Goal: Task Accomplishment & Management: Use online tool/utility

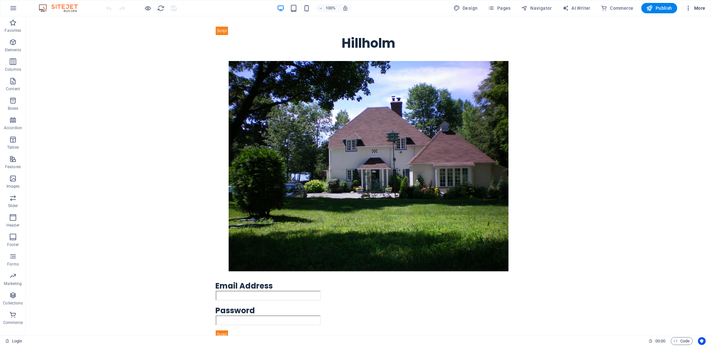
click at [700, 7] on span "More" at bounding box center [696, 8] width 20 height 6
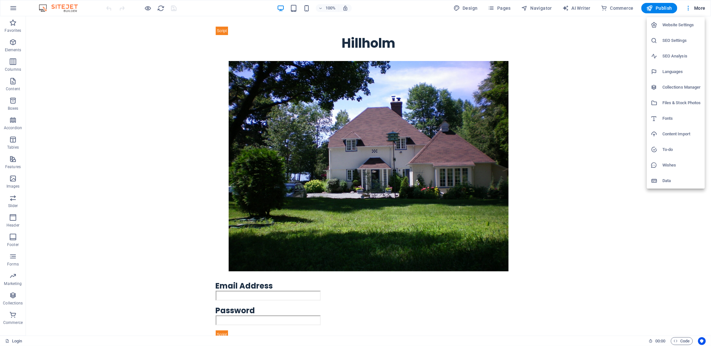
click at [679, 104] on h6 "Files & Stock Photos" at bounding box center [682, 103] width 39 height 8
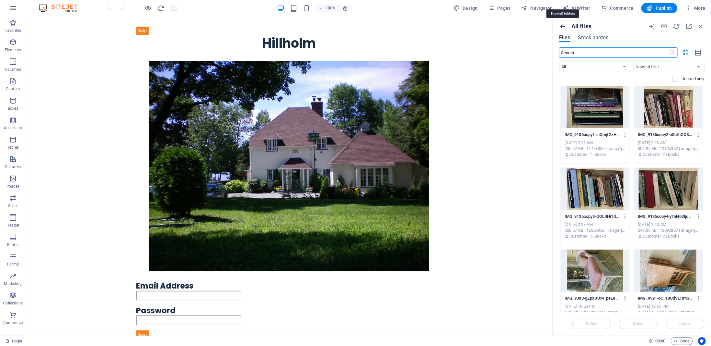
click at [563, 27] on icon "button" at bounding box center [562, 26] width 7 height 7
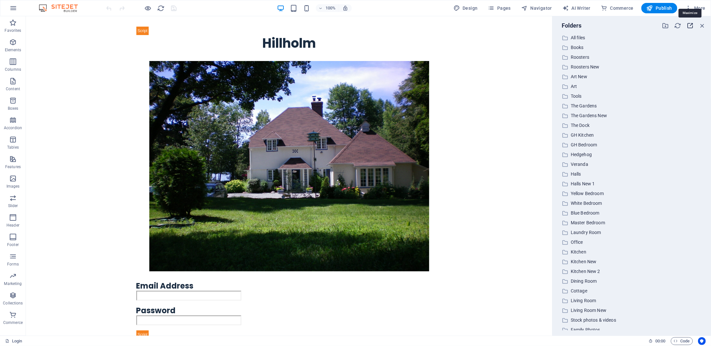
click at [690, 25] on icon "button" at bounding box center [690, 25] width 7 height 7
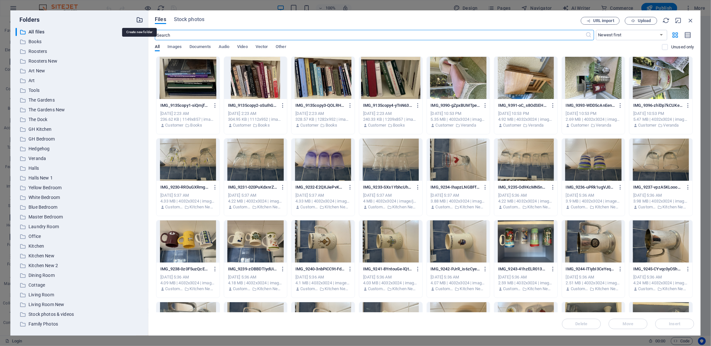
click at [139, 20] on icon "button" at bounding box center [139, 19] width 7 height 7
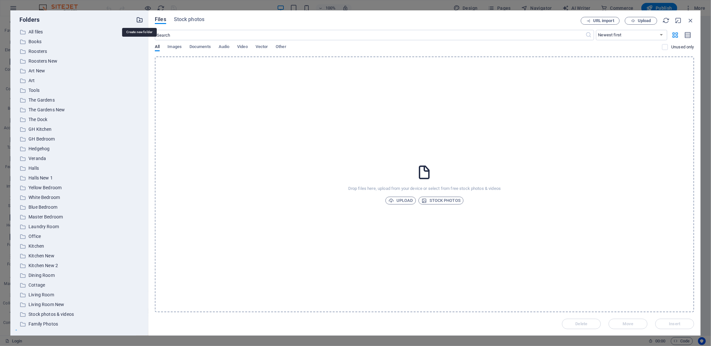
scroll to position [8, 0]
type input "Oct 1"
click at [116, 193] on div "​ All files All files ​ Books Books ​ Roosters Roosters ​ Roosters New Roosters…" at bounding box center [80, 179] width 128 height 302
click at [29, 324] on p "Oct 1" at bounding box center [80, 325] width 103 height 7
click at [649, 20] on span "Upload" at bounding box center [644, 21] width 13 height 4
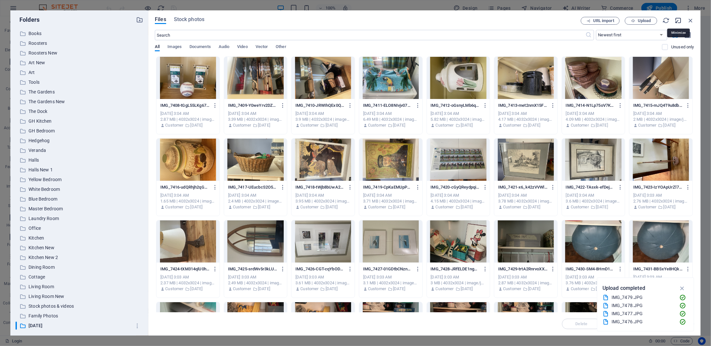
click at [679, 21] on icon "button" at bounding box center [678, 20] width 7 height 7
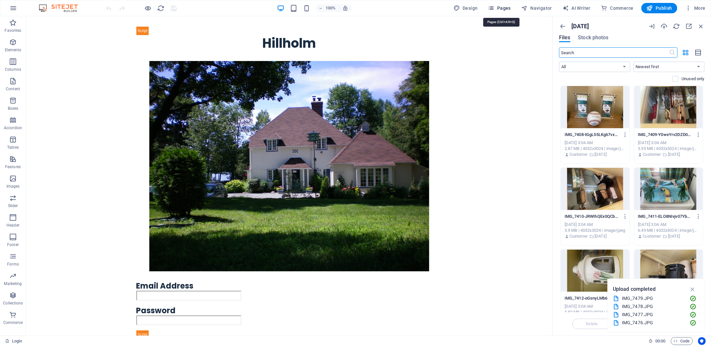
click at [507, 7] on span "Pages" at bounding box center [499, 8] width 23 height 6
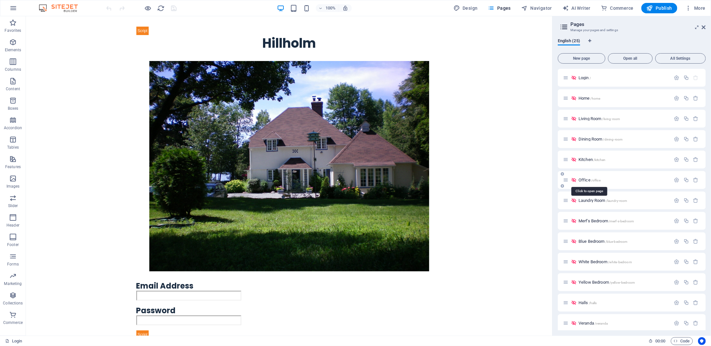
click at [587, 179] on span "Office /office" at bounding box center [590, 179] width 22 height 5
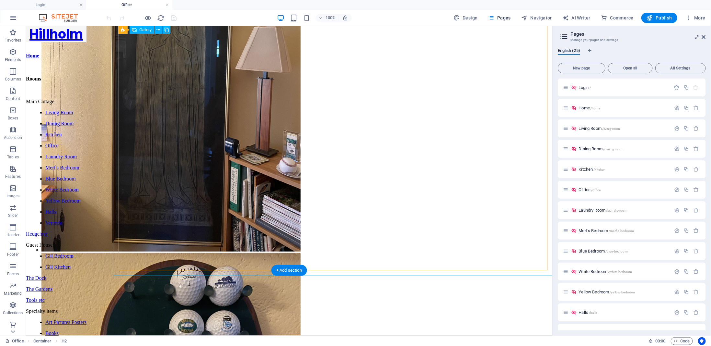
scroll to position [299, 0]
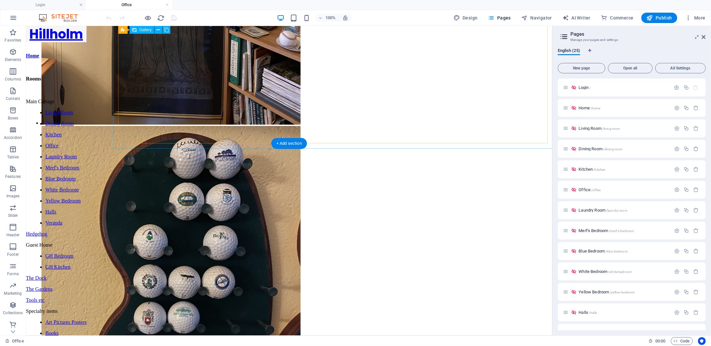
select select "4"
select select "px"
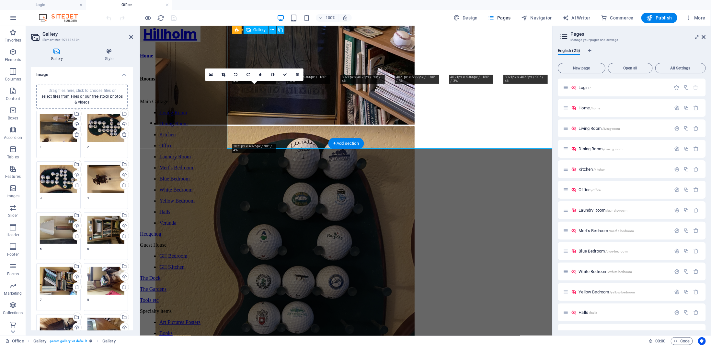
scroll to position [198, 0]
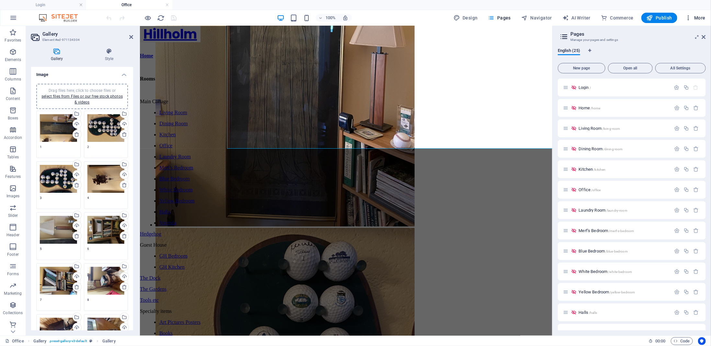
click at [699, 20] on span "More" at bounding box center [696, 18] width 20 height 6
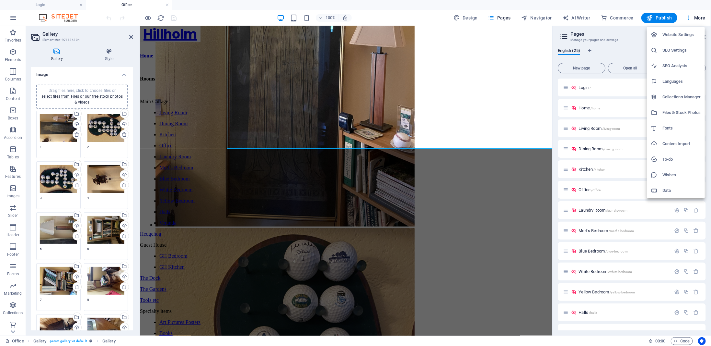
click at [677, 111] on h6 "Files & Stock Photos" at bounding box center [682, 113] width 39 height 8
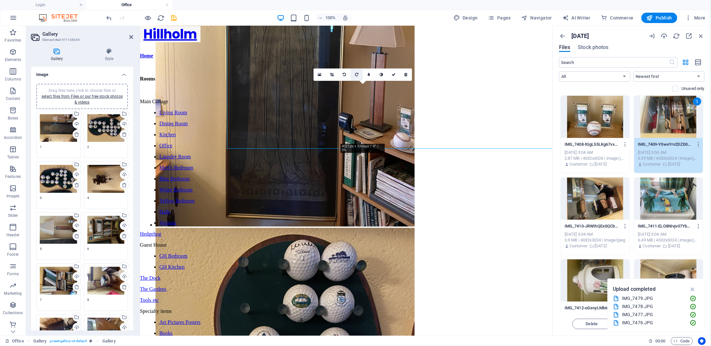
click at [358, 76] on icon at bounding box center [356, 75] width 3 height 4
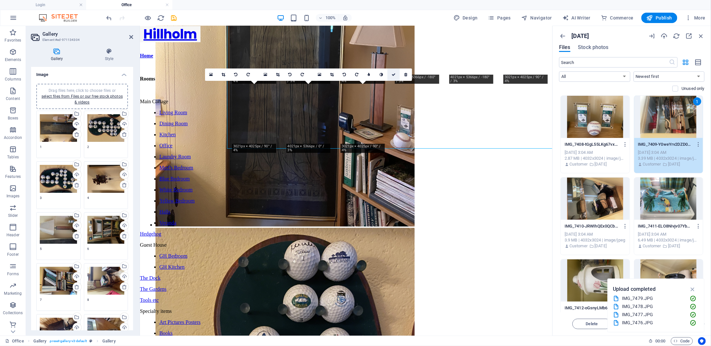
click at [394, 75] on icon at bounding box center [394, 75] width 4 height 4
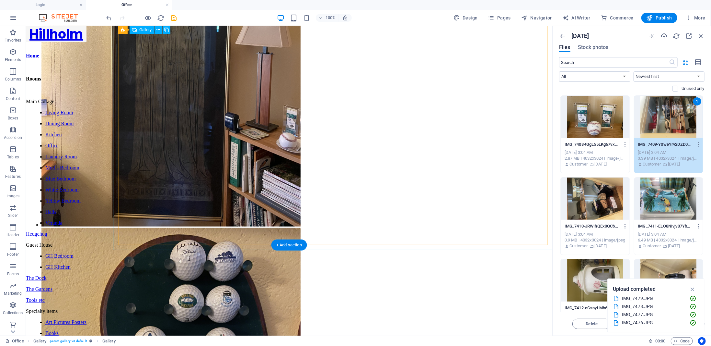
select select "4"
select select "px"
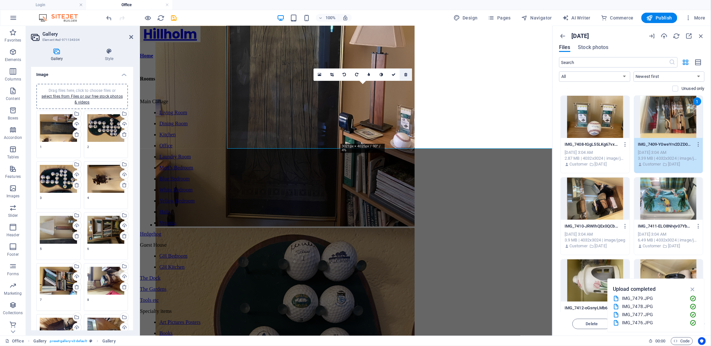
click at [405, 75] on icon at bounding box center [406, 75] width 3 height 4
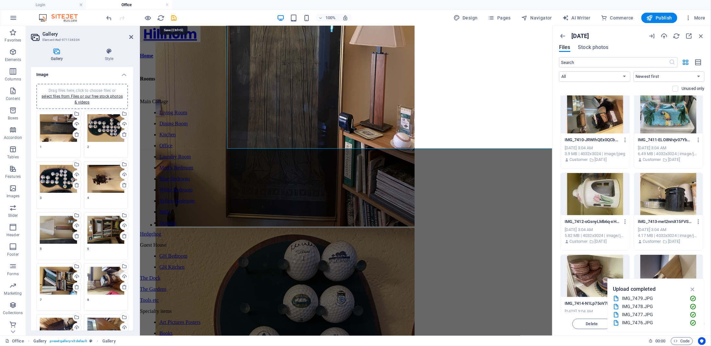
click at [177, 18] on icon "save" at bounding box center [173, 17] width 7 height 7
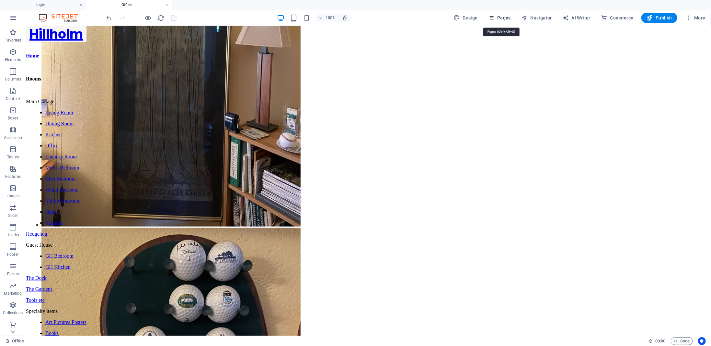
click at [507, 20] on span "Pages" at bounding box center [499, 18] width 23 height 6
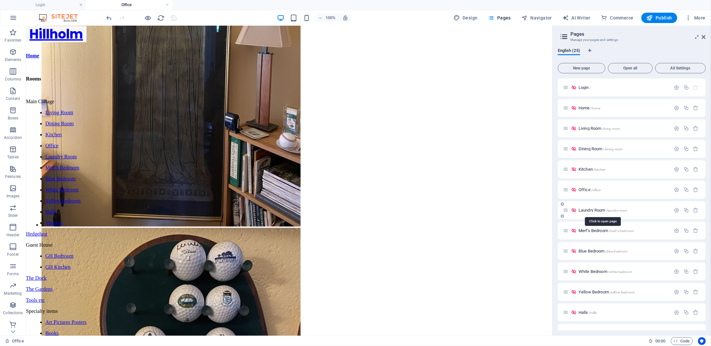
click at [588, 209] on span "Laundry Room /laundry-room" at bounding box center [603, 209] width 49 height 5
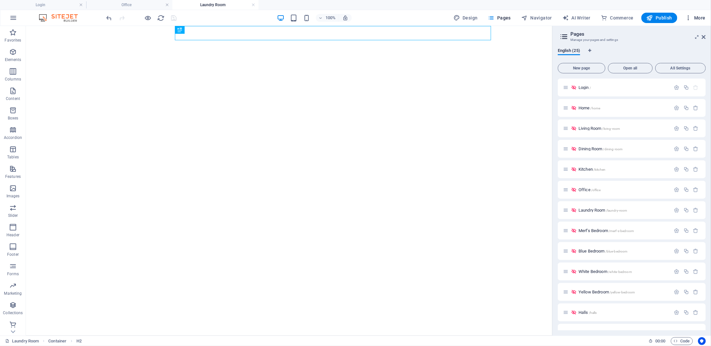
click at [700, 20] on span "More" at bounding box center [696, 18] width 20 height 6
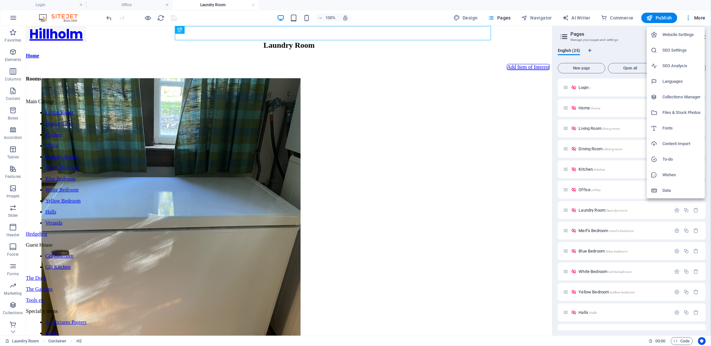
click at [674, 113] on h6 "Files & Stock Photos" at bounding box center [682, 113] width 39 height 8
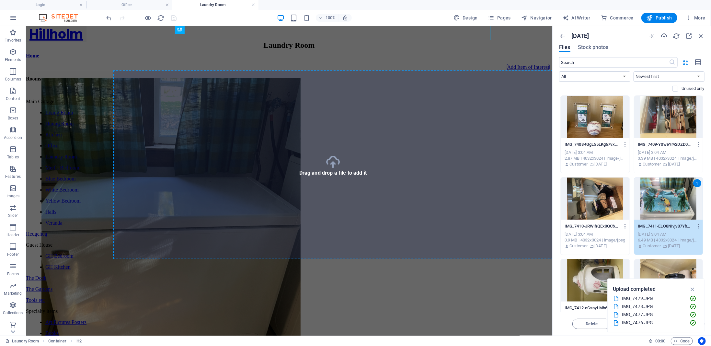
select select "4"
select select "px"
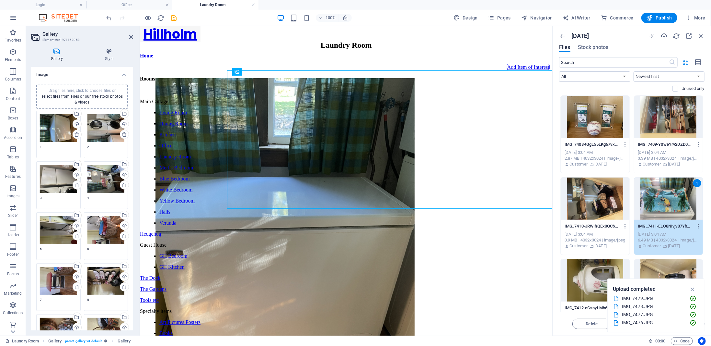
scroll to position [86, 0]
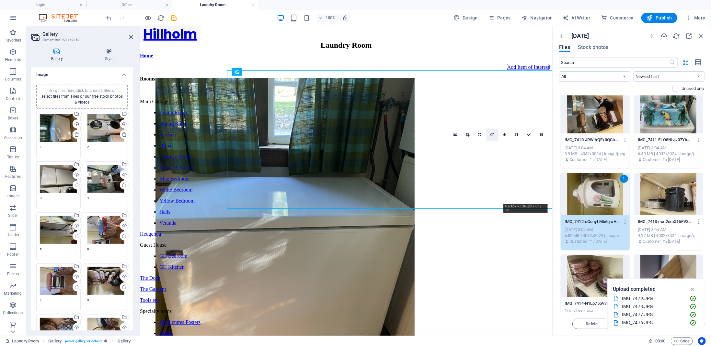
click at [493, 135] on icon at bounding box center [492, 135] width 3 height 4
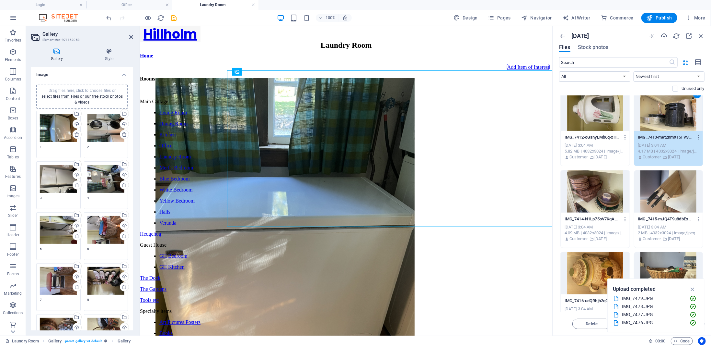
scroll to position [173, 0]
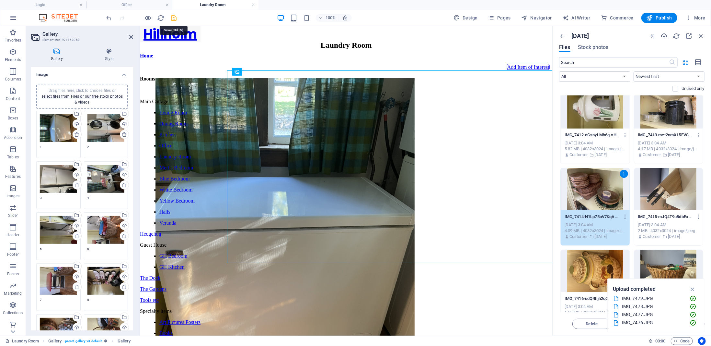
click at [175, 18] on icon "save" at bounding box center [173, 17] width 7 height 7
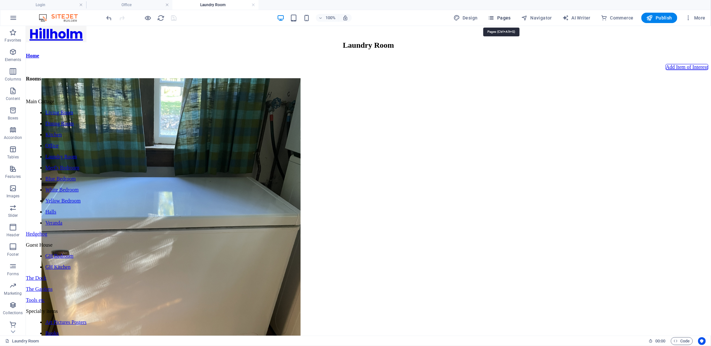
click at [505, 18] on span "Pages" at bounding box center [499, 18] width 23 height 6
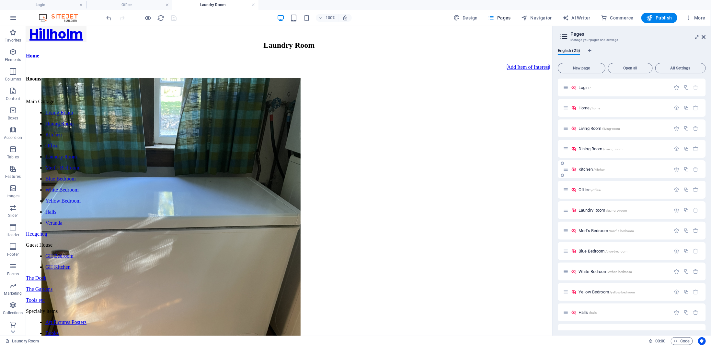
click at [585, 170] on span "Kitchen /kitchen" at bounding box center [592, 169] width 27 height 5
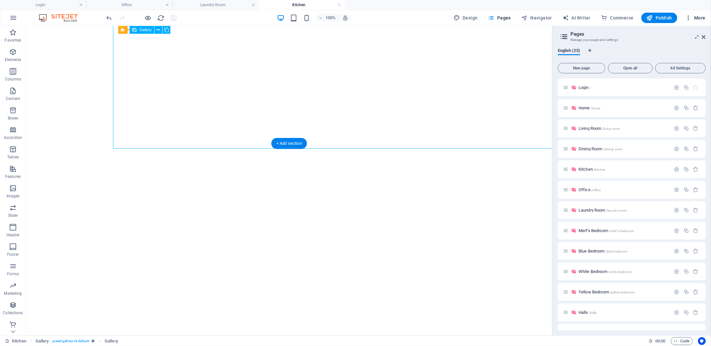
select select "4"
select select "px"
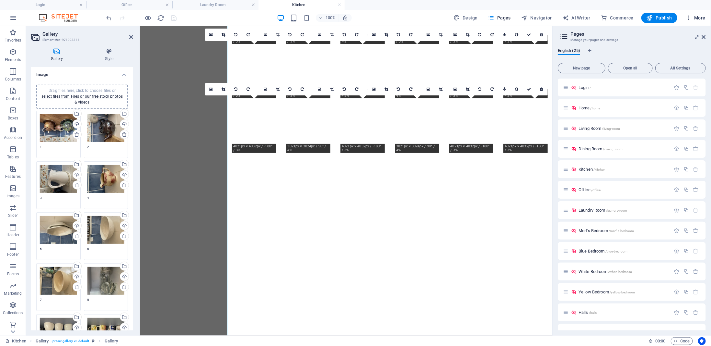
click at [702, 20] on span "More" at bounding box center [696, 18] width 20 height 6
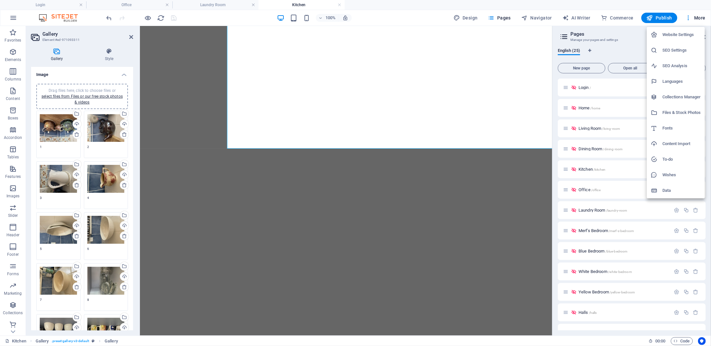
click at [679, 114] on h6 "Files & Stock Photos" at bounding box center [682, 113] width 39 height 8
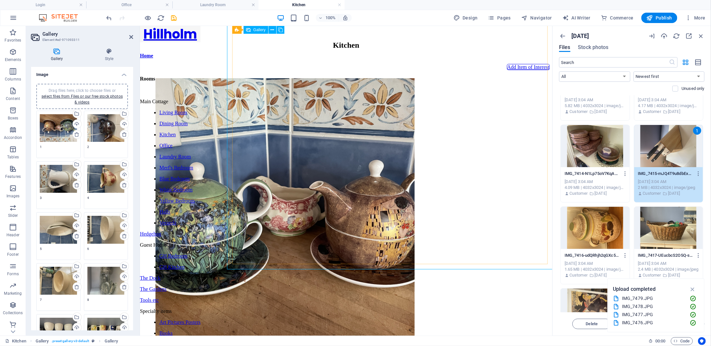
scroll to position [1402, 0]
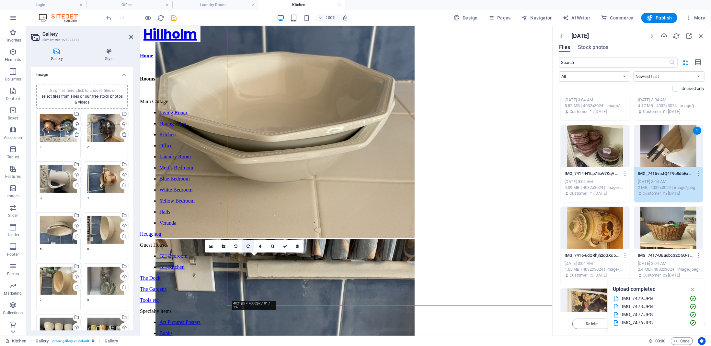
click at [249, 247] on icon at bounding box center [248, 246] width 3 height 4
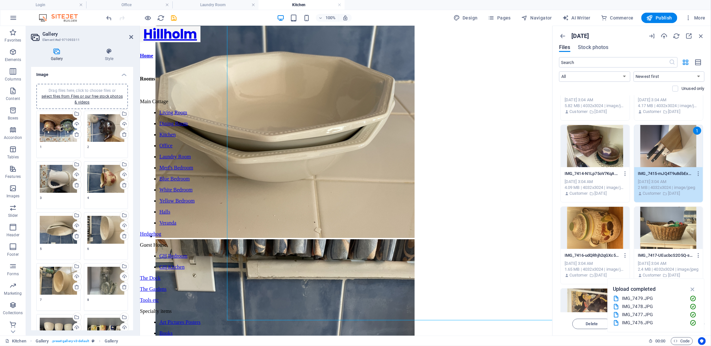
click at [600, 225] on div at bounding box center [595, 227] width 69 height 42
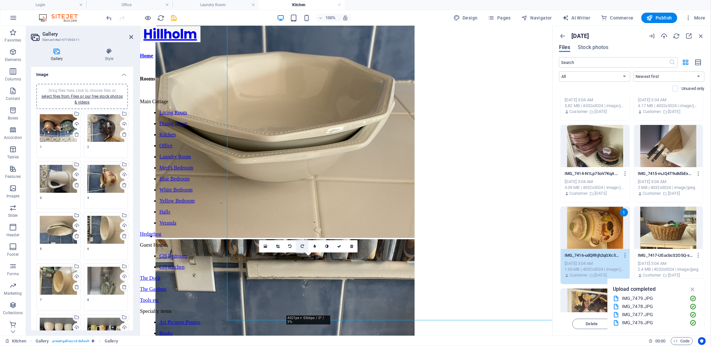
drag, startPoint x: 303, startPoint y: 246, endPoint x: 300, endPoint y: 268, distance: 22.2
click at [303, 246] on icon at bounding box center [302, 246] width 3 height 4
click at [176, 17] on icon "save" at bounding box center [173, 17] width 7 height 7
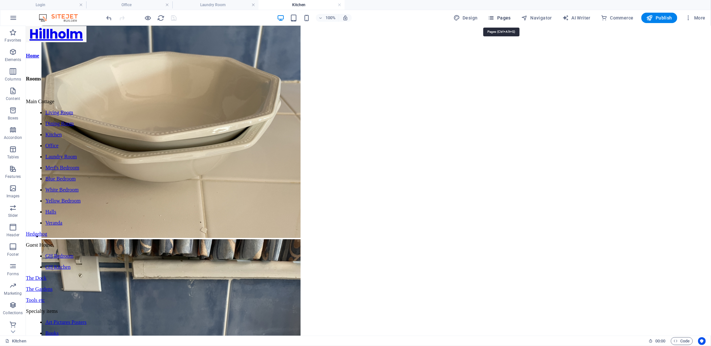
click at [500, 20] on span "Pages" at bounding box center [499, 18] width 23 height 6
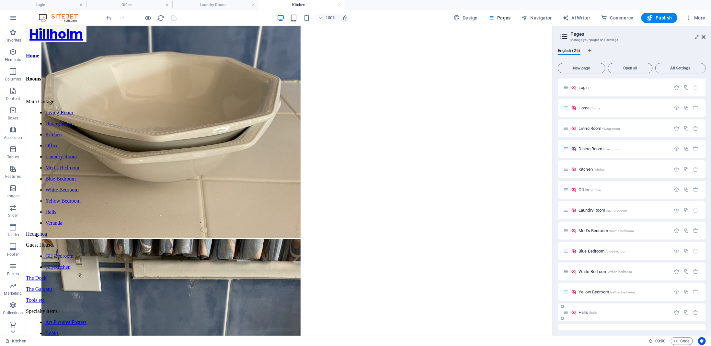
click at [584, 313] on span "Halls /halls" at bounding box center [588, 312] width 18 height 5
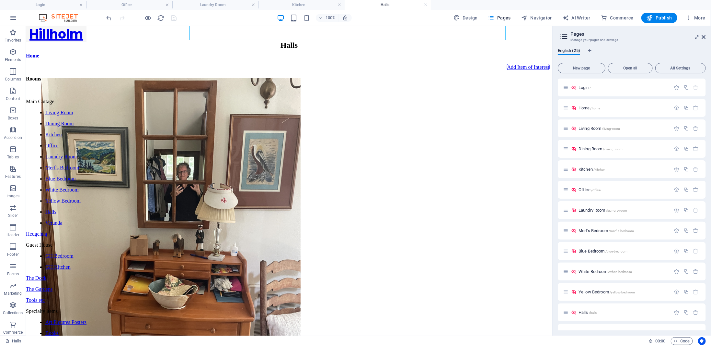
scroll to position [0, 0]
click at [700, 19] on span "More" at bounding box center [696, 18] width 20 height 6
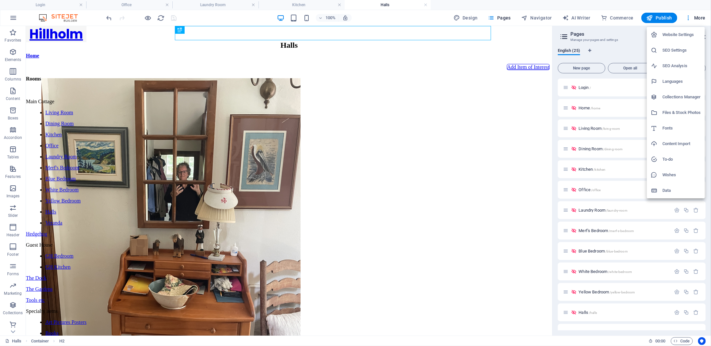
click at [680, 111] on h6 "Files & Stock Photos" at bounding box center [682, 113] width 39 height 8
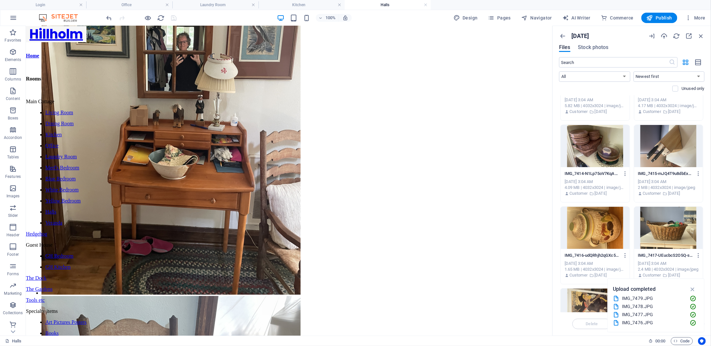
scroll to position [302, 0]
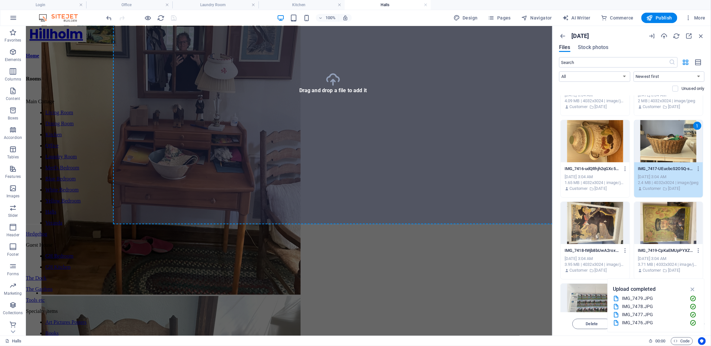
select select "4"
select select "px"
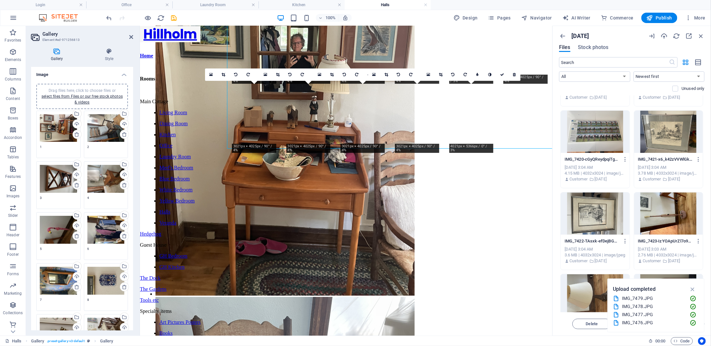
scroll to position [519, 0]
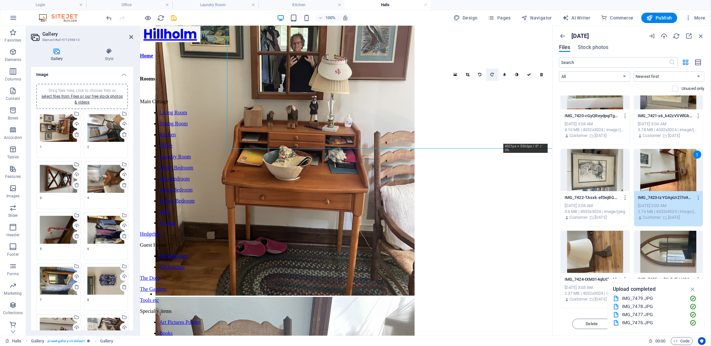
click at [493, 76] on icon at bounding box center [492, 75] width 3 height 4
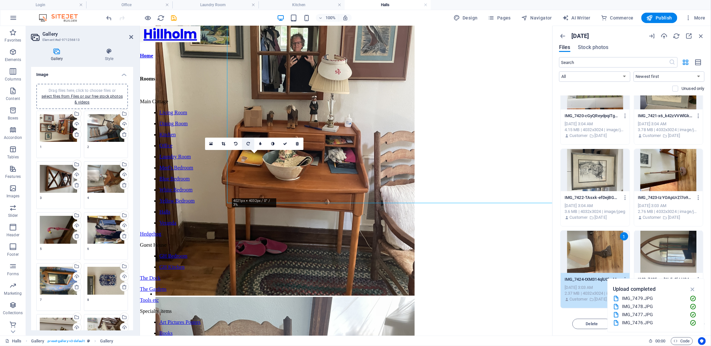
click at [250, 144] on icon at bounding box center [248, 144] width 3 height 4
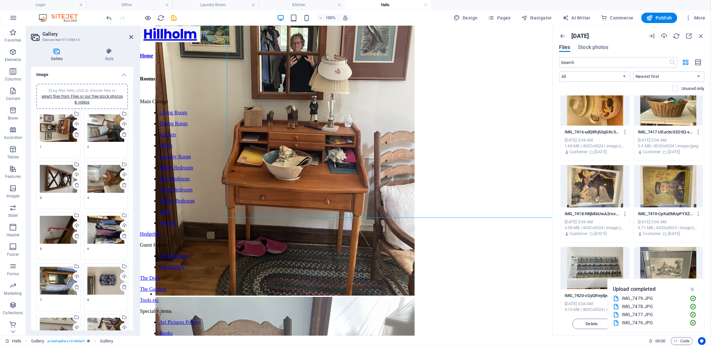
scroll to position [346, 0]
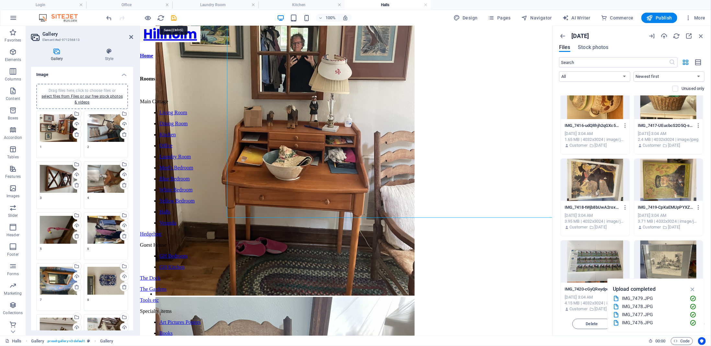
click at [174, 19] on icon "save" at bounding box center [173, 17] width 7 height 7
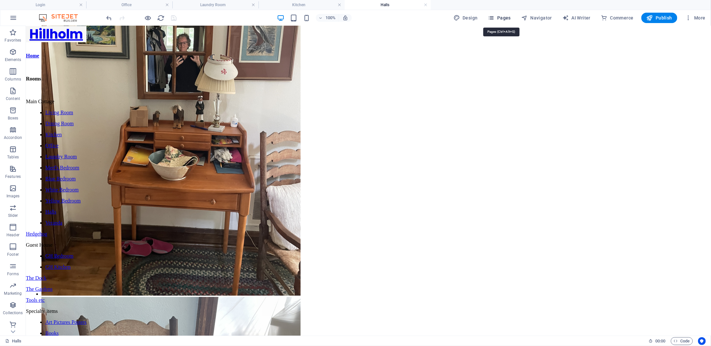
click at [508, 19] on span "Pages" at bounding box center [499, 18] width 23 height 6
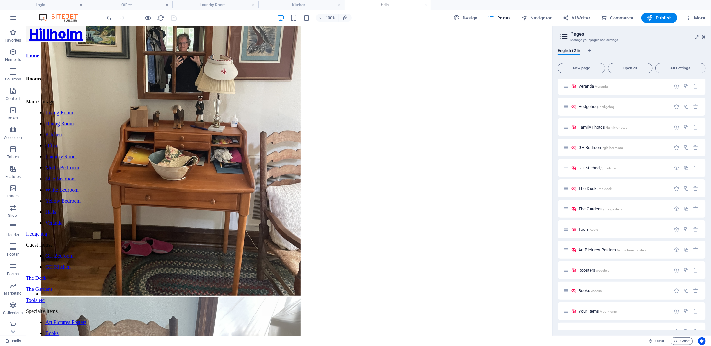
scroll to position [259, 0]
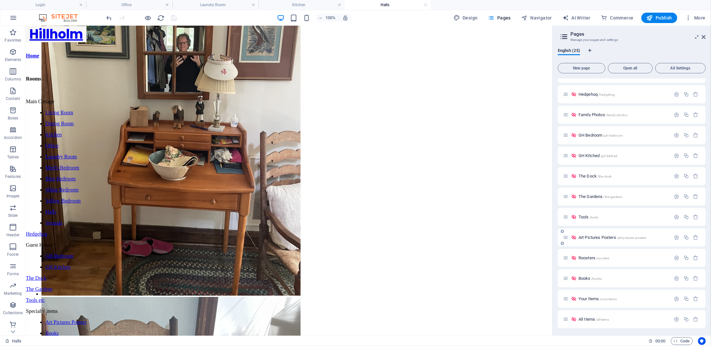
click at [589, 240] on div "Art Pictures Posters /art-pictures-posters" at bounding box center [617, 236] width 108 height 7
click at [595, 236] on span "Art Pictures Posters /art-pictures-posters" at bounding box center [613, 237] width 68 height 5
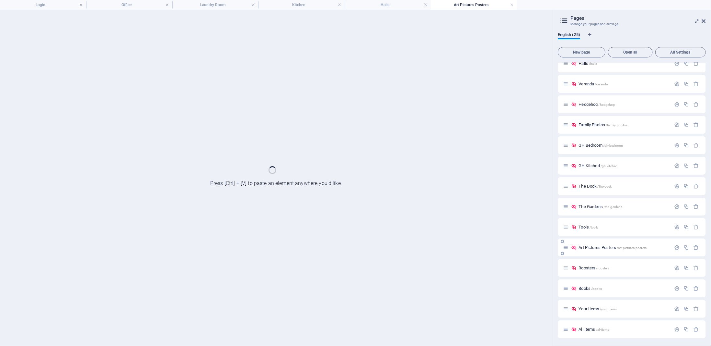
scroll to position [232, 0]
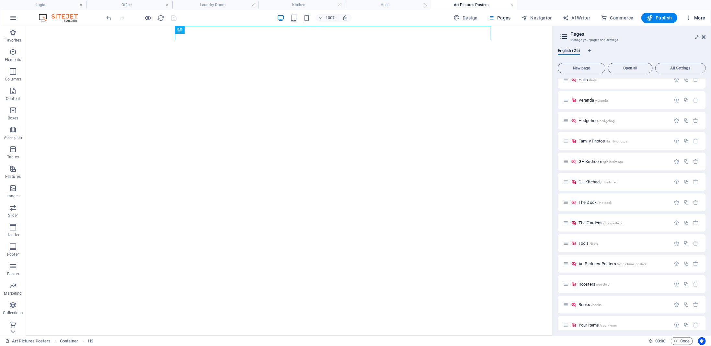
click at [698, 19] on span "More" at bounding box center [696, 18] width 20 height 6
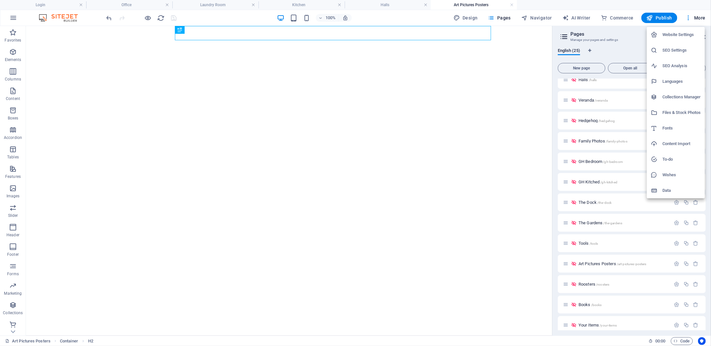
click at [684, 113] on h6 "Files & Stock Photos" at bounding box center [682, 113] width 39 height 8
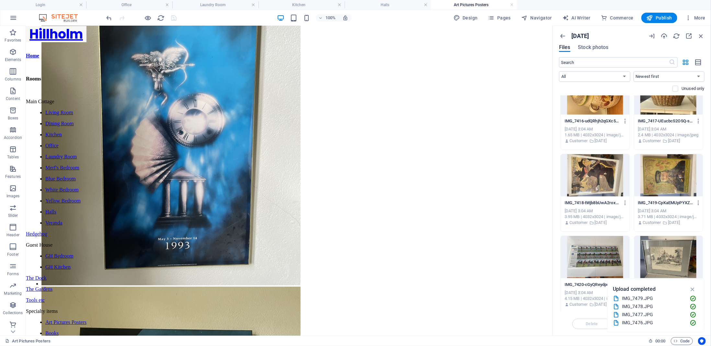
scroll to position [346, 0]
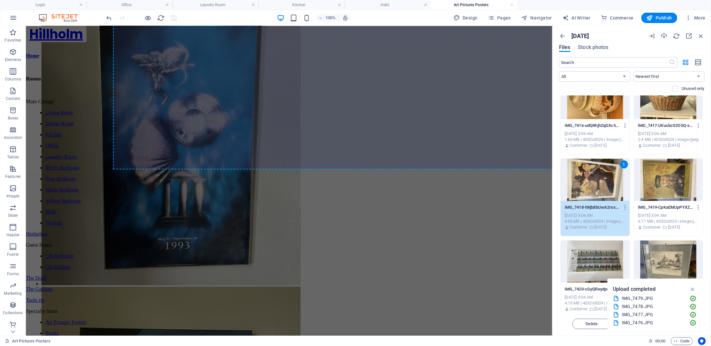
select select "4"
select select "px"
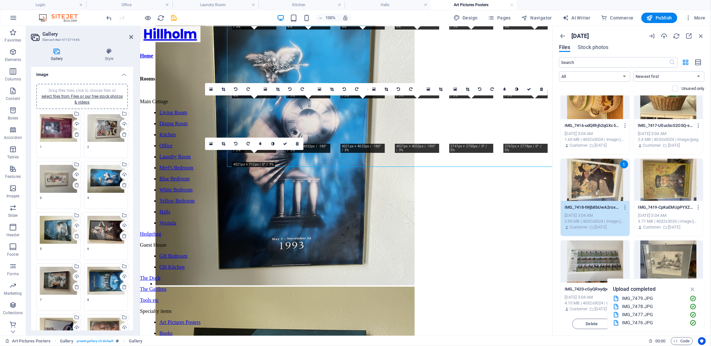
scroll to position [859, 0]
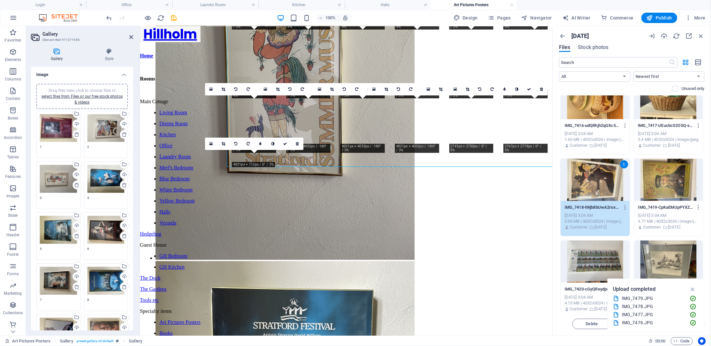
click at [681, 188] on div at bounding box center [669, 179] width 69 height 42
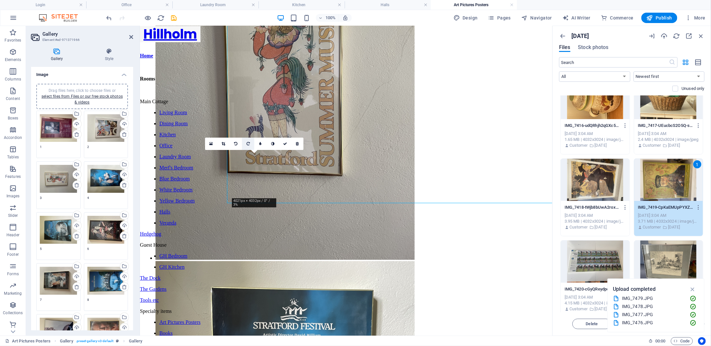
drag, startPoint x: 112, startPoint y: 131, endPoint x: 248, endPoint y: 145, distance: 136.9
click at [248, 145] on icon at bounding box center [248, 144] width 3 height 4
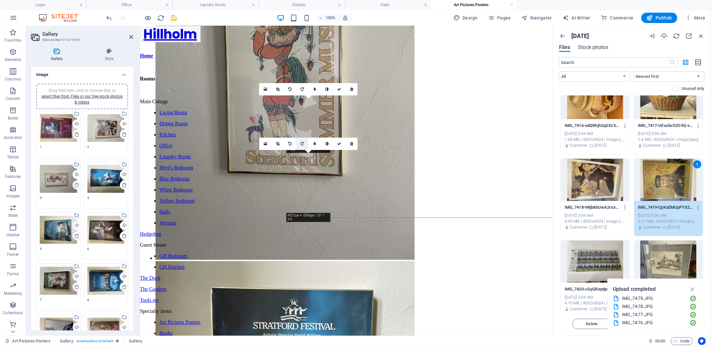
click at [303, 143] on icon at bounding box center [302, 144] width 3 height 4
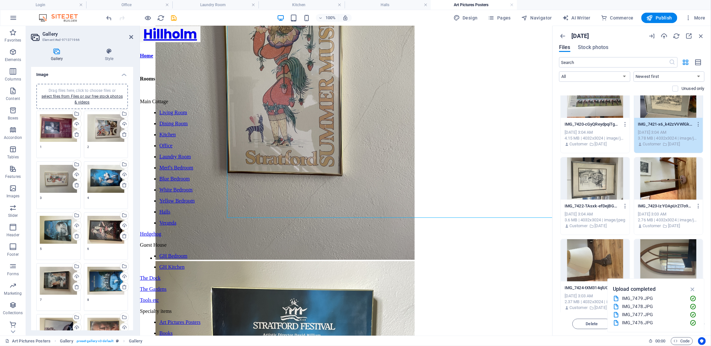
scroll to position [519, 0]
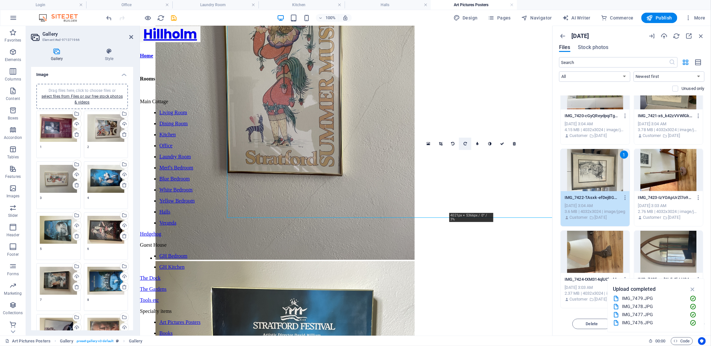
drag, startPoint x: 367, startPoint y: 197, endPoint x: 467, endPoint y: 144, distance: 112.8
click at [467, 144] on icon at bounding box center [465, 144] width 3 height 4
click at [502, 145] on icon at bounding box center [502, 144] width 4 height 4
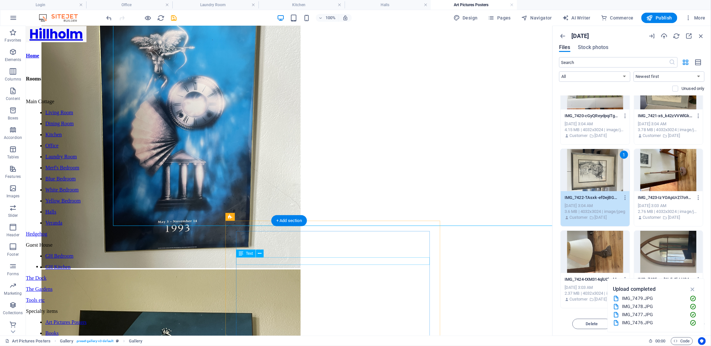
scroll to position [1248, 0]
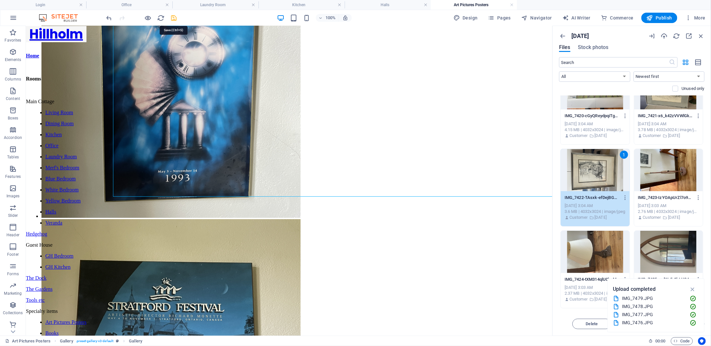
click at [174, 19] on icon "save" at bounding box center [173, 17] width 7 height 7
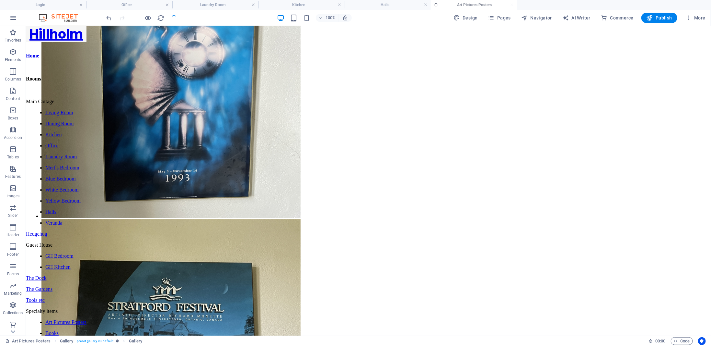
scroll to position [1697, 0]
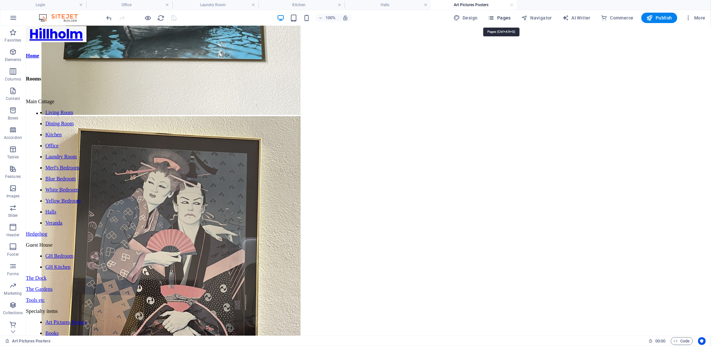
click at [505, 18] on span "Pages" at bounding box center [499, 18] width 23 height 6
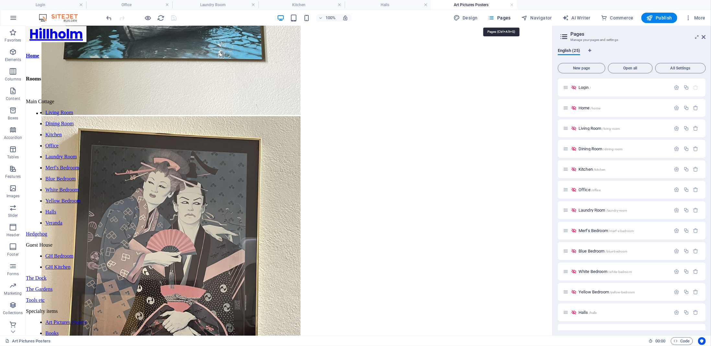
scroll to position [1248, 0]
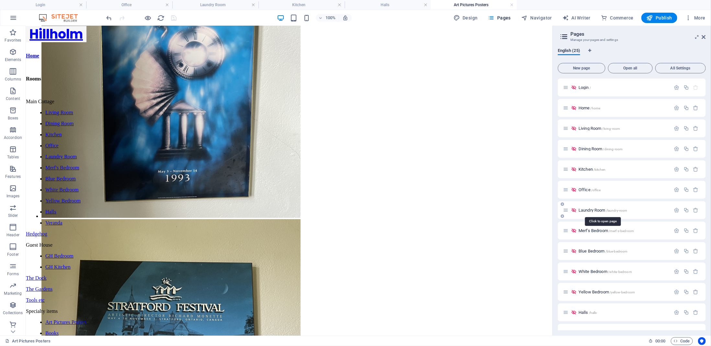
click at [597, 212] on span "Laundry Room /laundry-room" at bounding box center [603, 209] width 49 height 5
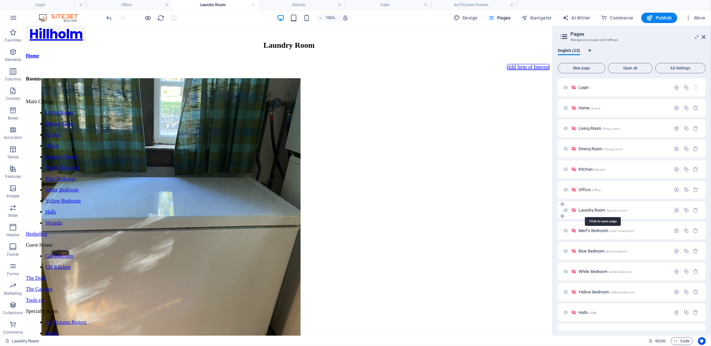
scroll to position [0, 0]
click at [703, 21] on button "More" at bounding box center [696, 18] width 26 height 10
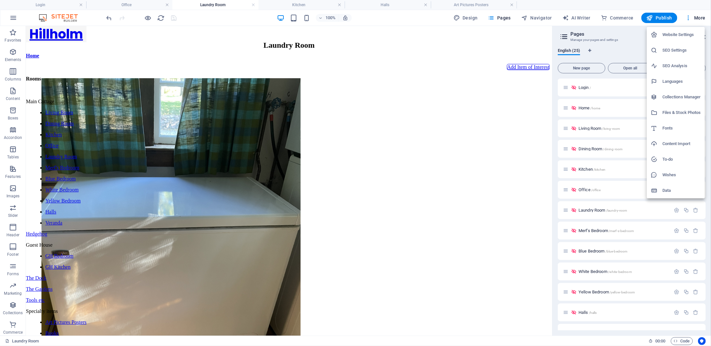
click at [688, 113] on h6 "Files & Stock Photos" at bounding box center [682, 113] width 39 height 8
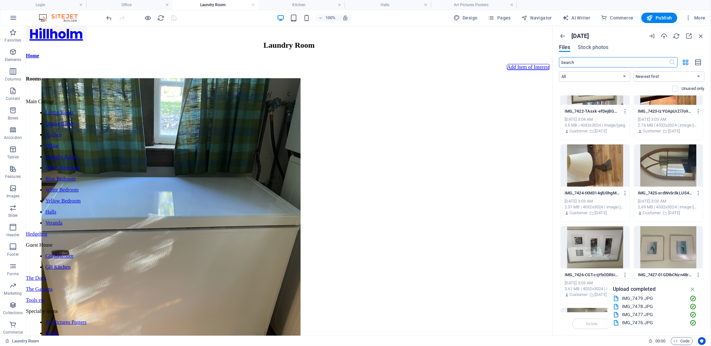
scroll to position [648, 0]
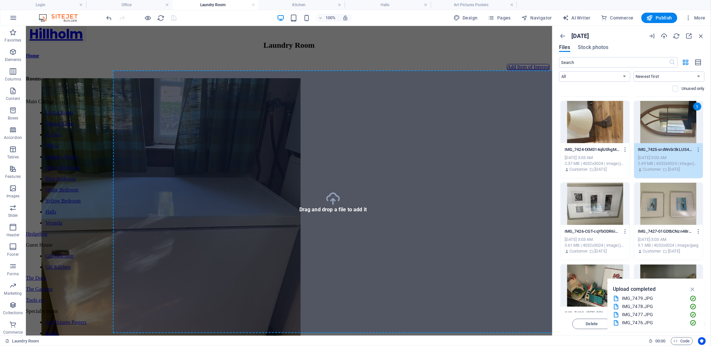
select select "4"
select select "px"
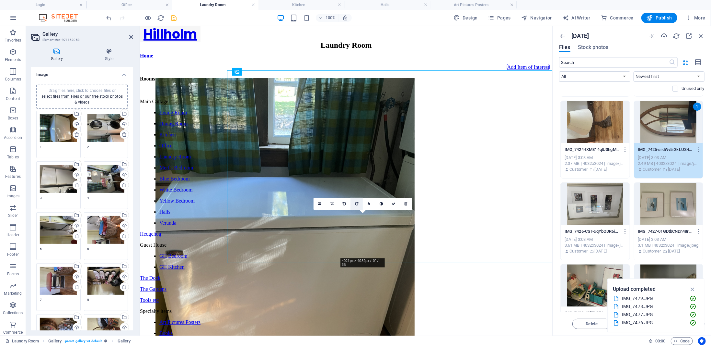
click at [356, 205] on icon at bounding box center [356, 204] width 3 height 4
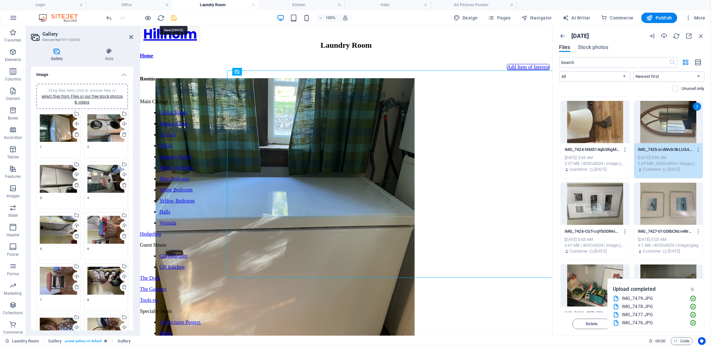
click at [173, 17] on icon "save" at bounding box center [173, 17] width 7 height 7
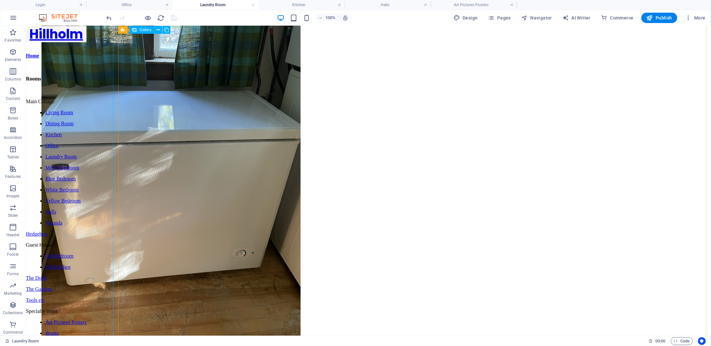
scroll to position [130, 0]
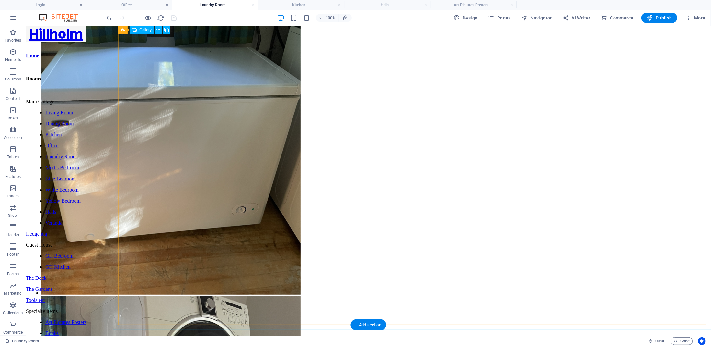
select select "4"
select select "px"
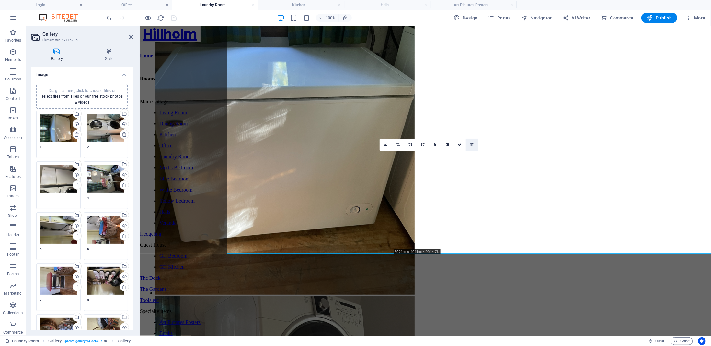
click at [472, 146] on icon at bounding box center [472, 145] width 3 height 4
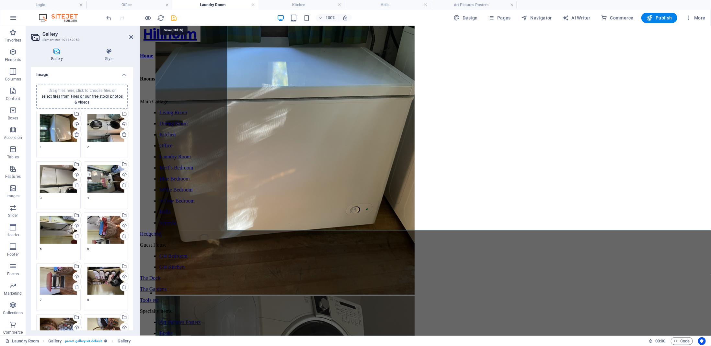
click at [176, 16] on icon "save" at bounding box center [173, 17] width 7 height 7
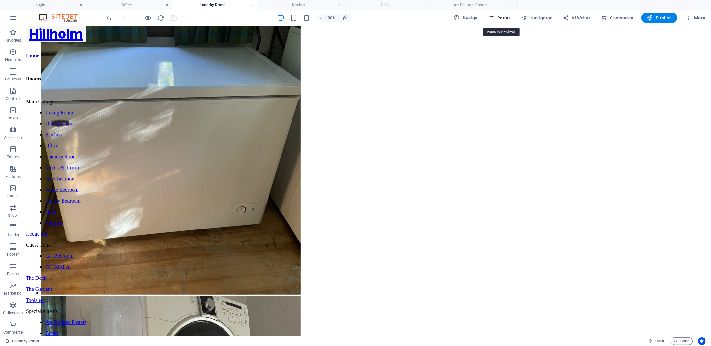
click at [511, 20] on span "Pages" at bounding box center [499, 18] width 23 height 6
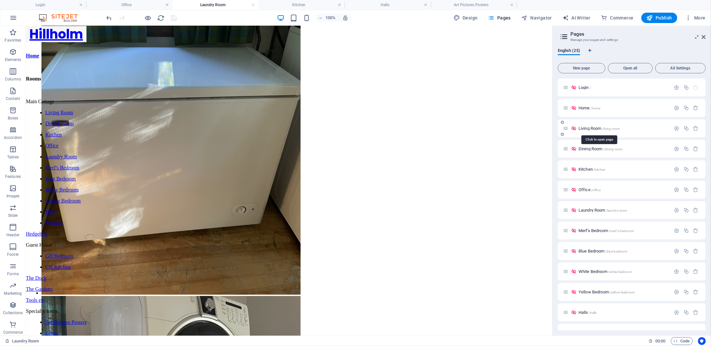
click at [587, 130] on span "Living Room /living-room" at bounding box center [599, 128] width 41 height 5
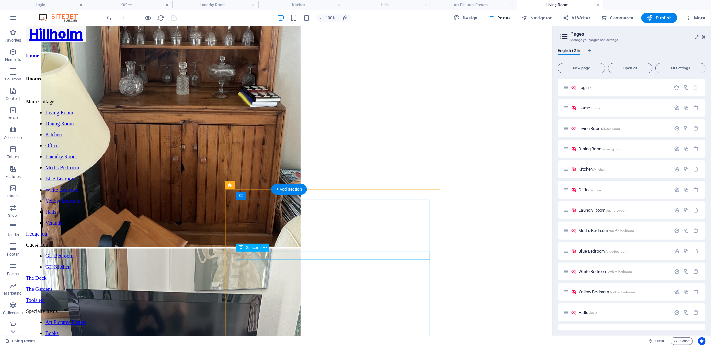
scroll to position [516, 0]
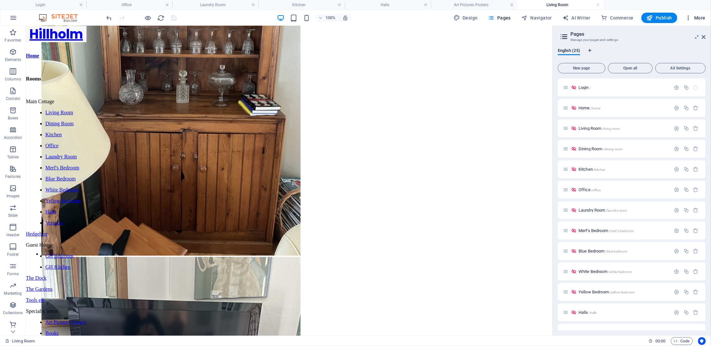
click at [704, 18] on span "More" at bounding box center [696, 18] width 20 height 6
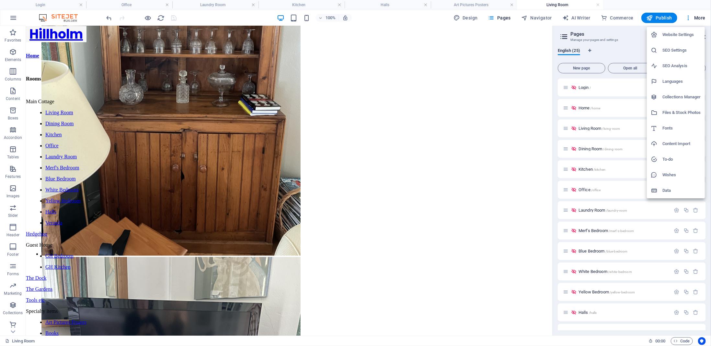
click at [677, 114] on h6 "Files & Stock Photos" at bounding box center [682, 113] width 39 height 8
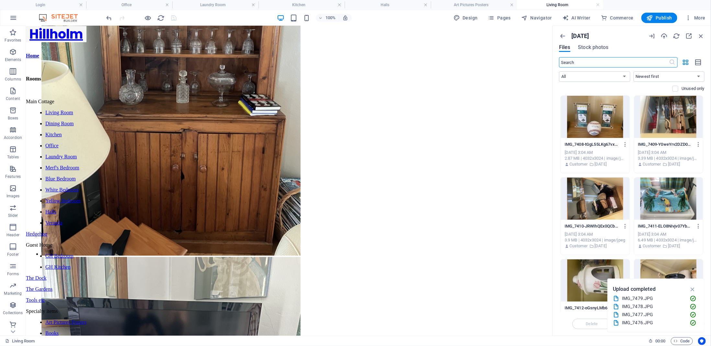
scroll to position [130, 0]
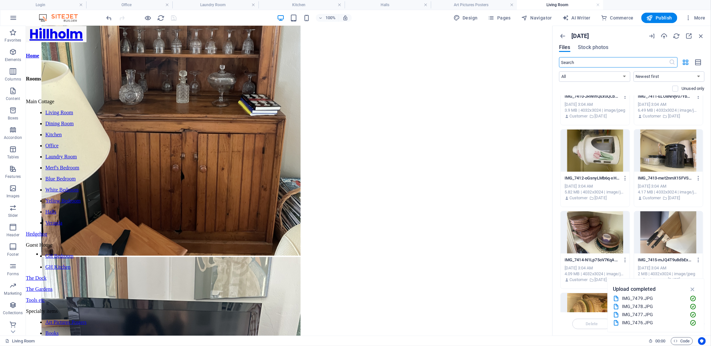
click at [694, 288] on icon "button" at bounding box center [692, 288] width 7 height 7
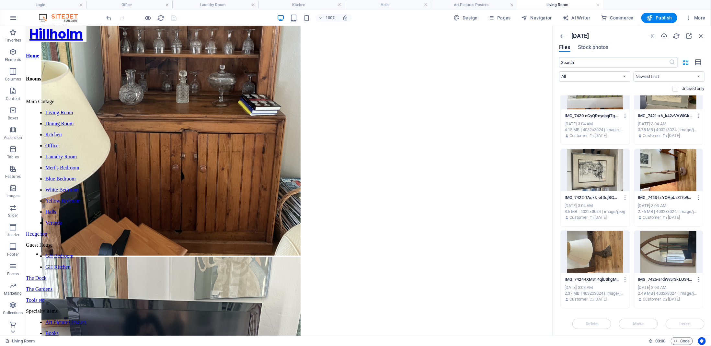
scroll to position [605, 0]
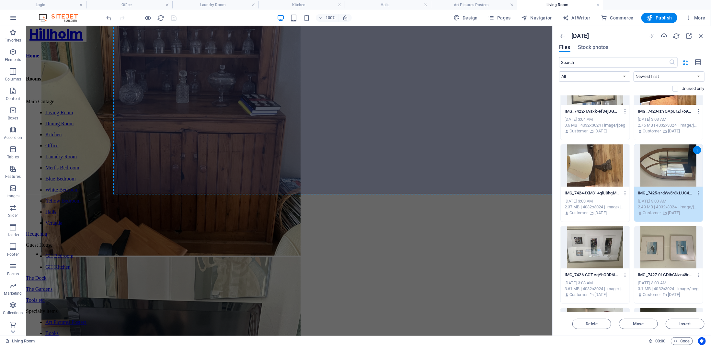
select select "4"
select select "px"
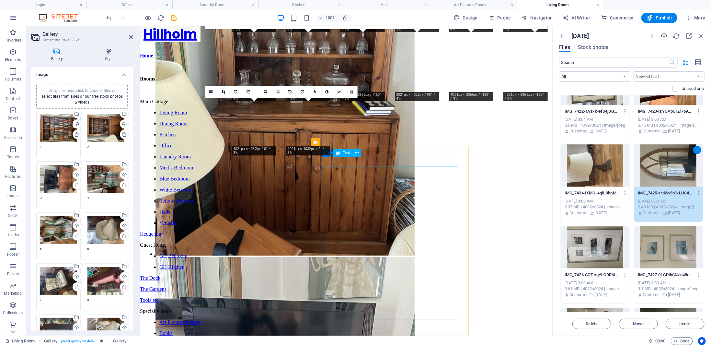
scroll to position [388, 0]
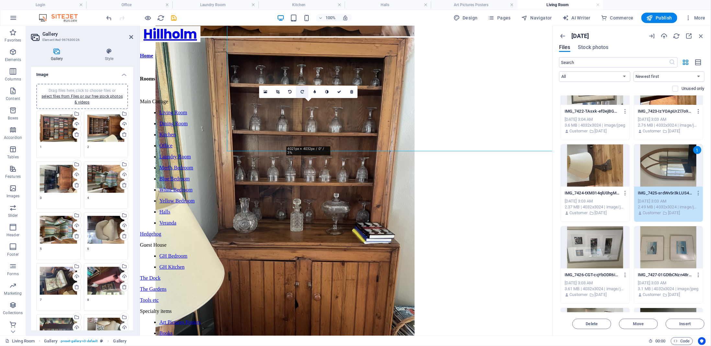
click at [304, 91] on link at bounding box center [302, 92] width 12 height 12
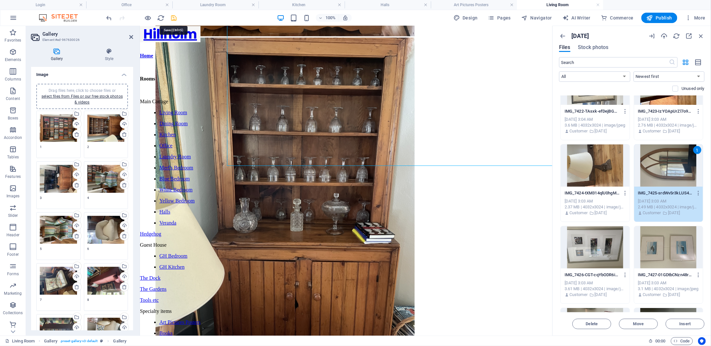
drag, startPoint x: 174, startPoint y: 20, endPoint x: 181, endPoint y: 31, distance: 13.1
click at [174, 20] on icon "save" at bounding box center [173, 17] width 7 height 7
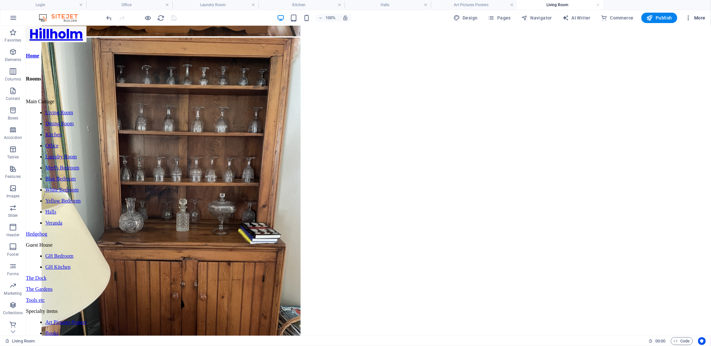
click at [703, 18] on span "More" at bounding box center [696, 18] width 20 height 6
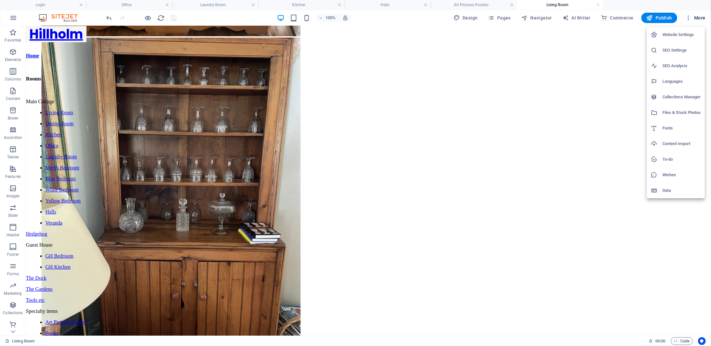
click at [468, 6] on div at bounding box center [355, 173] width 711 height 346
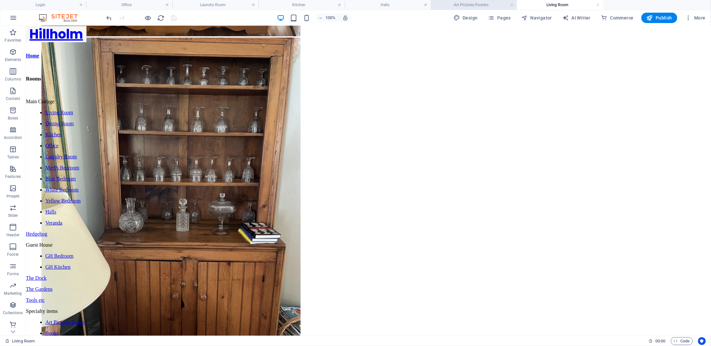
click at [462, 4] on h4 "Art Pictures Posters" at bounding box center [474, 4] width 86 height 7
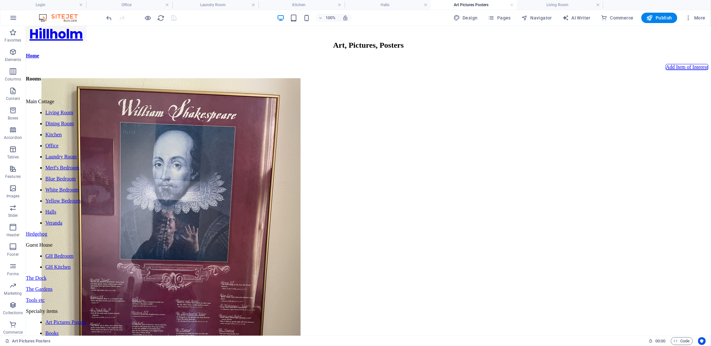
click at [462, 4] on h4 "Art Pictures Posters" at bounding box center [474, 4] width 86 height 7
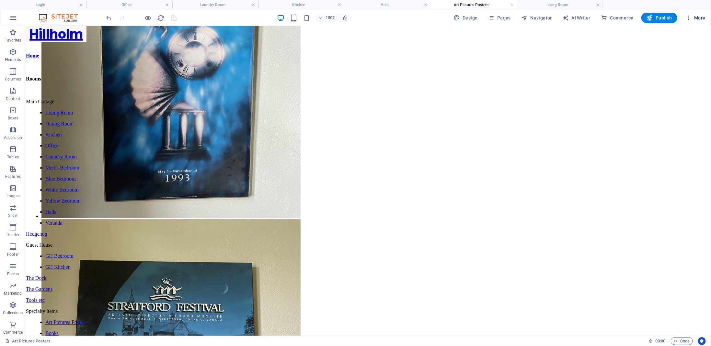
click at [703, 19] on span "More" at bounding box center [696, 18] width 20 height 6
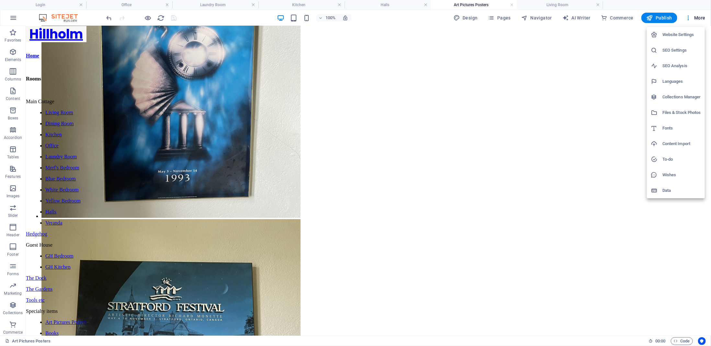
click at [668, 111] on h6 "Files & Stock Photos" at bounding box center [682, 113] width 39 height 8
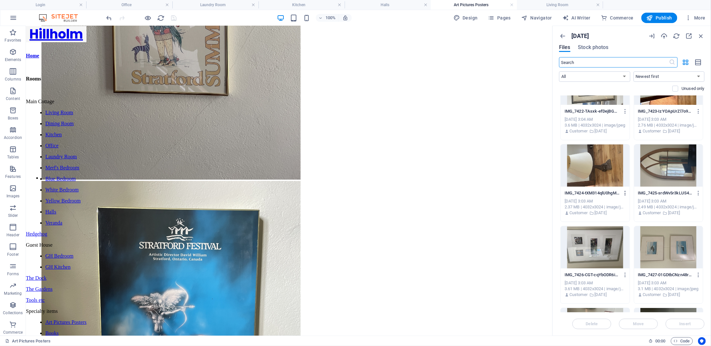
scroll to position [691, 0]
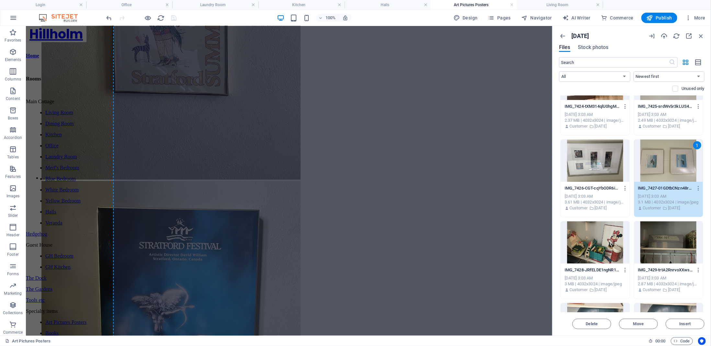
select select "4"
select select "px"
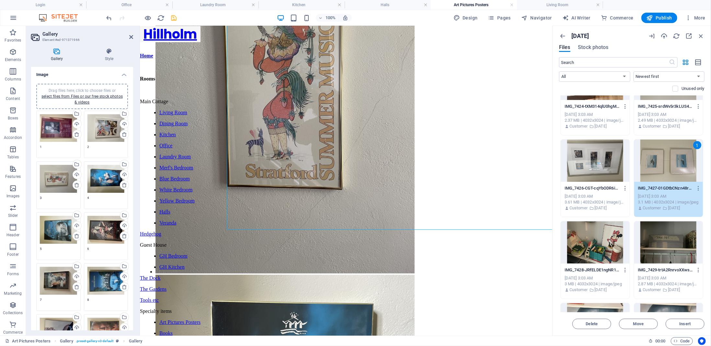
scroll to position [847, 0]
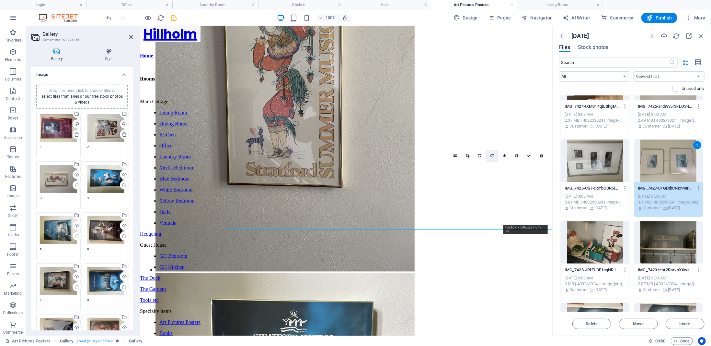
click at [493, 154] on icon at bounding box center [492, 156] width 3 height 4
click at [174, 16] on icon "save" at bounding box center [173, 17] width 7 height 7
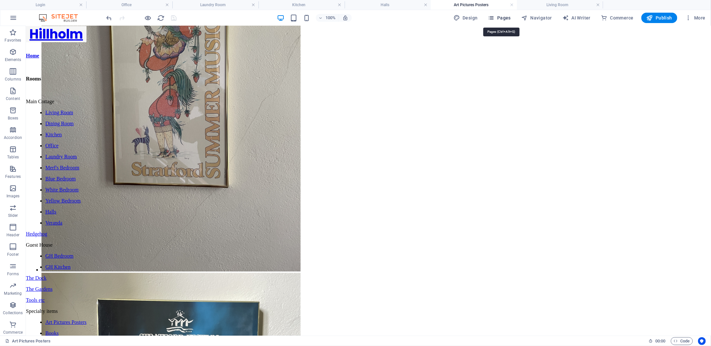
click at [506, 17] on span "Pages" at bounding box center [499, 18] width 23 height 6
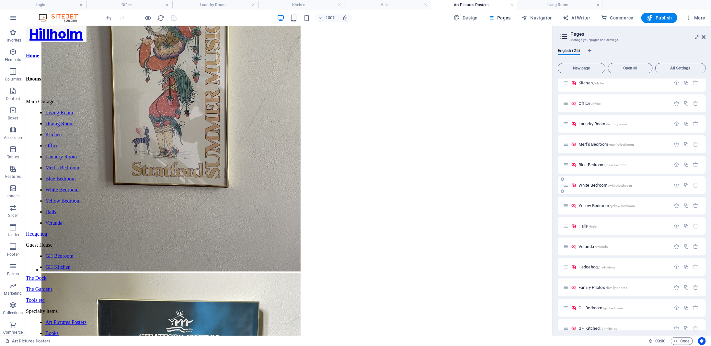
scroll to position [173, 0]
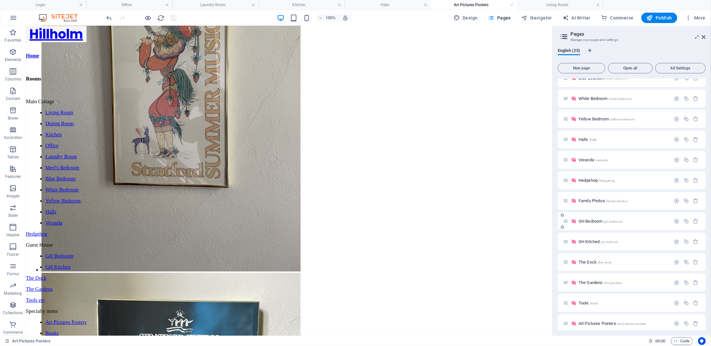
click at [589, 220] on span "GH Bedroom /gh-bedroom" at bounding box center [601, 220] width 44 height 5
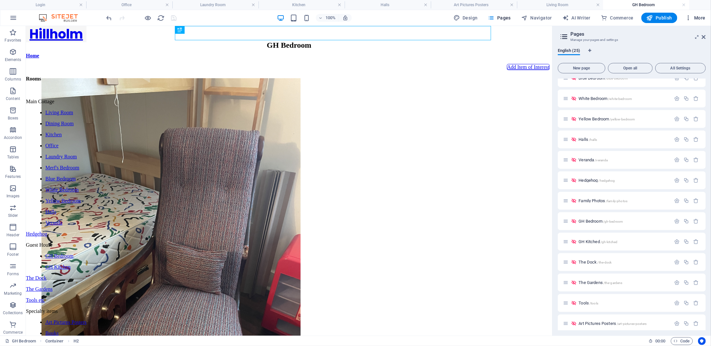
scroll to position [0, 0]
click at [699, 17] on span "More" at bounding box center [696, 18] width 20 height 6
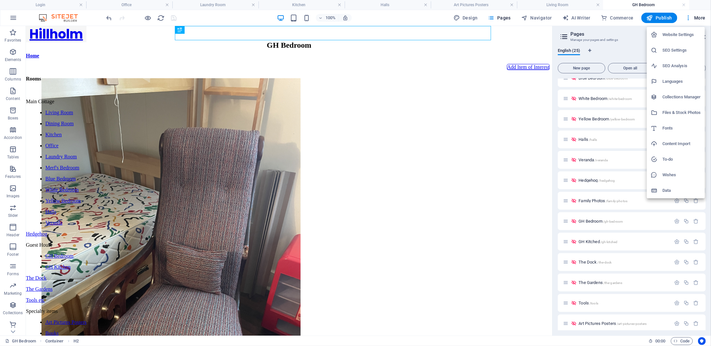
click at [682, 113] on h6 "Files & Stock Photos" at bounding box center [682, 113] width 39 height 8
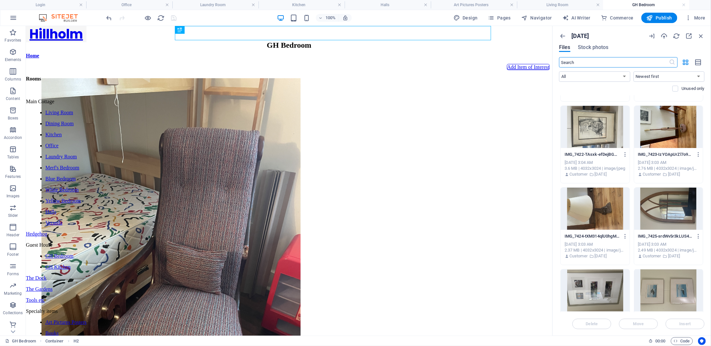
scroll to position [691, 0]
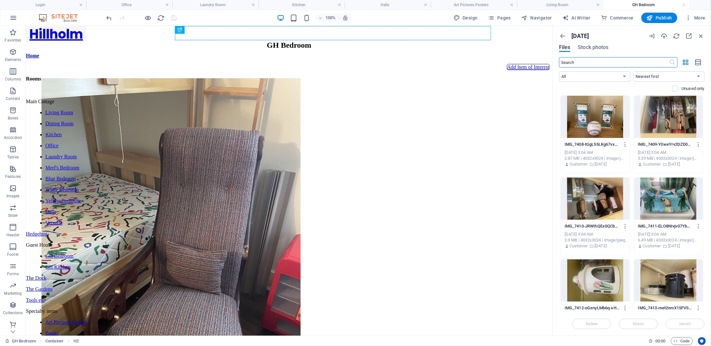
scroll to position [778, 0]
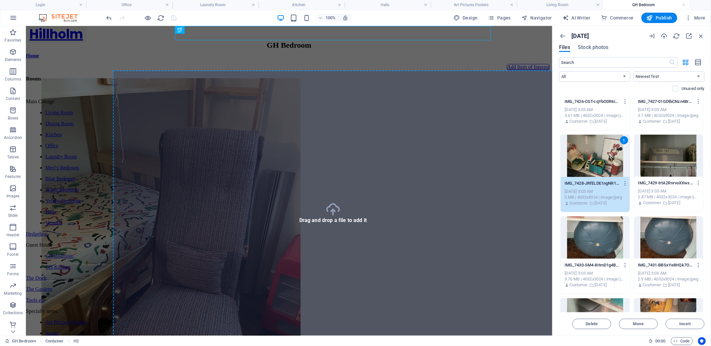
select select "4"
select select "px"
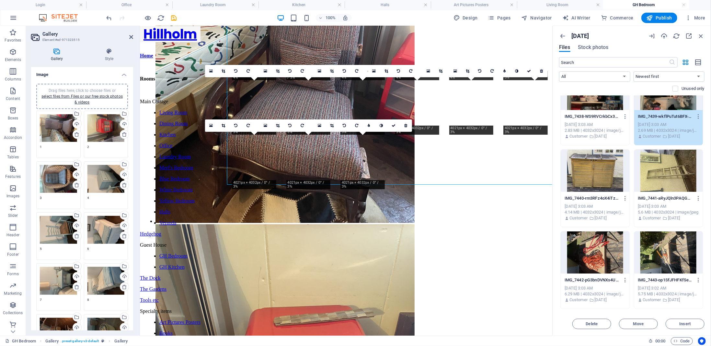
scroll to position [1167, 0]
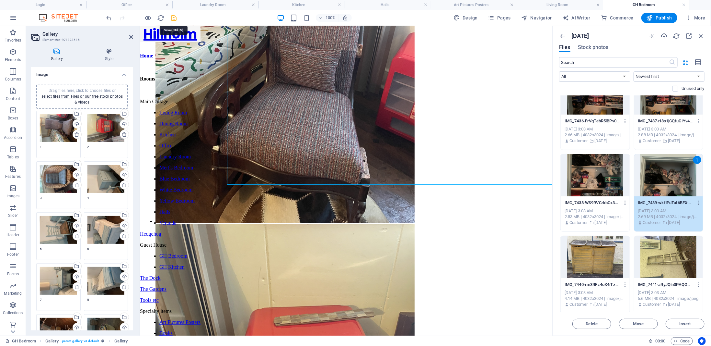
click at [173, 19] on icon "save" at bounding box center [173, 17] width 7 height 7
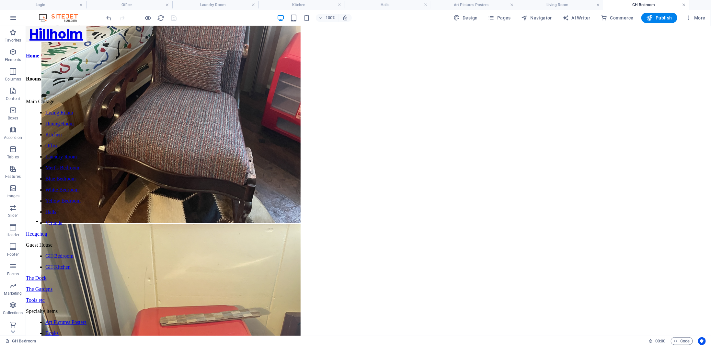
click at [684, 5] on link at bounding box center [685, 5] width 4 height 6
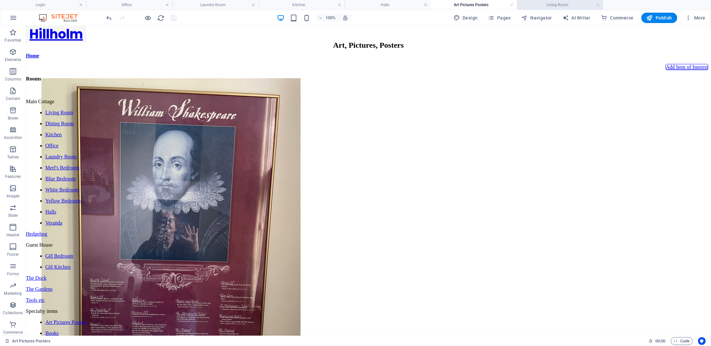
scroll to position [847, 0]
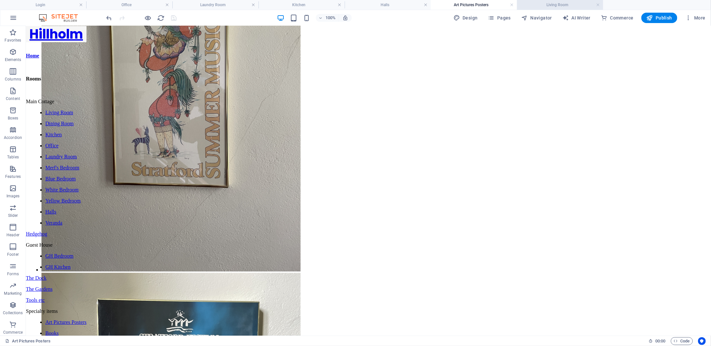
click at [595, 5] on h4 "Living Room" at bounding box center [560, 4] width 86 height 7
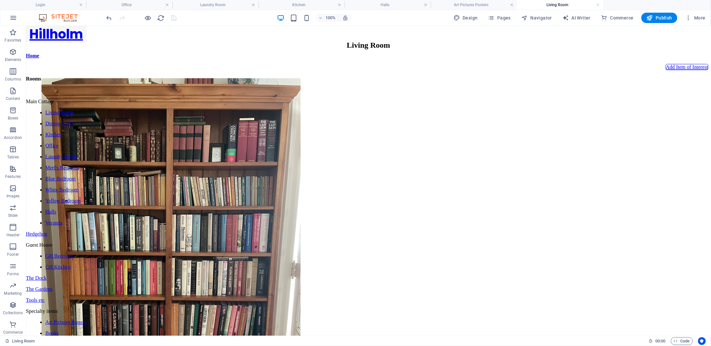
scroll to position [388, 0]
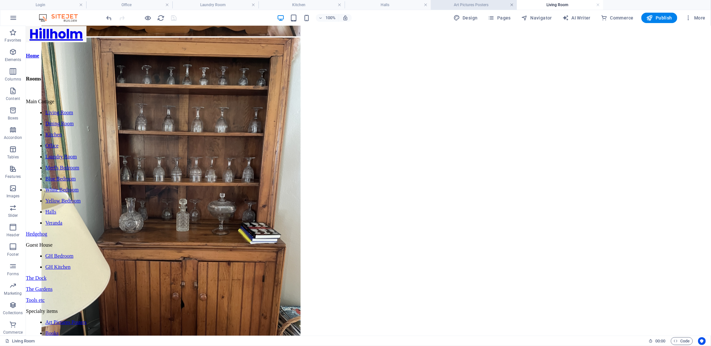
click at [512, 6] on link at bounding box center [512, 5] width 4 height 6
click at [512, 4] on link at bounding box center [512, 5] width 4 height 6
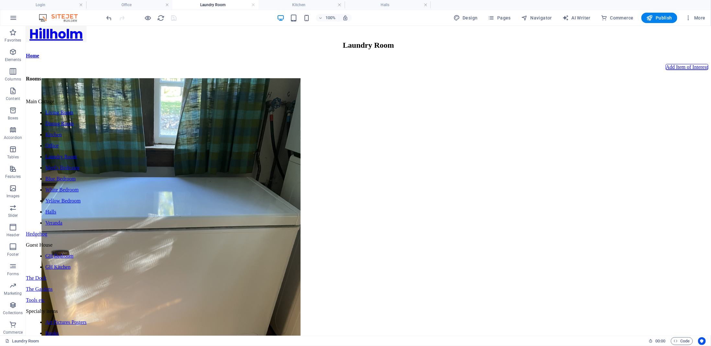
scroll to position [130, 0]
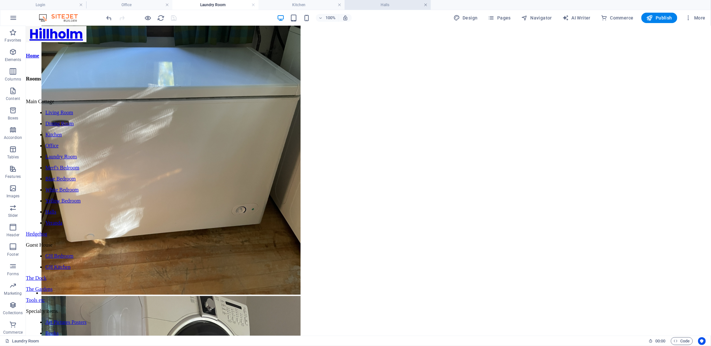
click at [425, 5] on link at bounding box center [426, 5] width 4 height 6
click at [504, 20] on span "Pages" at bounding box center [499, 18] width 23 height 6
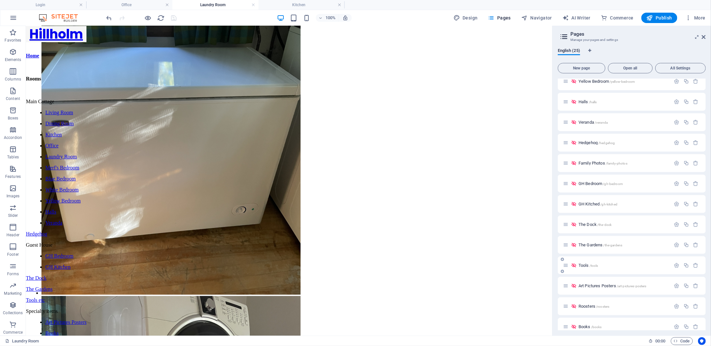
scroll to position [216, 0]
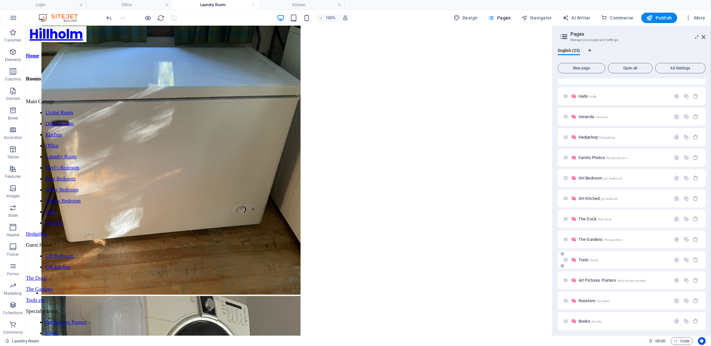
click at [581, 259] on span "Tools /tools" at bounding box center [589, 259] width 20 height 5
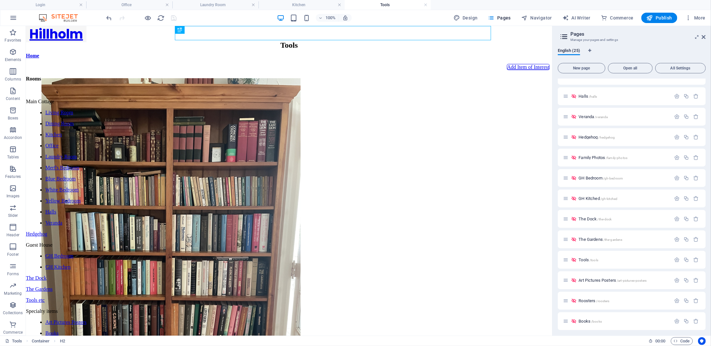
scroll to position [0, 0]
click at [701, 18] on span "More" at bounding box center [696, 18] width 20 height 6
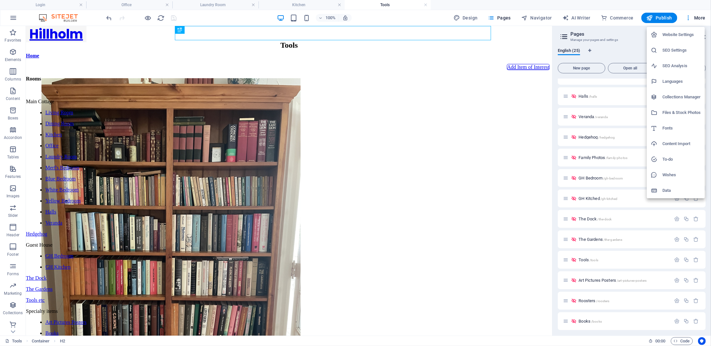
click at [682, 113] on h6 "Files & Stock Photos" at bounding box center [682, 113] width 39 height 8
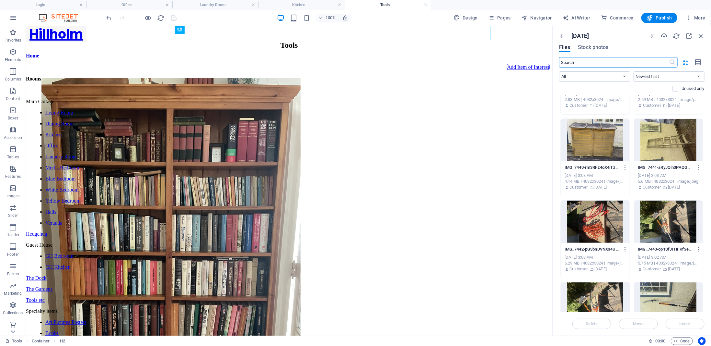
scroll to position [1253, 0]
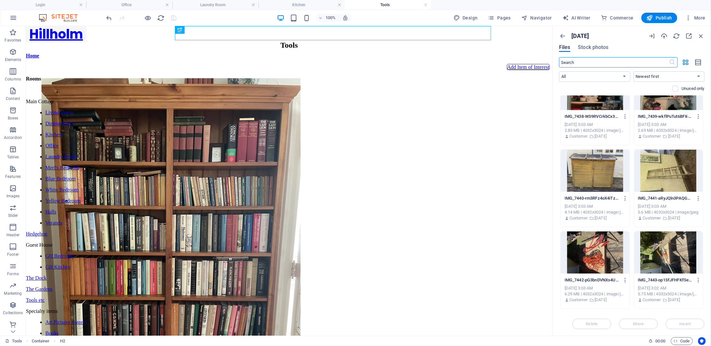
click at [660, 167] on div at bounding box center [669, 170] width 69 height 42
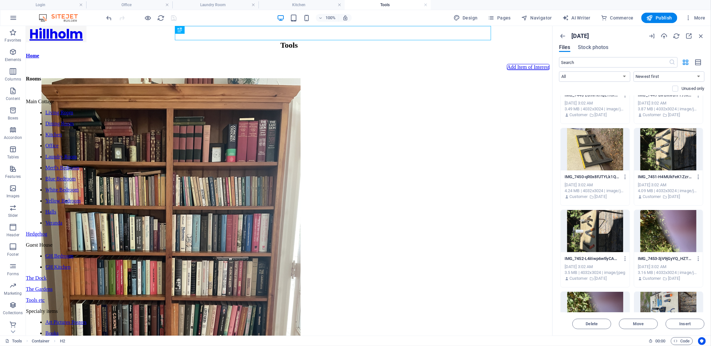
scroll to position [1729, 0]
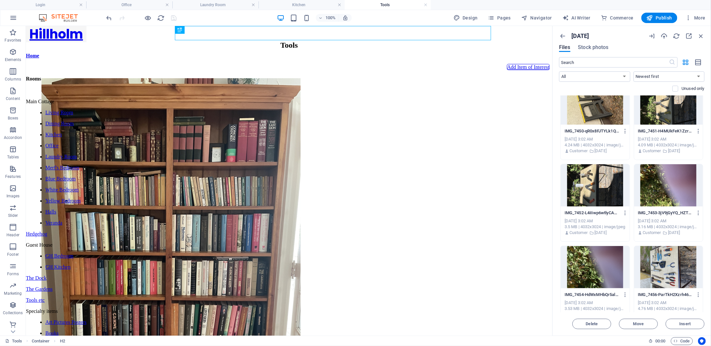
click at [601, 195] on div at bounding box center [595, 185] width 69 height 42
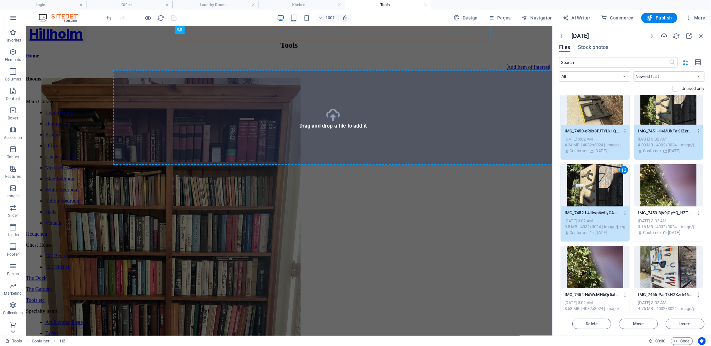
select select "4"
select select "px"
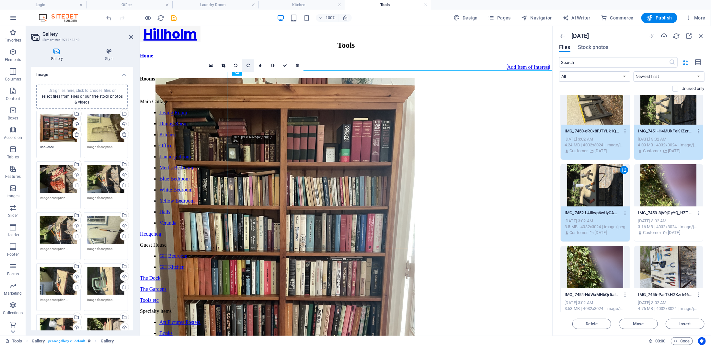
click at [248, 64] on icon at bounding box center [248, 66] width 3 height 4
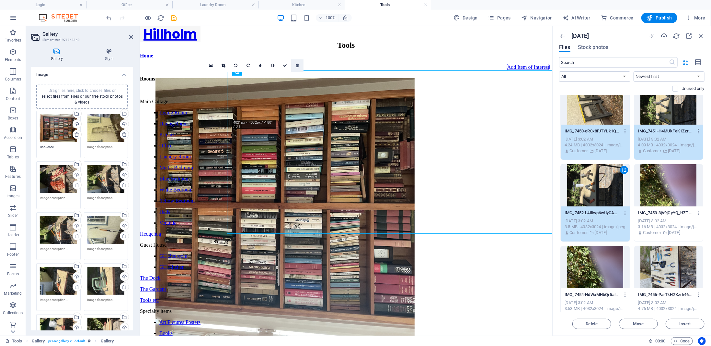
click at [297, 63] on link at bounding box center [297, 65] width 12 height 12
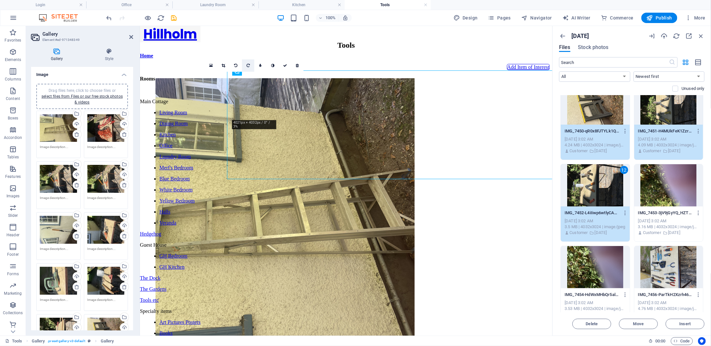
click at [249, 66] on icon at bounding box center [248, 66] width 3 height 4
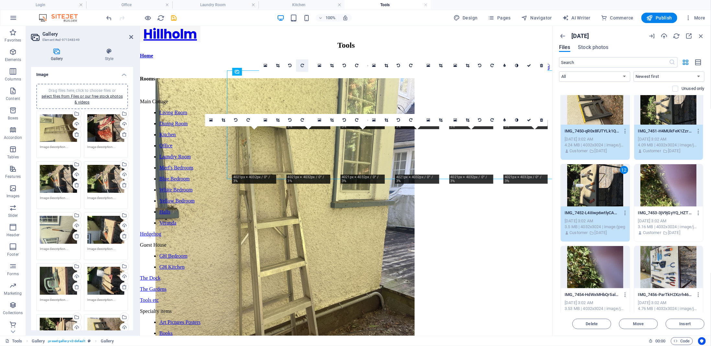
click at [302, 64] on icon at bounding box center [302, 66] width 3 height 4
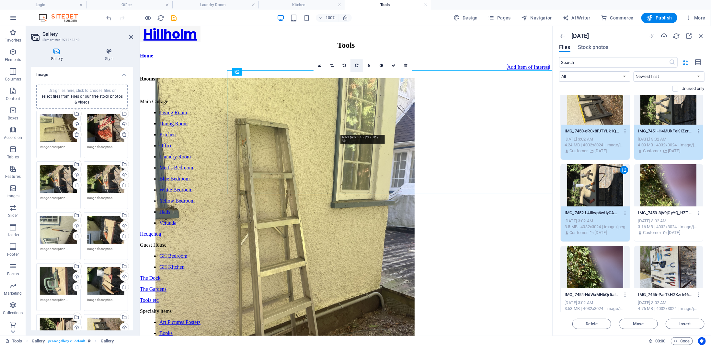
click at [358, 65] on icon at bounding box center [356, 66] width 3 height 4
click at [411, 65] on icon at bounding box center [411, 66] width 3 height 4
click at [466, 66] on icon at bounding box center [465, 66] width 3 height 4
click at [493, 65] on icon at bounding box center [492, 66] width 3 height 4
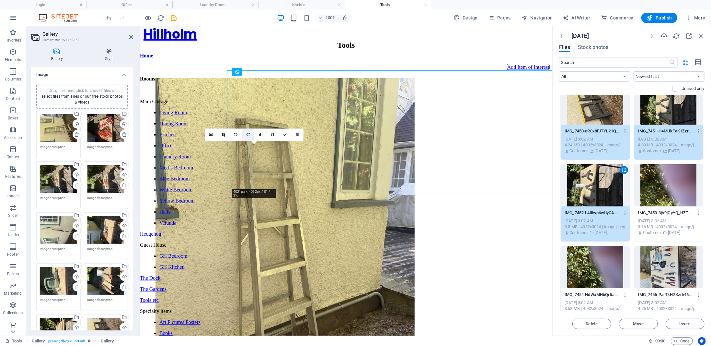
click at [249, 136] on icon at bounding box center [248, 135] width 3 height 4
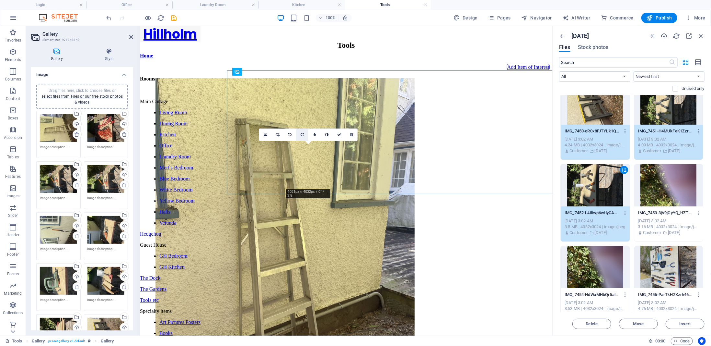
click at [301, 135] on icon at bounding box center [302, 135] width 3 height 4
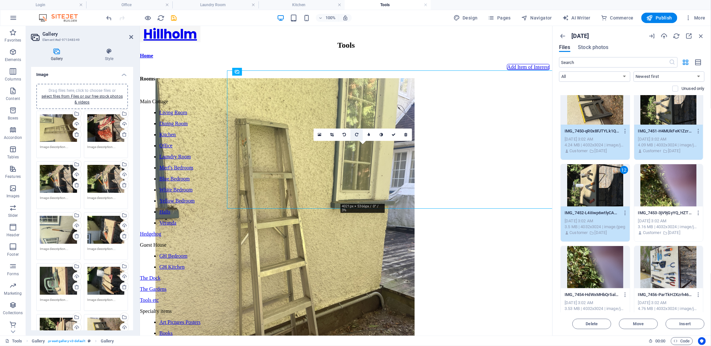
click at [358, 135] on icon at bounding box center [356, 135] width 3 height 4
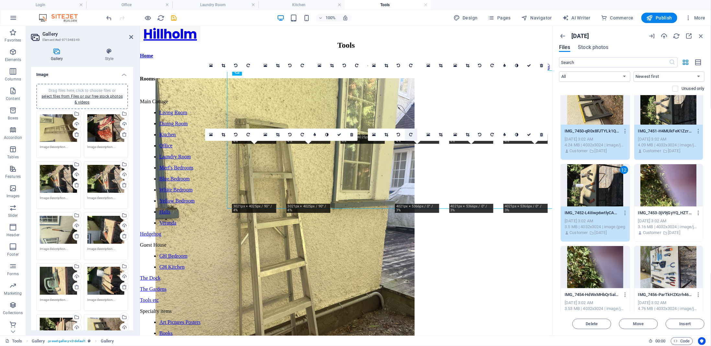
click at [410, 135] on icon at bounding box center [411, 135] width 3 height 4
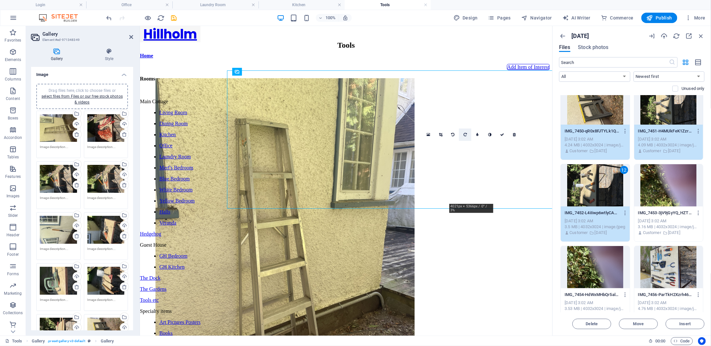
click at [465, 134] on icon at bounding box center [465, 135] width 3 height 4
click at [495, 133] on link at bounding box center [493, 134] width 12 height 12
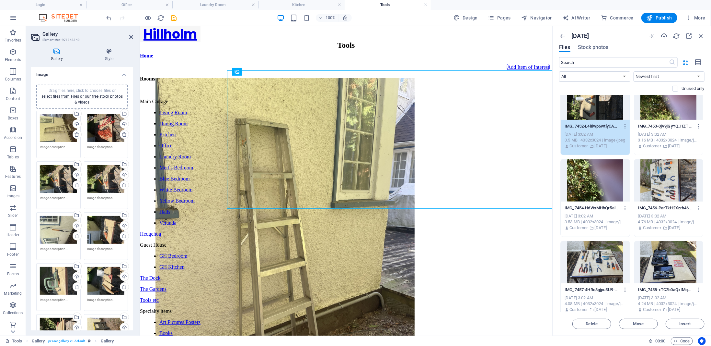
scroll to position [1858, 0]
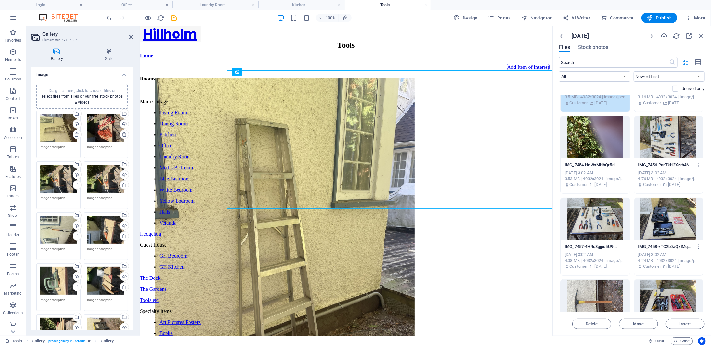
click at [669, 143] on div at bounding box center [669, 137] width 69 height 42
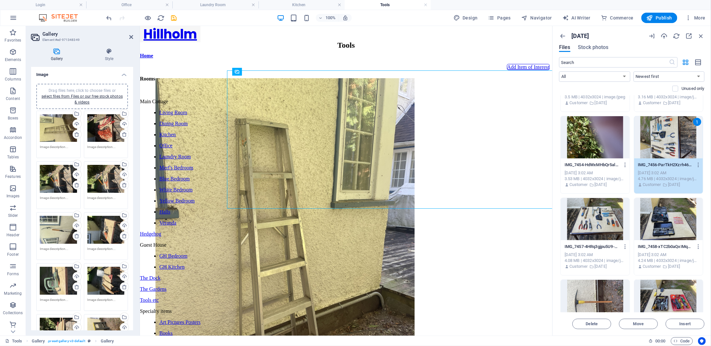
click at [603, 219] on div at bounding box center [595, 219] width 69 height 42
click at [662, 222] on div at bounding box center [669, 219] width 69 height 42
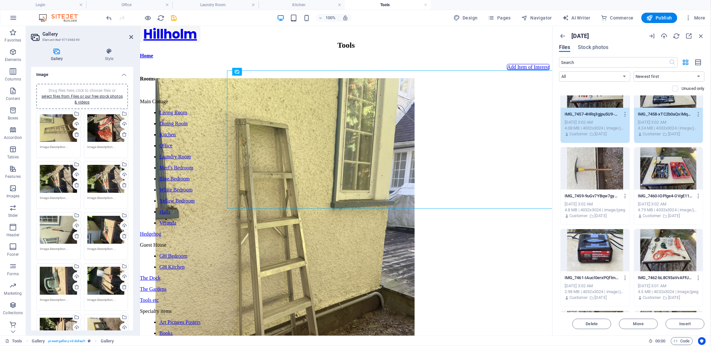
scroll to position [2031, 0]
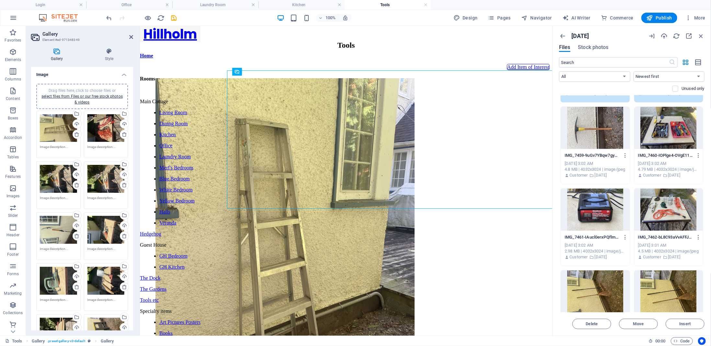
click at [595, 140] on div at bounding box center [595, 128] width 69 height 42
drag, startPoint x: 665, startPoint y: 136, endPoint x: 652, endPoint y: 150, distance: 18.8
click at [665, 136] on div at bounding box center [669, 128] width 69 height 42
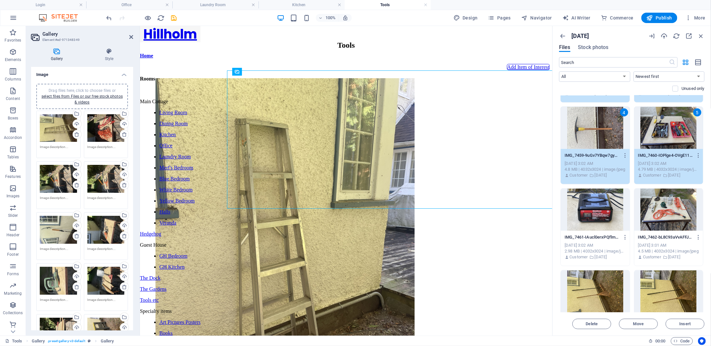
click at [605, 208] on div at bounding box center [595, 209] width 69 height 42
click at [671, 209] on div at bounding box center [669, 209] width 69 height 42
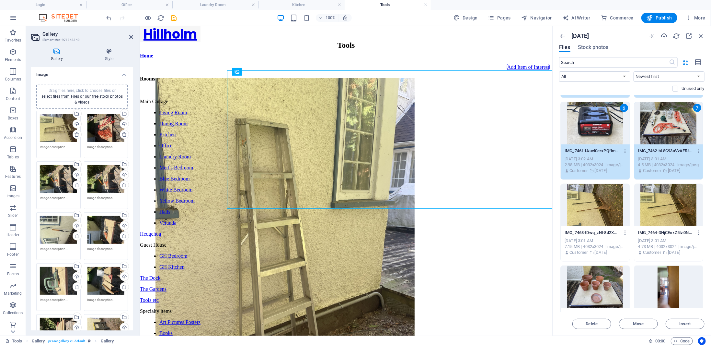
scroll to position [2117, 0]
click at [601, 208] on div at bounding box center [595, 204] width 69 height 42
click at [605, 284] on div at bounding box center [595, 286] width 69 height 42
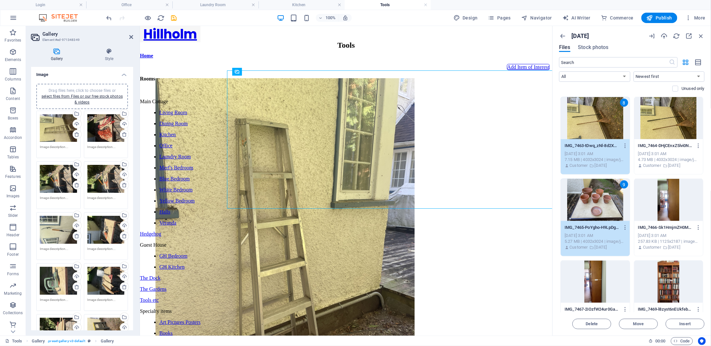
scroll to position [2161, 0]
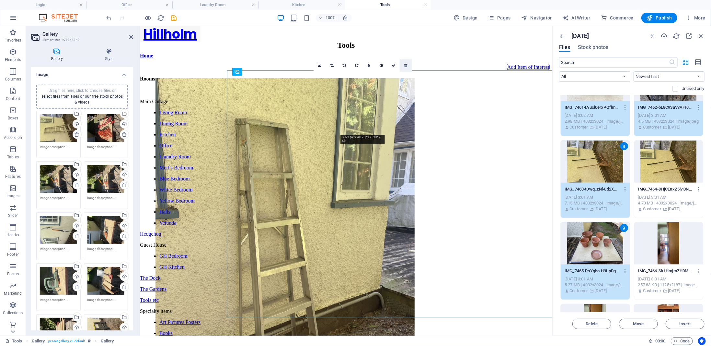
click at [406, 64] on icon at bounding box center [406, 66] width 3 height 4
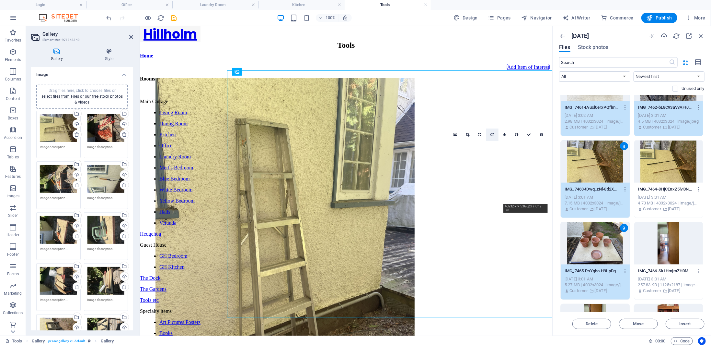
click at [494, 134] on icon at bounding box center [492, 135] width 3 height 4
click at [452, 135] on icon at bounding box center [452, 135] width 3 height 4
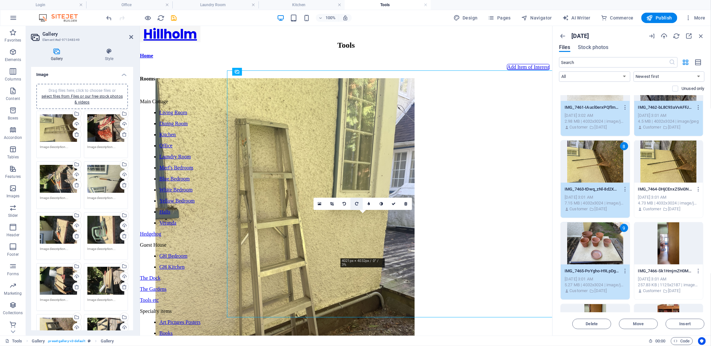
click at [357, 204] on icon at bounding box center [356, 204] width 3 height 4
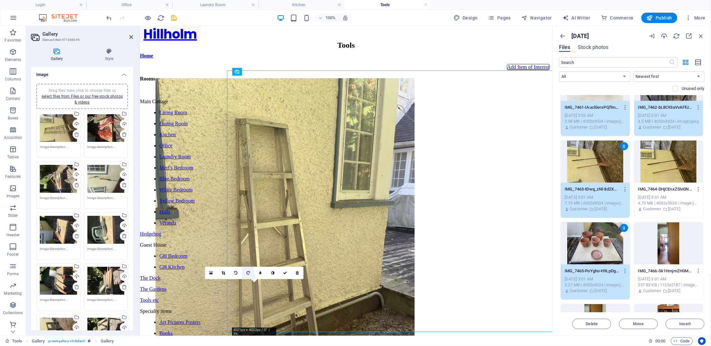
click at [248, 271] on icon at bounding box center [248, 273] width 3 height 4
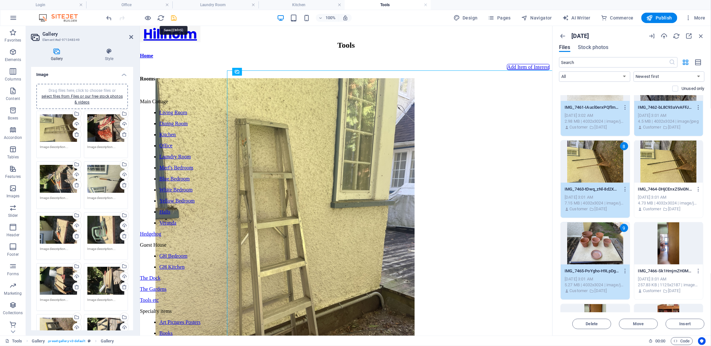
click at [175, 18] on icon "save" at bounding box center [173, 17] width 7 height 7
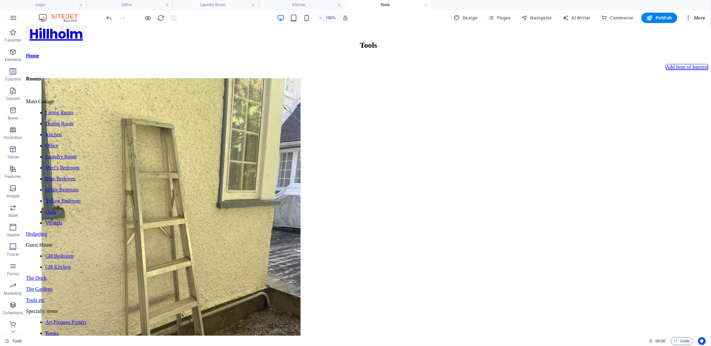
click at [701, 16] on span "More" at bounding box center [696, 18] width 20 height 6
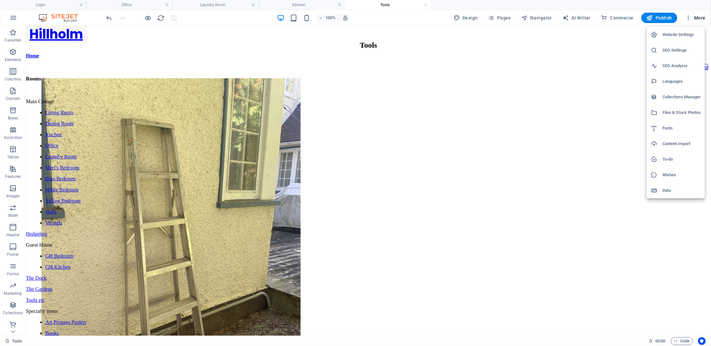
click at [679, 110] on h6 "Files & Stock Photos" at bounding box center [682, 113] width 39 height 8
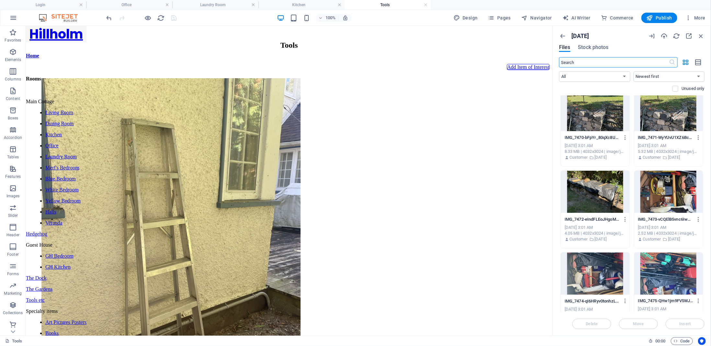
scroll to position [2463, 0]
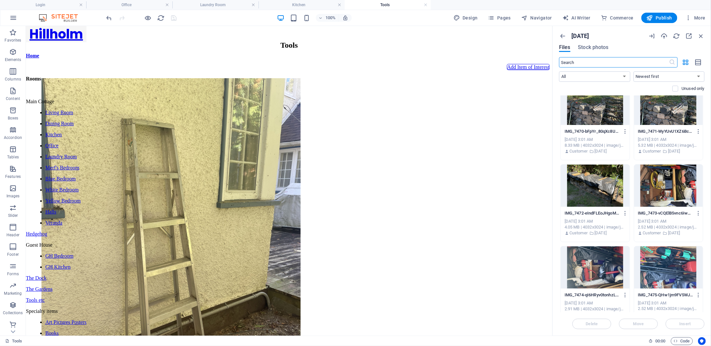
click at [679, 193] on div at bounding box center [669, 185] width 69 height 42
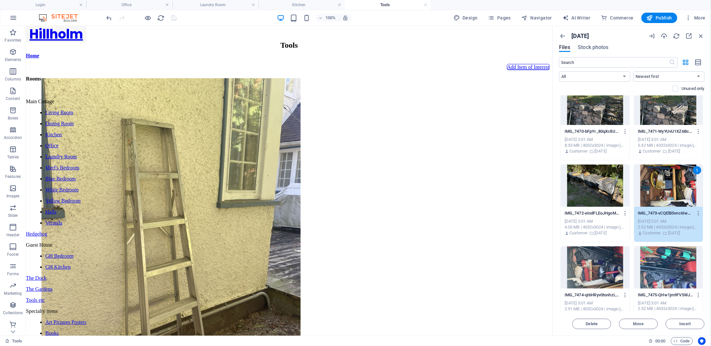
click at [602, 276] on div at bounding box center [595, 267] width 69 height 42
click at [682, 271] on div at bounding box center [669, 267] width 69 height 42
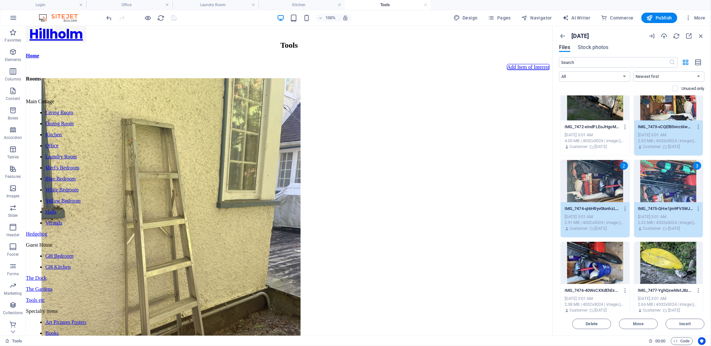
scroll to position [2636, 0]
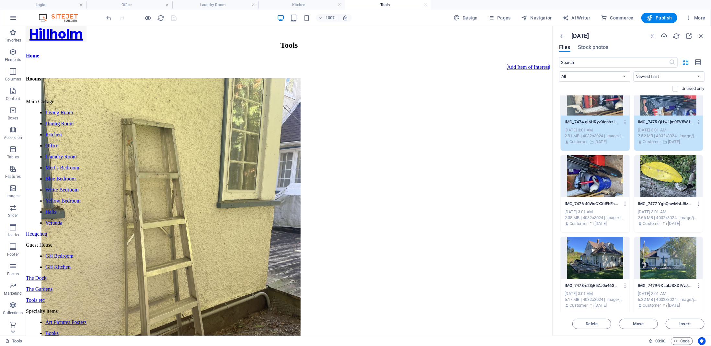
click at [597, 189] on div at bounding box center [595, 176] width 69 height 42
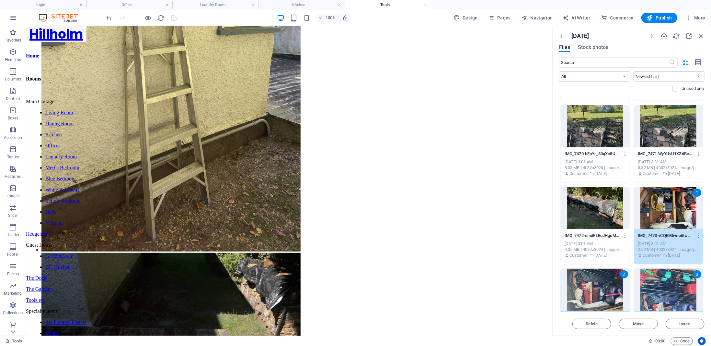
scroll to position [2420, 0]
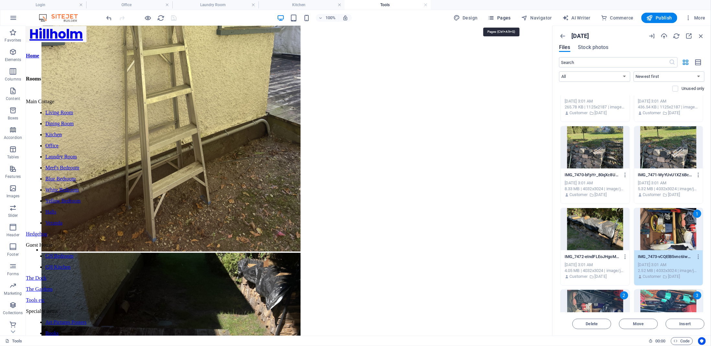
click at [511, 18] on span "Pages" at bounding box center [499, 18] width 23 height 6
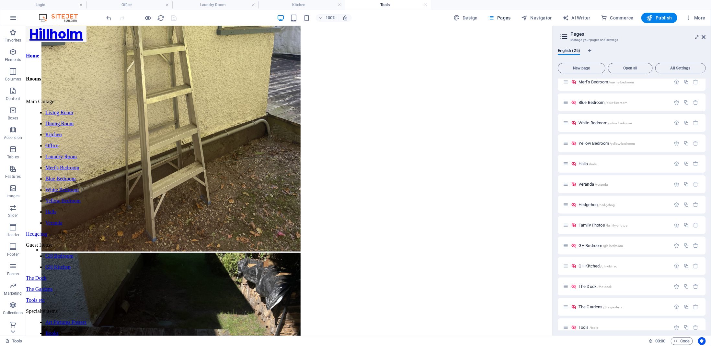
scroll to position [173, 0]
click at [598, 282] on span "The Gardens /the-gardens" at bounding box center [601, 282] width 44 height 5
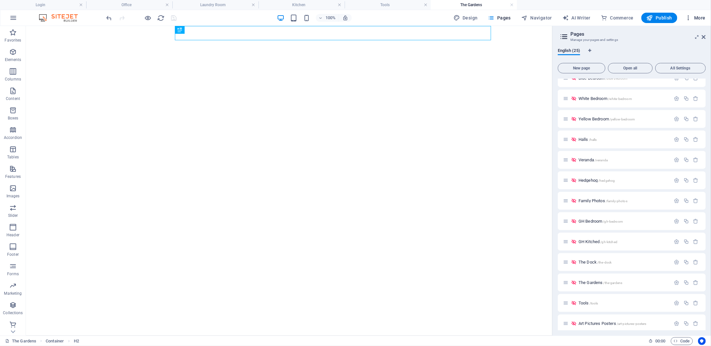
click at [701, 21] on button "More" at bounding box center [696, 18] width 26 height 10
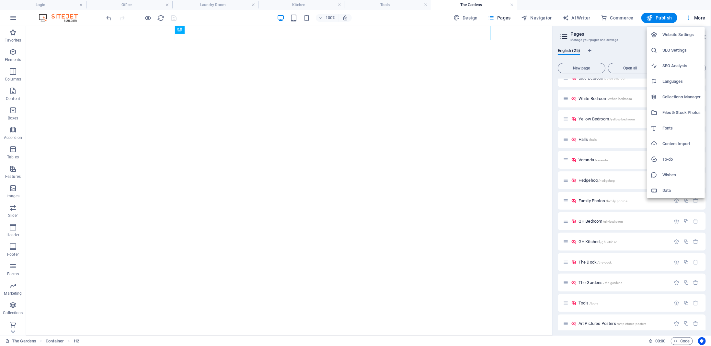
click at [679, 113] on h6 "Files & Stock Photos" at bounding box center [682, 113] width 39 height 8
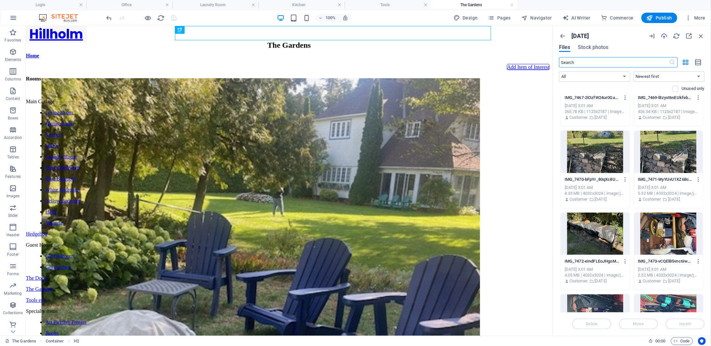
scroll to position [2420, 0]
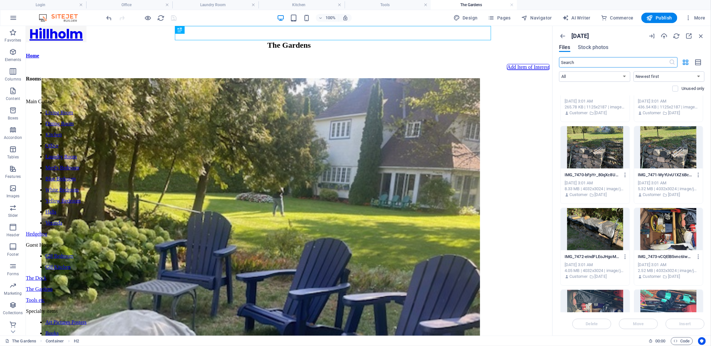
click at [597, 160] on div at bounding box center [595, 147] width 69 height 42
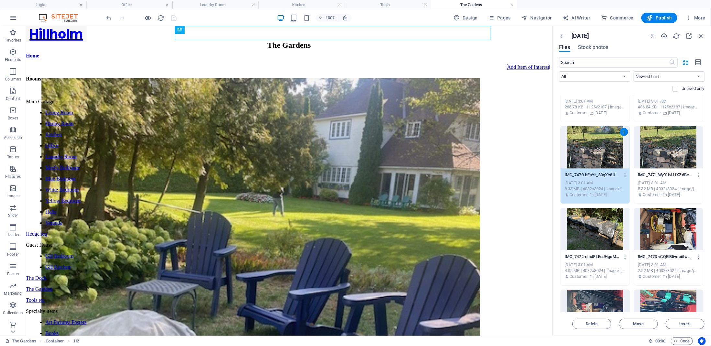
click at [662, 160] on div at bounding box center [669, 147] width 69 height 42
click at [607, 227] on div at bounding box center [595, 229] width 69 height 42
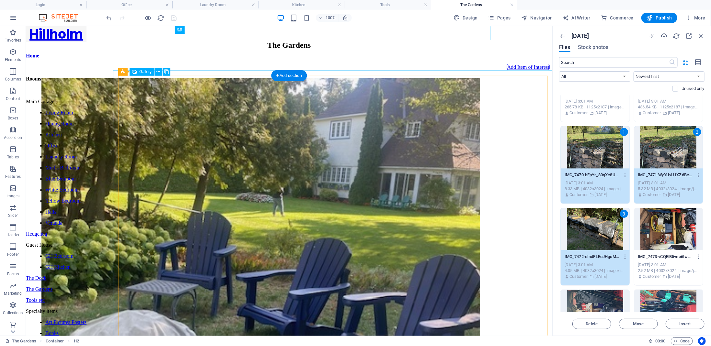
scroll to position [86, 0]
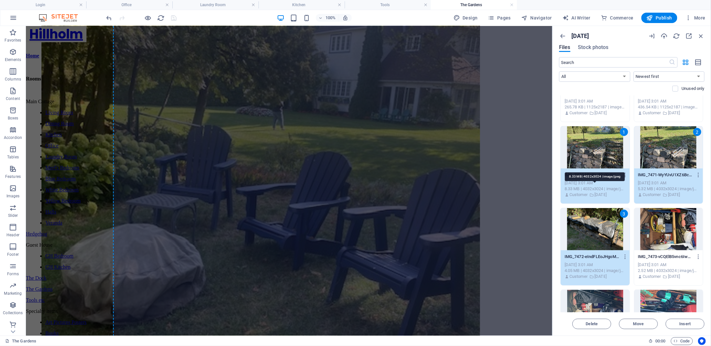
select select "4"
select select "px"
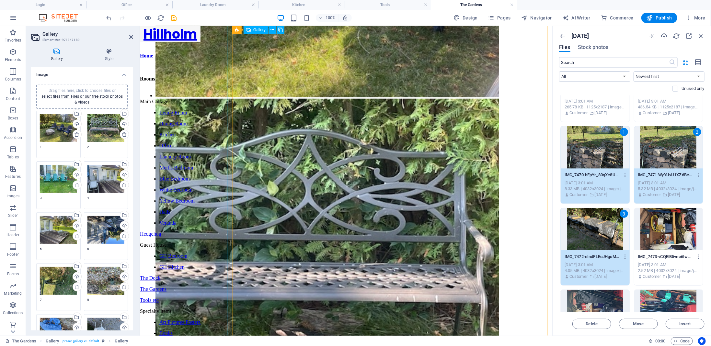
scroll to position [346, 0]
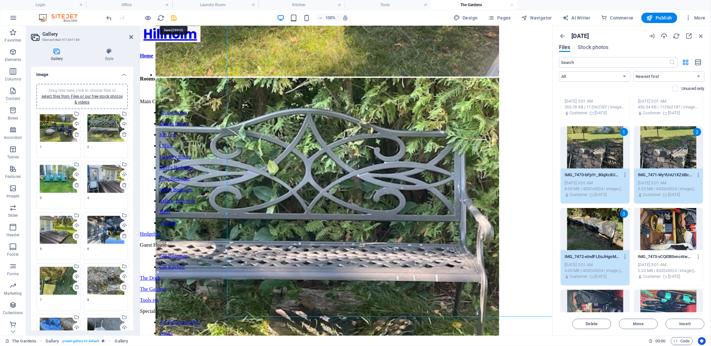
click at [173, 17] on icon "save" at bounding box center [173, 17] width 7 height 7
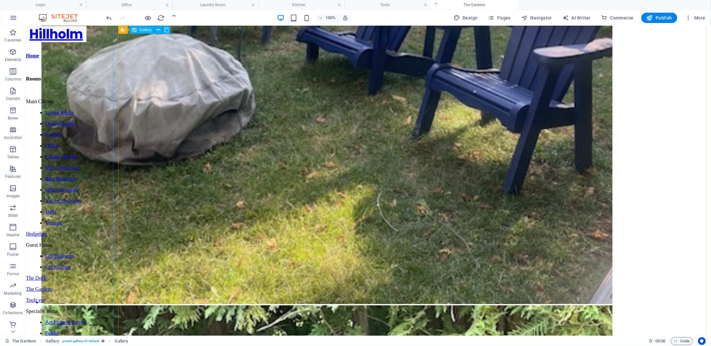
scroll to position [573, 0]
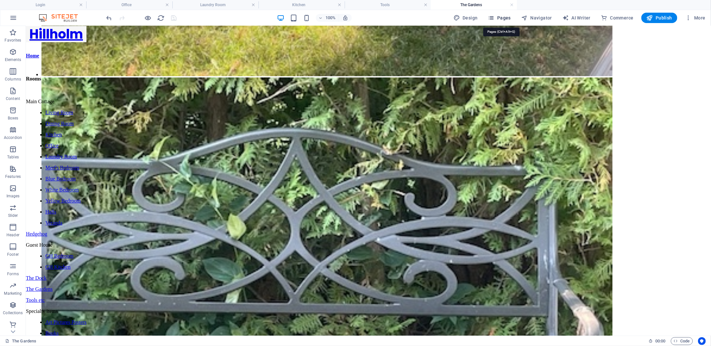
click at [508, 19] on span "Pages" at bounding box center [499, 18] width 23 height 6
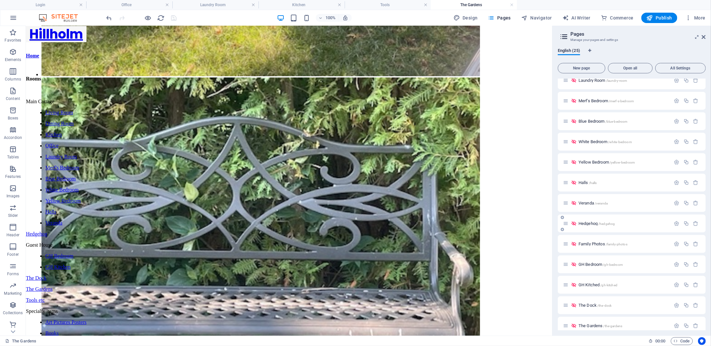
scroll to position [216, 0]
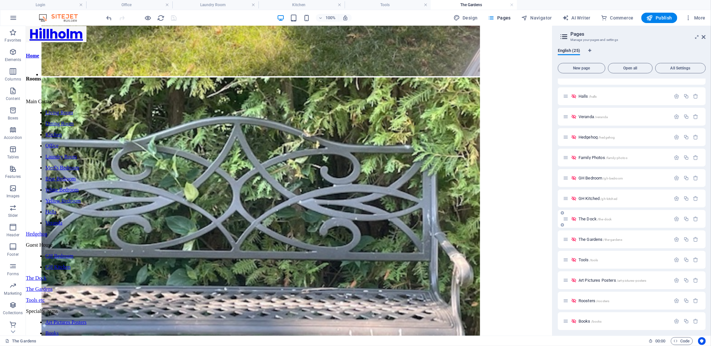
click at [589, 219] on span "The Dock /the-dock" at bounding box center [595, 218] width 33 height 5
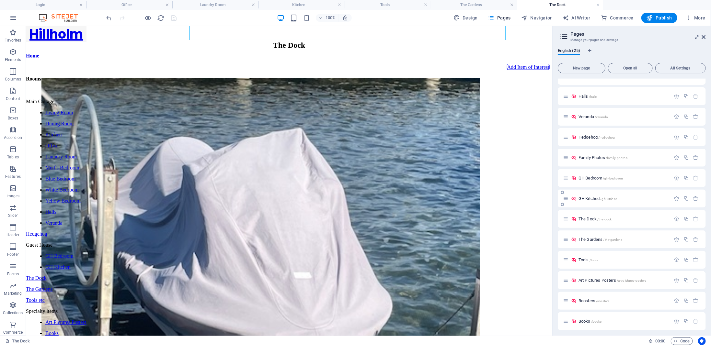
scroll to position [0, 0]
click at [699, 20] on span "More" at bounding box center [696, 18] width 20 height 6
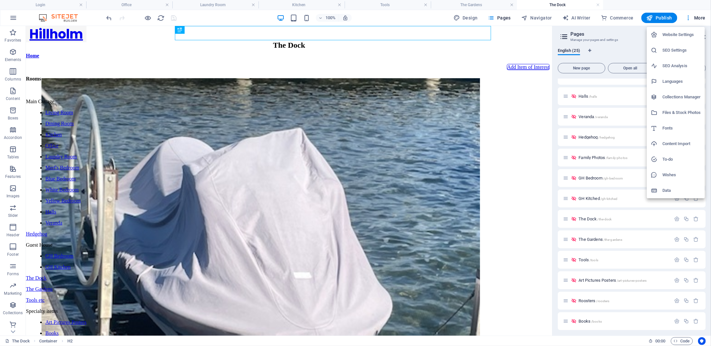
click at [683, 112] on h6 "Files & Stock Photos" at bounding box center [682, 113] width 39 height 8
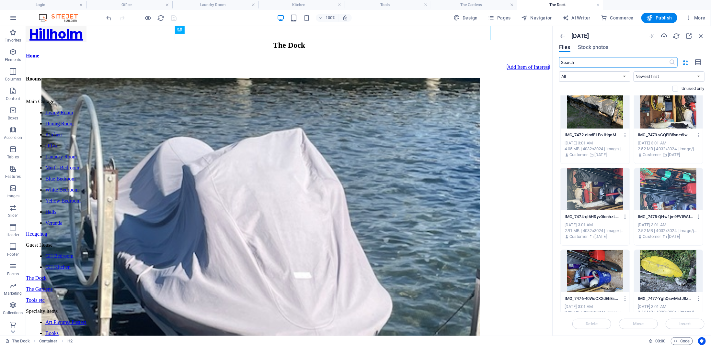
scroll to position [2550, 0]
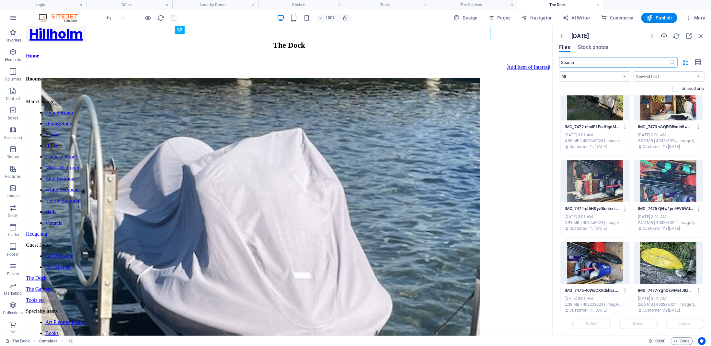
click at [655, 108] on div at bounding box center [669, 99] width 69 height 42
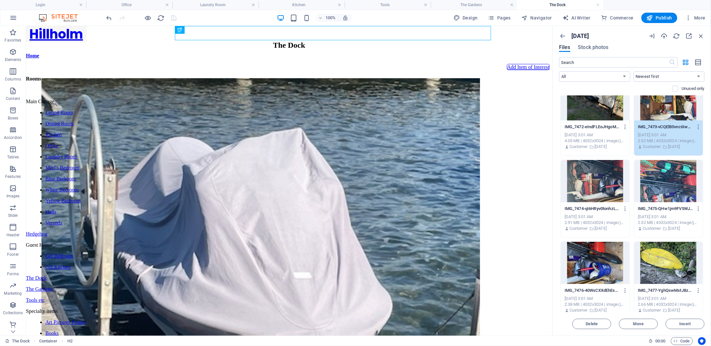
click at [600, 189] on div at bounding box center [595, 181] width 69 height 42
click at [662, 185] on div at bounding box center [669, 181] width 69 height 42
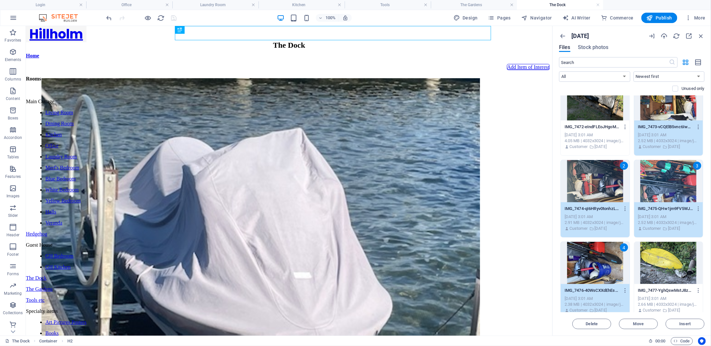
click at [655, 266] on div at bounding box center [669, 262] width 69 height 42
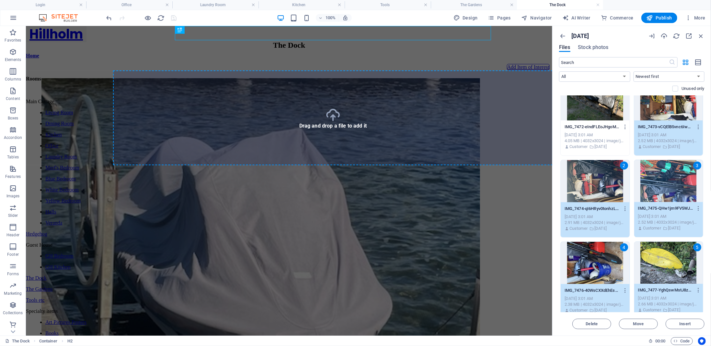
select select "4"
select select "px"
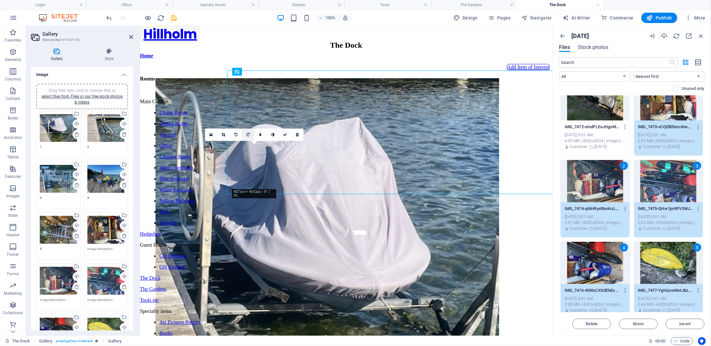
click at [249, 137] on link at bounding box center [248, 134] width 12 height 12
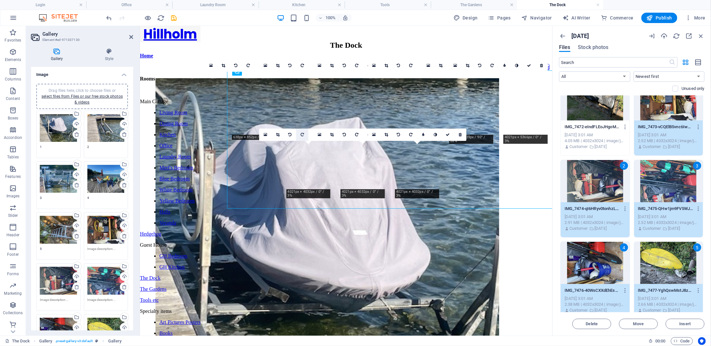
click at [304, 136] on icon at bounding box center [302, 135] width 3 height 4
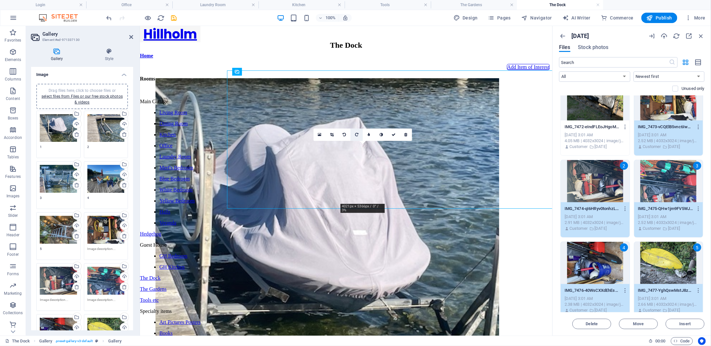
click at [357, 135] on icon at bounding box center [356, 135] width 3 height 4
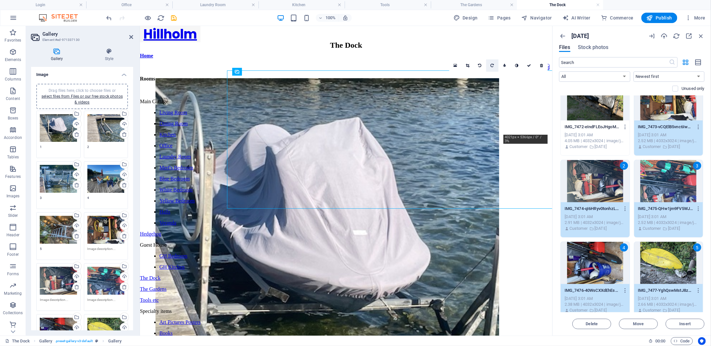
click at [493, 64] on icon at bounding box center [492, 66] width 3 height 4
drag, startPoint x: 174, startPoint y: 18, endPoint x: 217, endPoint y: 159, distance: 148.1
click at [174, 18] on icon "save" at bounding box center [173, 17] width 7 height 7
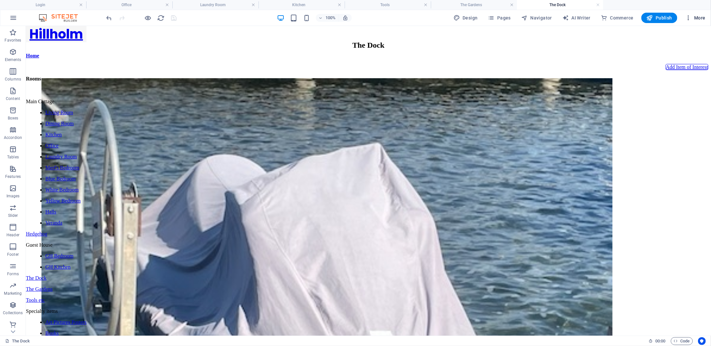
click at [701, 20] on span "More" at bounding box center [696, 18] width 20 height 6
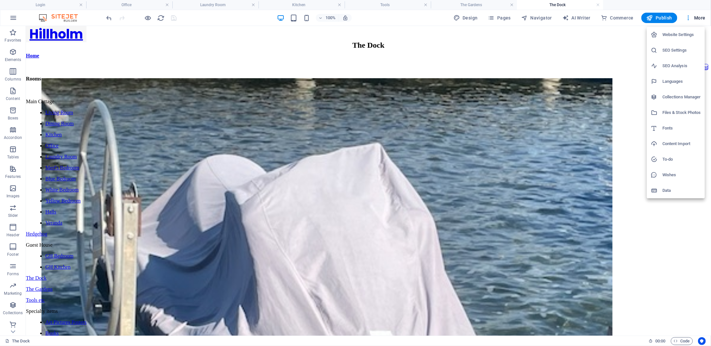
click at [675, 116] on h6 "Files & Stock Photos" at bounding box center [682, 113] width 39 height 8
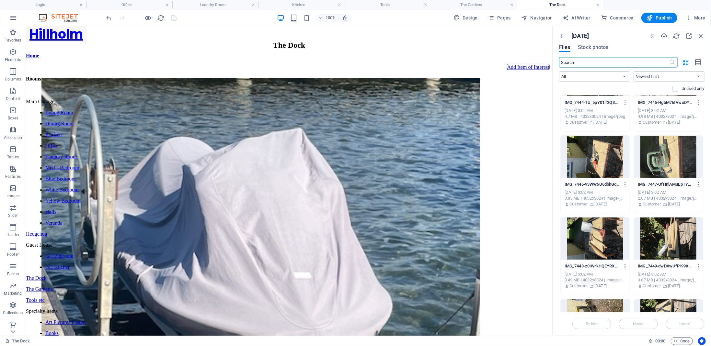
scroll to position [1512, 0]
click at [700, 35] on icon "button" at bounding box center [701, 35] width 7 height 7
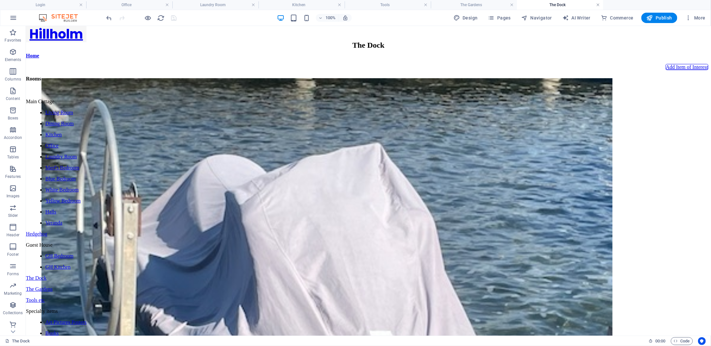
click at [598, 4] on link at bounding box center [598, 5] width 4 height 6
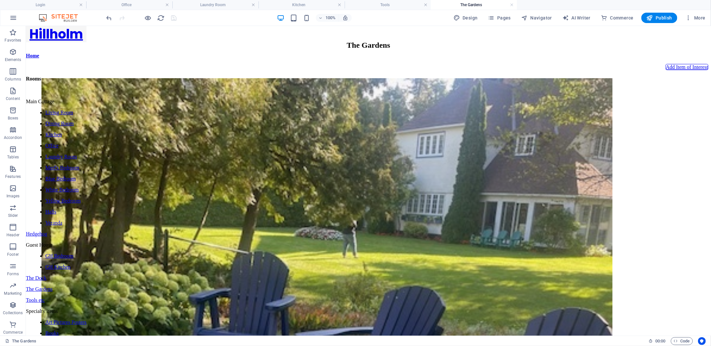
scroll to position [441, 0]
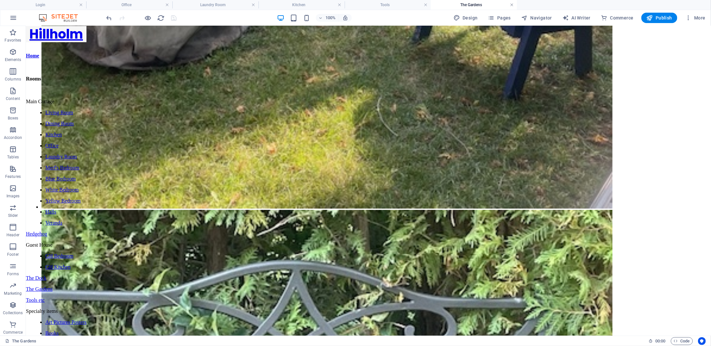
click at [512, 6] on link at bounding box center [512, 5] width 4 height 6
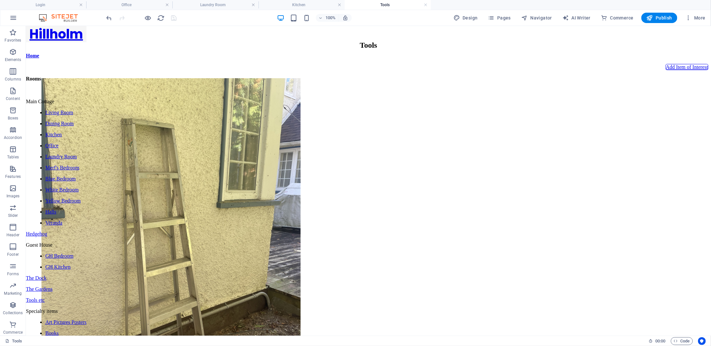
scroll to position [173, 0]
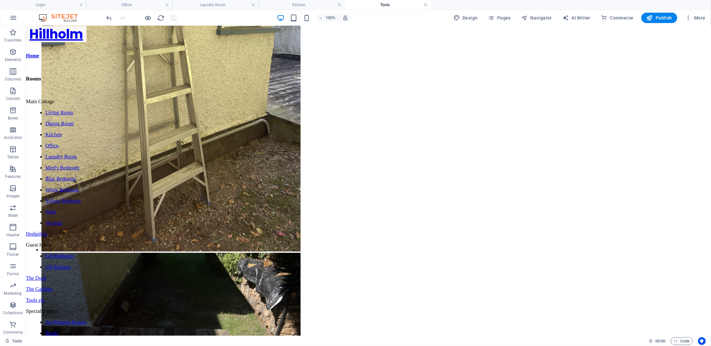
click at [425, 4] on link at bounding box center [426, 5] width 4 height 6
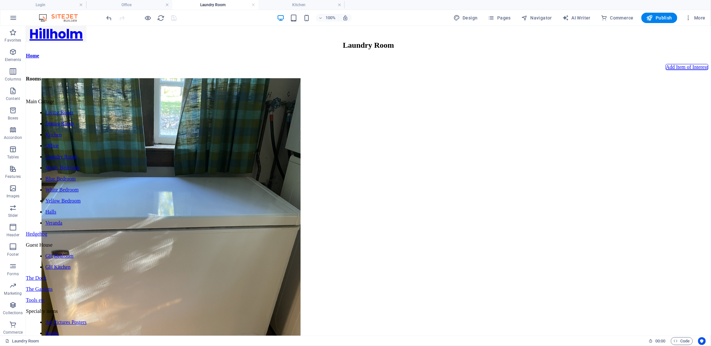
scroll to position [130, 0]
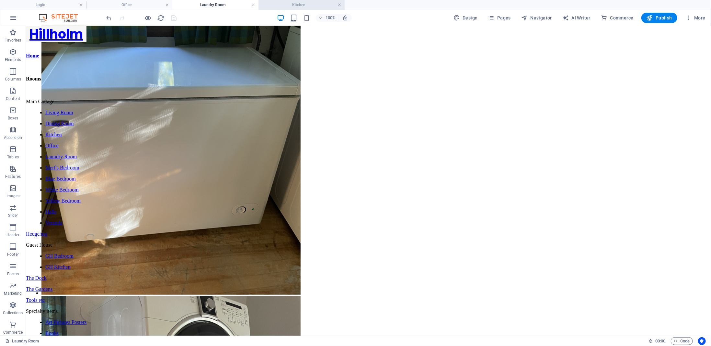
click at [338, 4] on link at bounding box center [340, 5] width 4 height 6
click at [252, 4] on link at bounding box center [254, 5] width 4 height 6
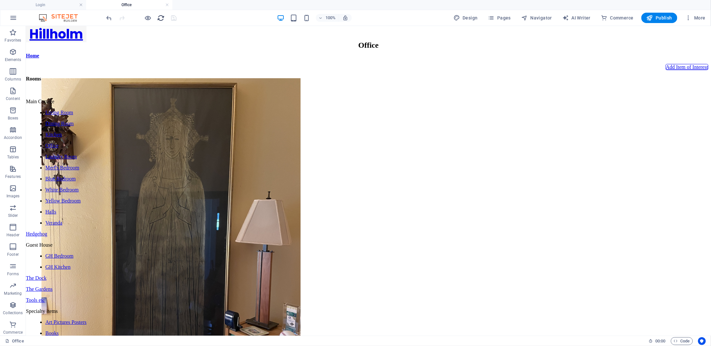
scroll to position [198, 0]
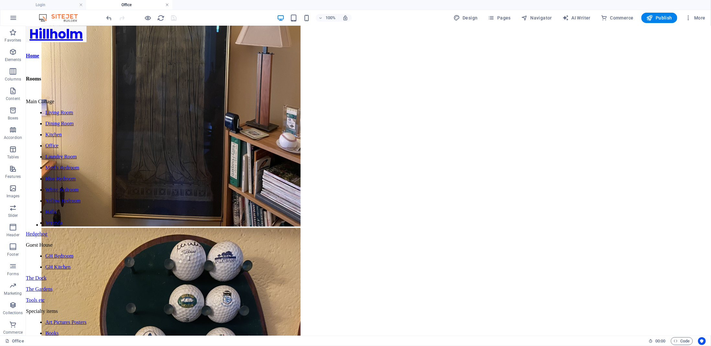
click at [167, 5] on link at bounding box center [167, 5] width 4 height 6
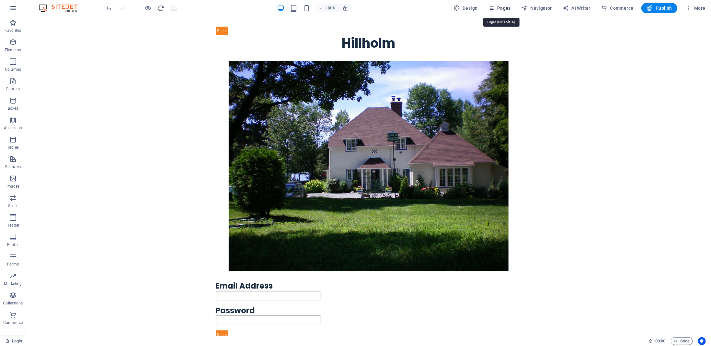
click at [504, 10] on span "Pages" at bounding box center [499, 8] width 23 height 6
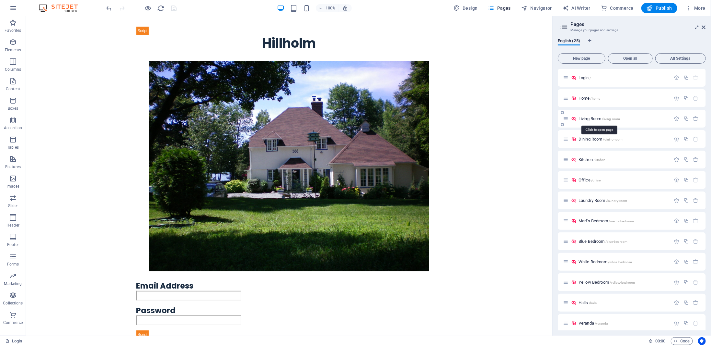
click at [582, 117] on span "Living Room /living-room" at bounding box center [599, 118] width 41 height 5
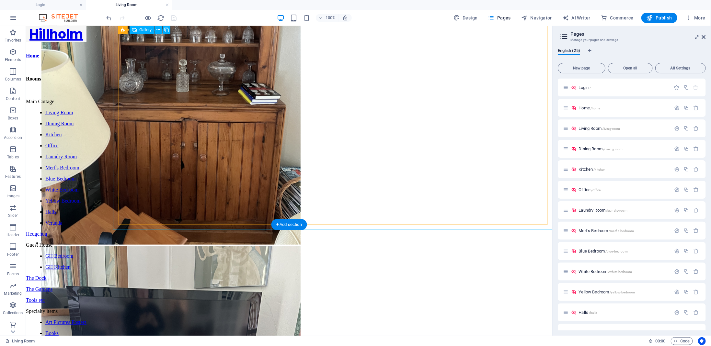
scroll to position [493, 0]
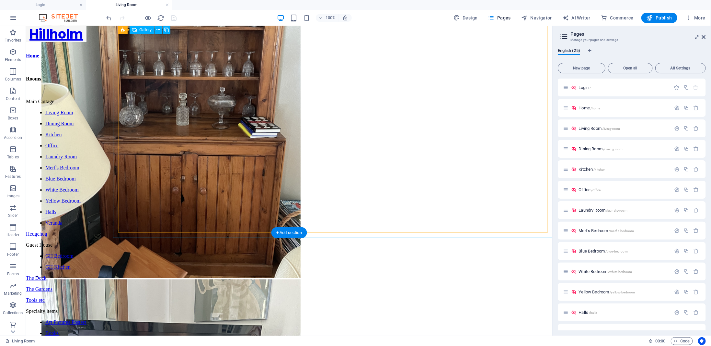
select select "4"
select select "px"
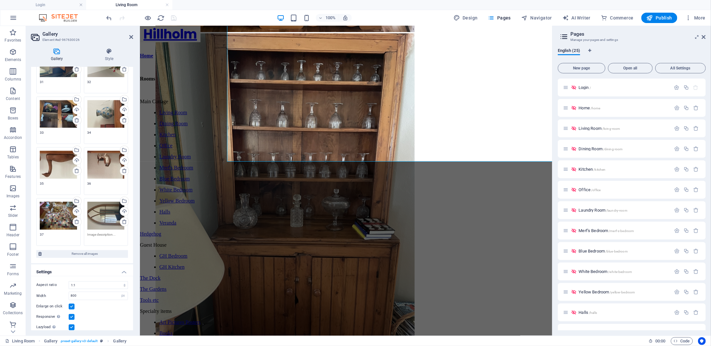
scroll to position [846, 0]
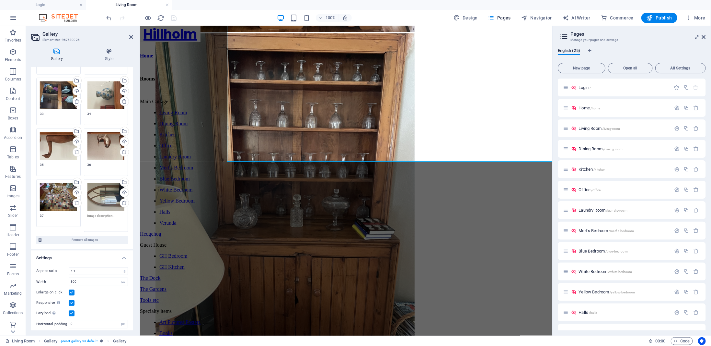
click at [111, 213] on textarea at bounding box center [106, 220] width 37 height 15
type textarea "38"
click at [172, 17] on icon "save" at bounding box center [173, 17] width 7 height 7
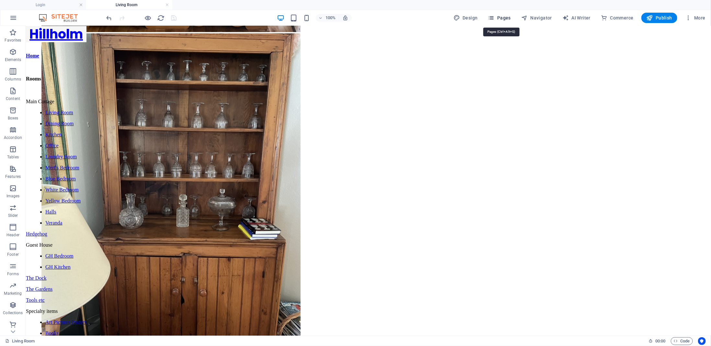
click at [511, 18] on span "Pages" at bounding box center [499, 18] width 23 height 6
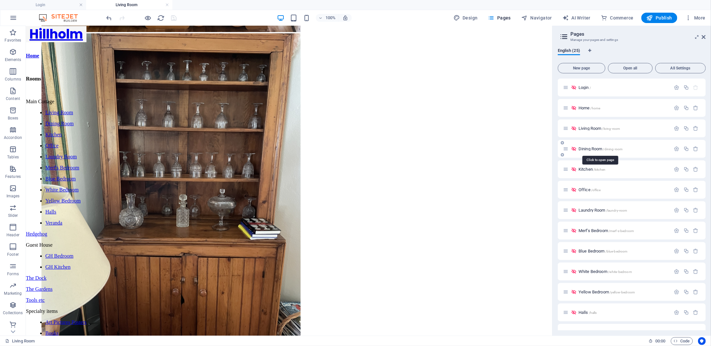
click at [601, 147] on span "Dining Room /dining-room" at bounding box center [601, 148] width 44 height 5
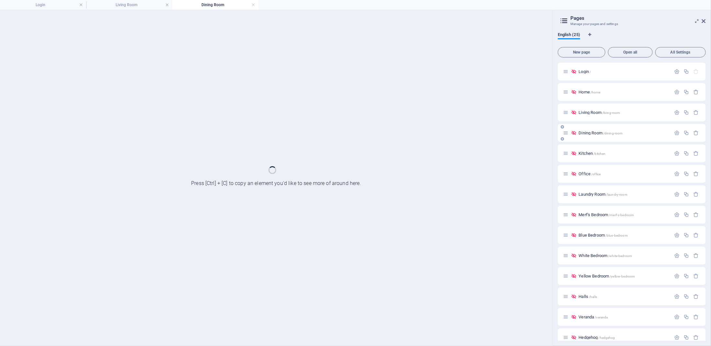
click at [601, 147] on div "Kitchen /kitchen" at bounding box center [632, 153] width 148 height 18
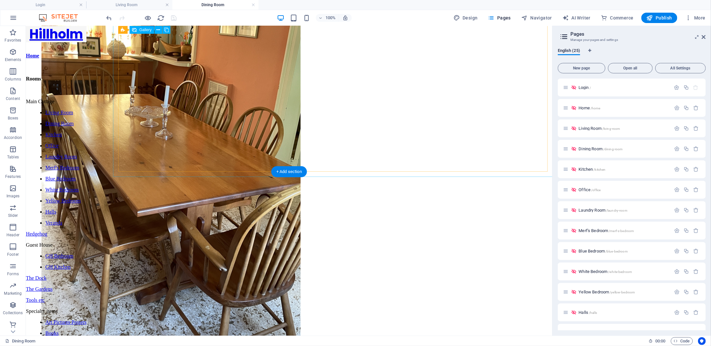
scroll to position [344, 0]
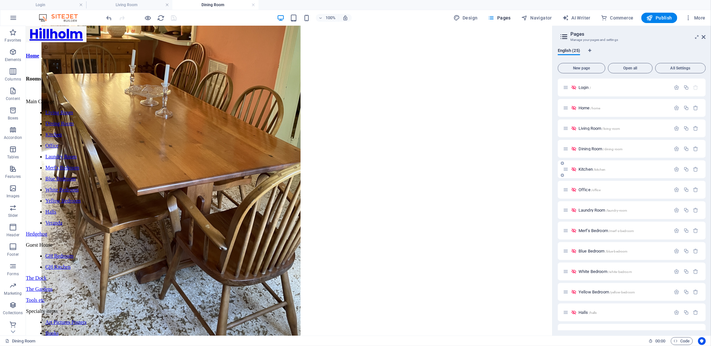
click at [591, 169] on span "Kitchen /kitchen" at bounding box center [592, 169] width 27 height 5
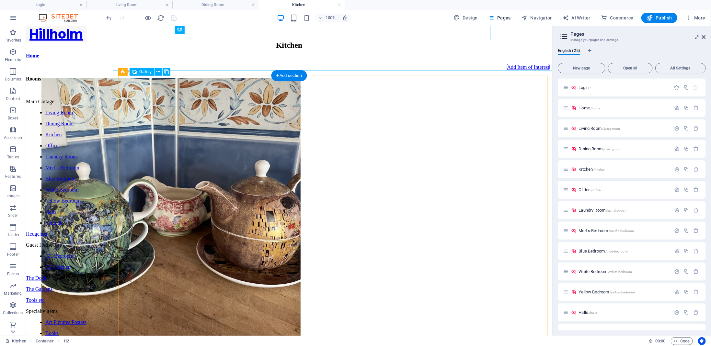
scroll to position [0, 0]
drag, startPoint x: 167, startPoint y: 210, endPoint x: 102, endPoint y: 251, distance: 76.2
select select "4"
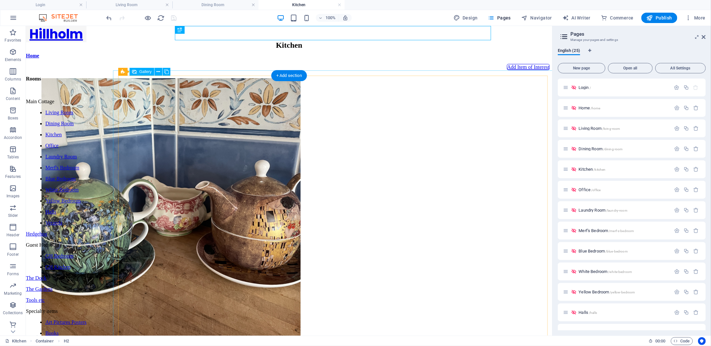
select select "px"
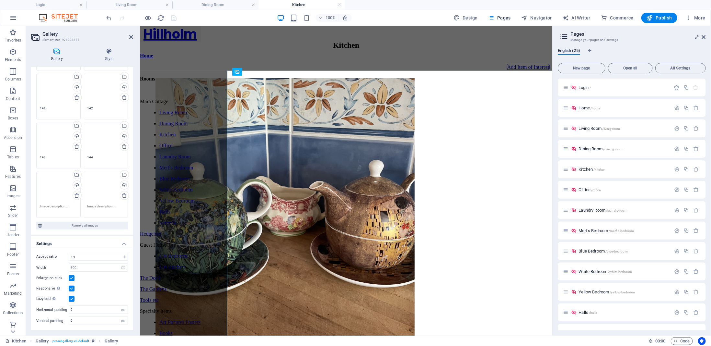
scroll to position [3569, 0]
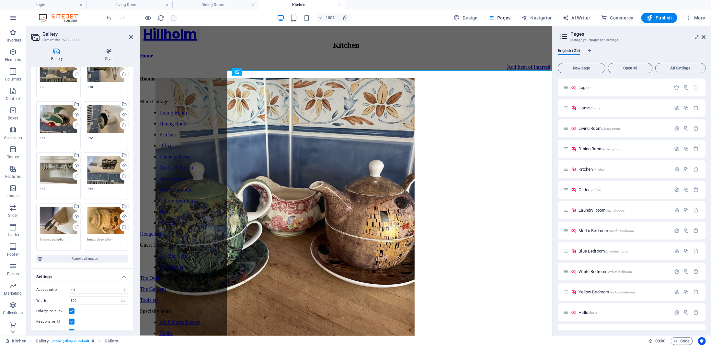
click at [57, 237] on textarea at bounding box center [58, 242] width 37 height 10
type textarea "145"
click at [99, 237] on textarea at bounding box center [106, 242] width 37 height 10
type textarea "146"
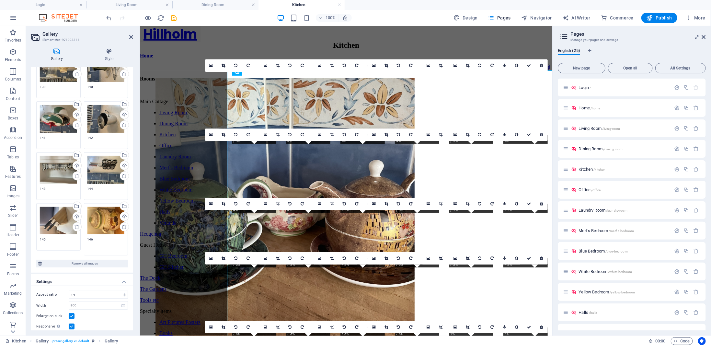
click at [176, 19] on icon "save" at bounding box center [173, 17] width 7 height 7
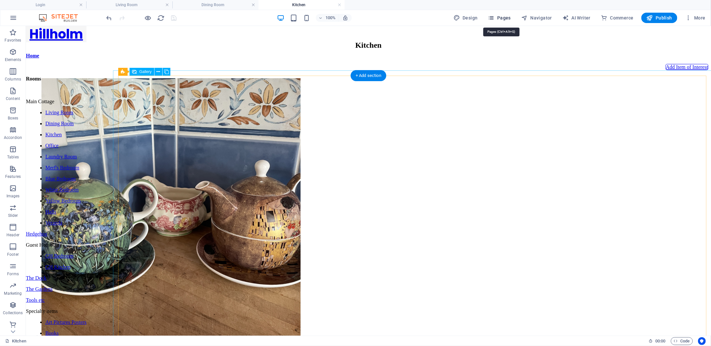
click at [508, 18] on span "Pages" at bounding box center [499, 18] width 23 height 6
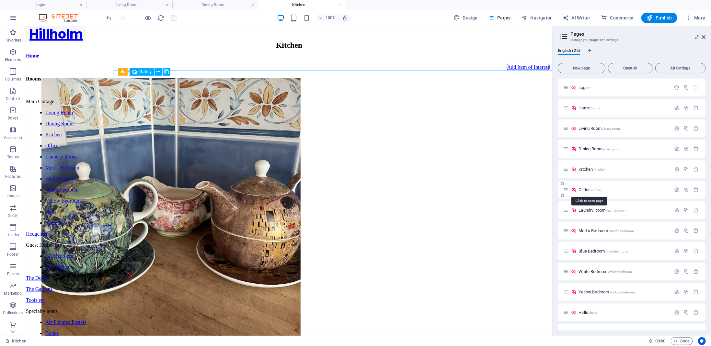
click at [583, 188] on span "Office /office" at bounding box center [590, 189] width 22 height 5
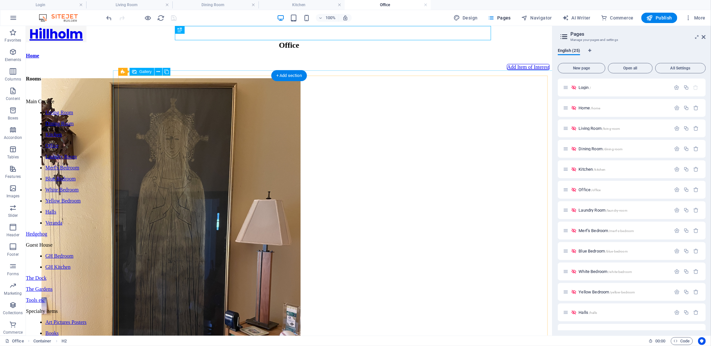
scroll to position [0, 0]
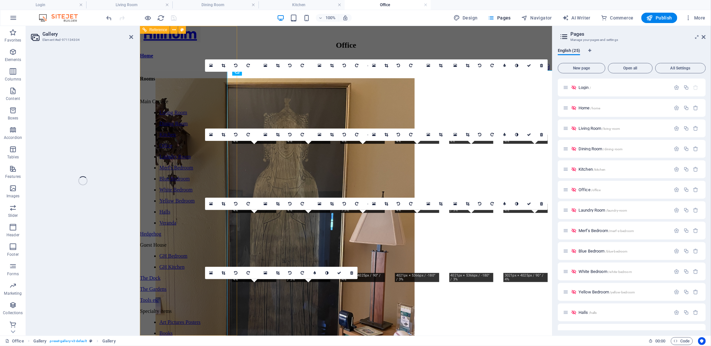
click at [200, 308] on div "Specialty items" at bounding box center [170, 311] width 61 height 6
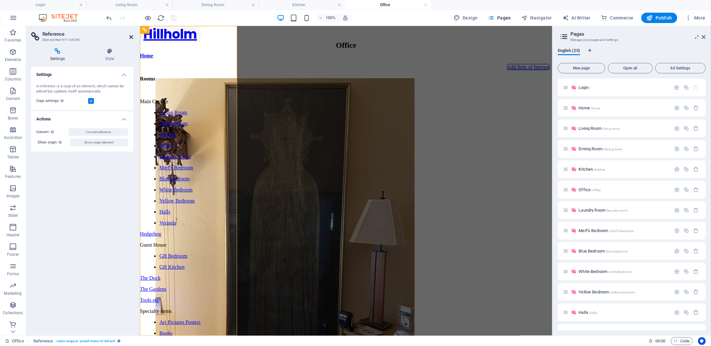
click at [130, 39] on icon at bounding box center [131, 36] width 4 height 5
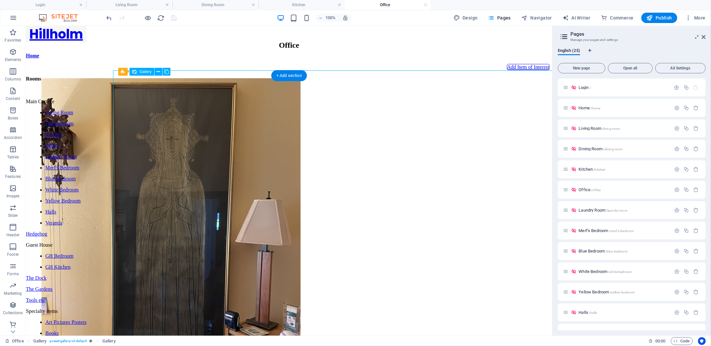
select select "4"
select select "px"
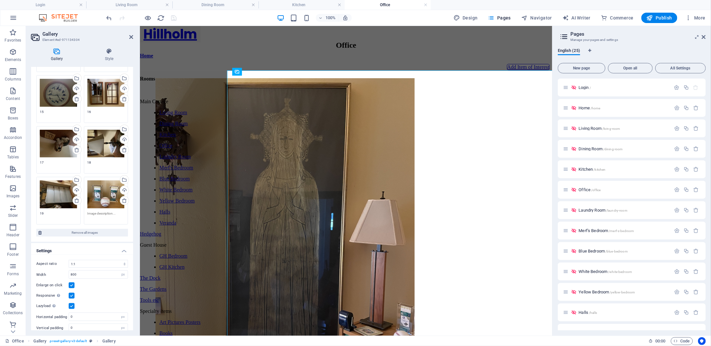
scroll to position [393, 0]
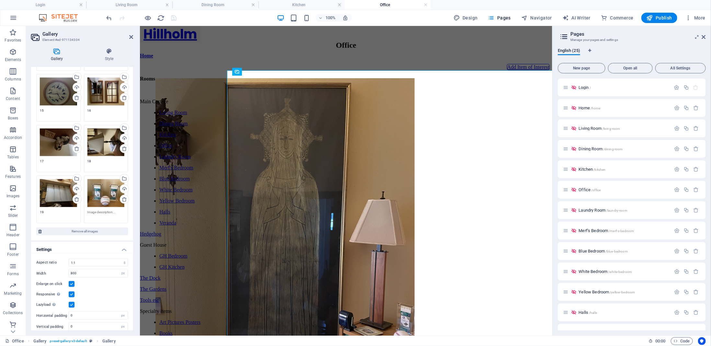
click at [95, 209] on textarea at bounding box center [106, 214] width 37 height 10
type textarea "20"
click at [174, 19] on icon "save" at bounding box center [173, 17] width 7 height 7
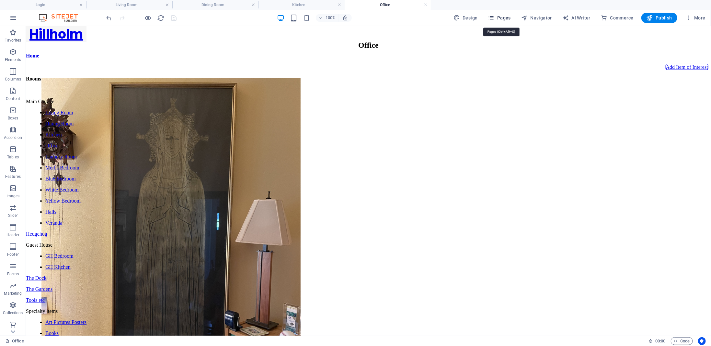
click at [506, 16] on span "Pages" at bounding box center [499, 18] width 23 height 6
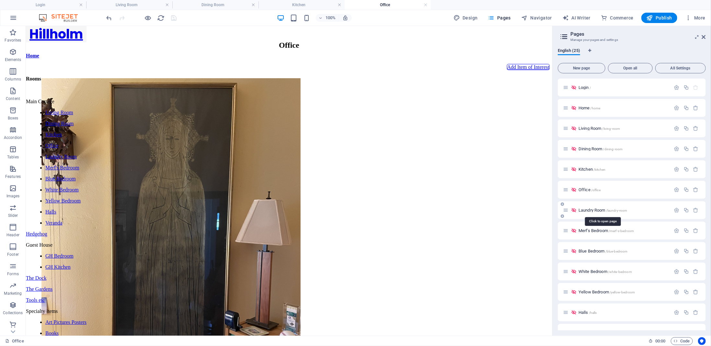
click at [590, 210] on span "Laundry Room /laundry-room" at bounding box center [603, 209] width 49 height 5
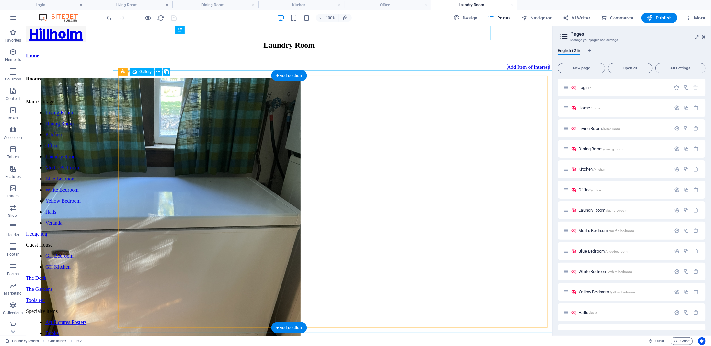
scroll to position [0, 0]
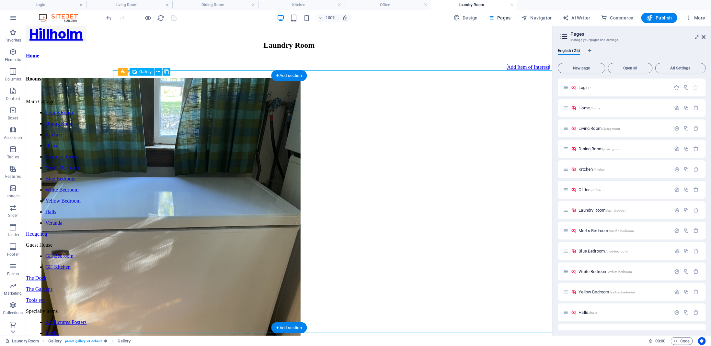
select select "4"
select select "px"
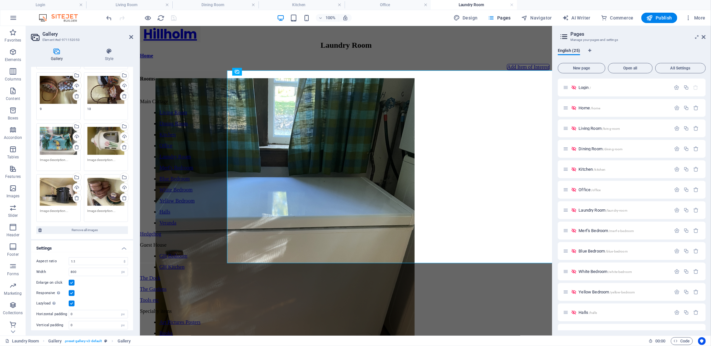
scroll to position [198, 0]
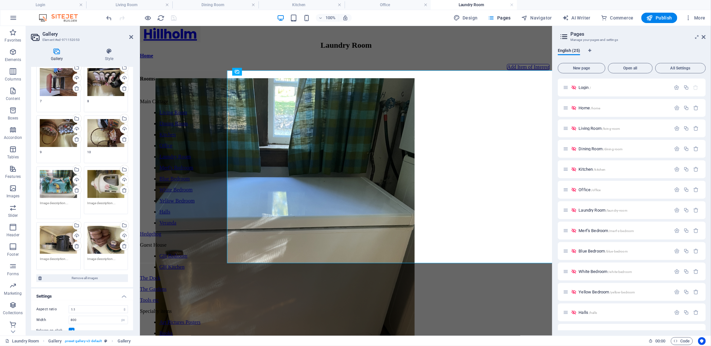
click at [47, 201] on textarea at bounding box center [58, 207] width 37 height 15
type textarea "11"
click at [94, 200] on textarea at bounding box center [106, 205] width 37 height 10
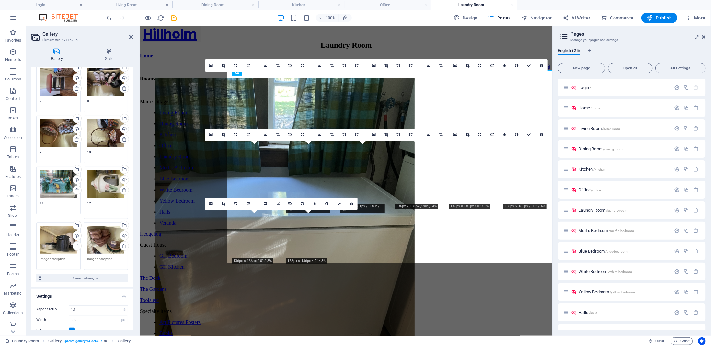
type textarea "12"
click at [54, 257] on textarea at bounding box center [58, 261] width 37 height 10
type textarea "13"
click at [92, 251] on textarea at bounding box center [106, 258] width 37 height 15
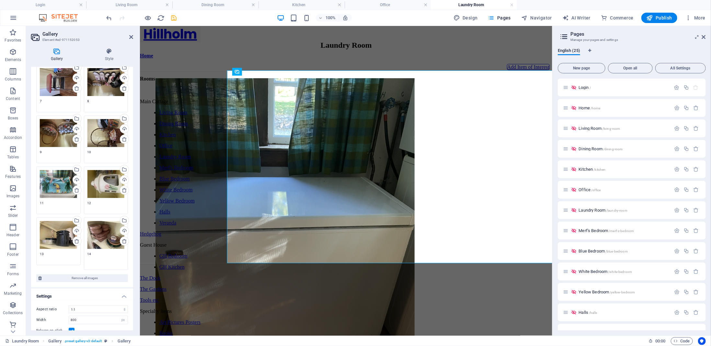
type textarea "14"
drag, startPoint x: 173, startPoint y: 19, endPoint x: 246, endPoint y: 12, distance: 73.3
click at [173, 19] on icon "save" at bounding box center [173, 17] width 7 height 7
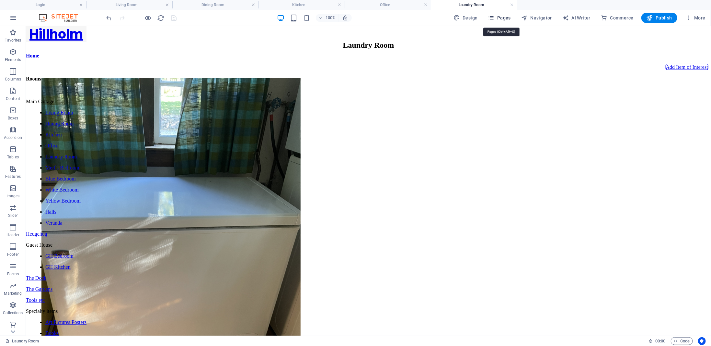
click at [511, 19] on span "Pages" at bounding box center [499, 18] width 23 height 6
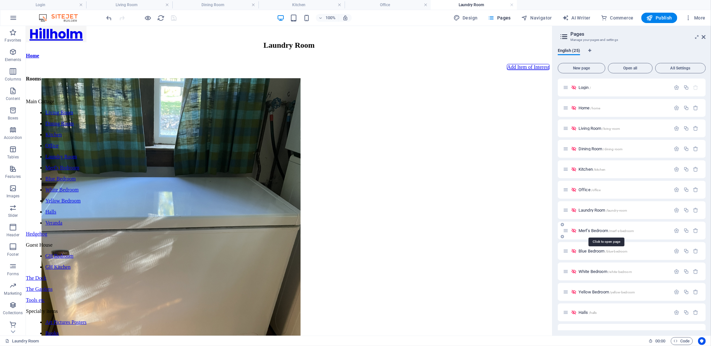
click at [586, 231] on span "Merf's Bedroom /merf-s-bedroom" at bounding box center [606, 230] width 55 height 5
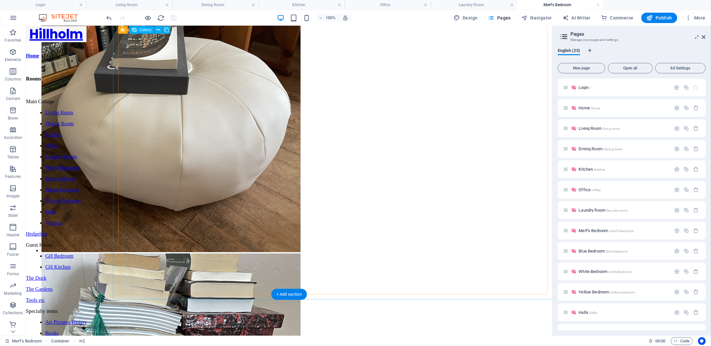
scroll to position [129, 0]
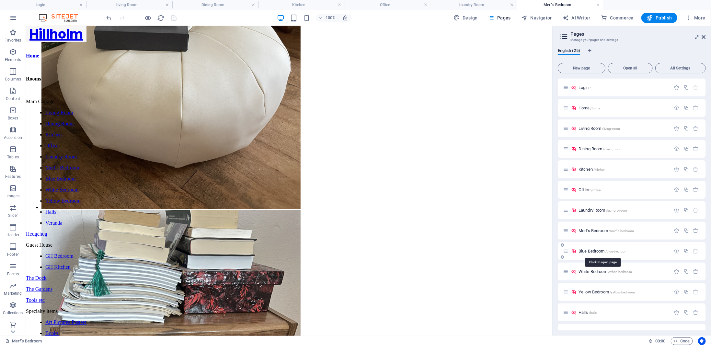
click at [599, 250] on span "Blue Bedroom /blue-bedroom" at bounding box center [603, 250] width 49 height 5
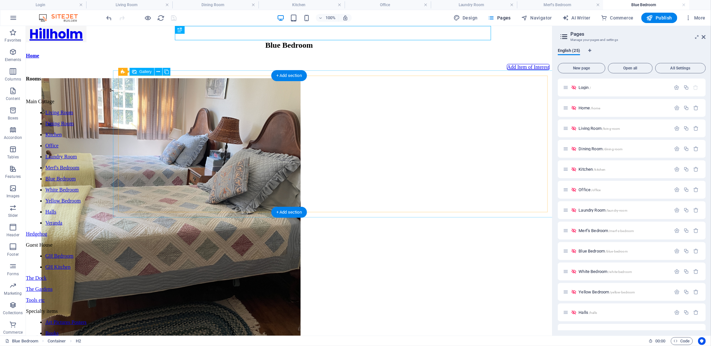
scroll to position [0, 0]
click at [594, 270] on span "White Bedroom /white-bedroom" at bounding box center [605, 271] width 53 height 5
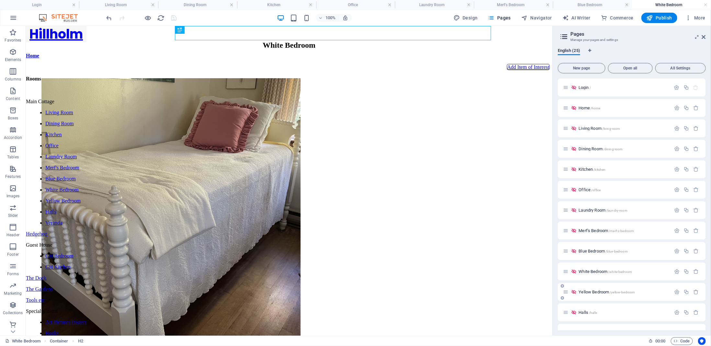
click at [594, 291] on span "Yellow Bedroom /yellow-bedroom" at bounding box center [607, 291] width 56 height 5
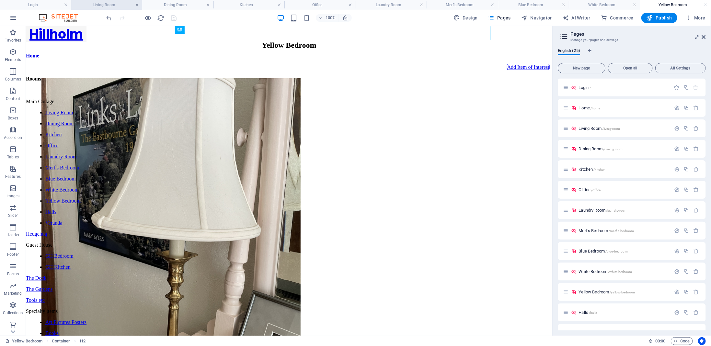
click at [137, 6] on link at bounding box center [137, 5] width 4 height 6
click at [152, 6] on link at bounding box center [153, 5] width 4 height 6
click at [169, 5] on h4 "Kitchen" at bounding box center [129, 4] width 86 height 7
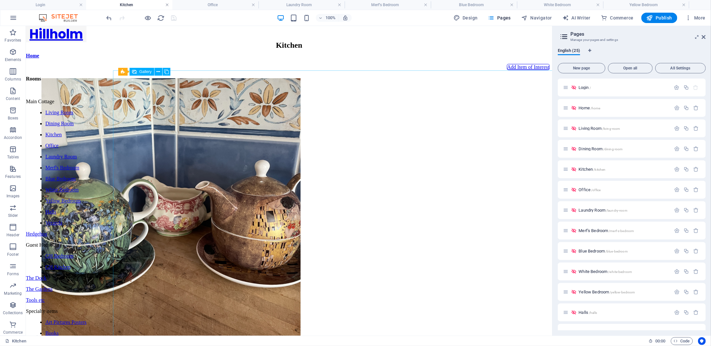
click at [166, 5] on link at bounding box center [167, 5] width 4 height 6
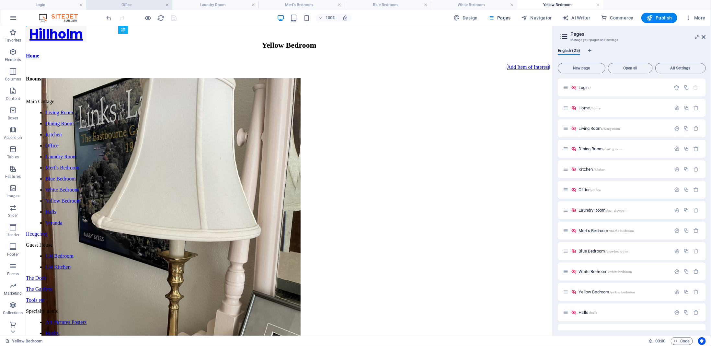
click at [168, 4] on link at bounding box center [167, 5] width 4 height 6
click at [252, 4] on link at bounding box center [254, 5] width 4 height 6
click at [339, 4] on link at bounding box center [340, 5] width 4 height 6
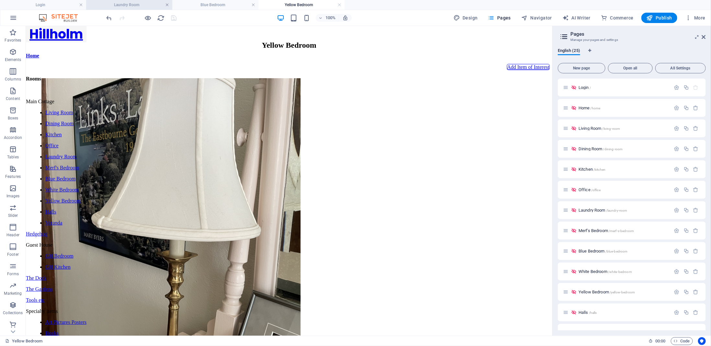
click at [167, 4] on link at bounding box center [167, 5] width 4 height 6
click at [252, 4] on link at bounding box center [254, 5] width 4 height 6
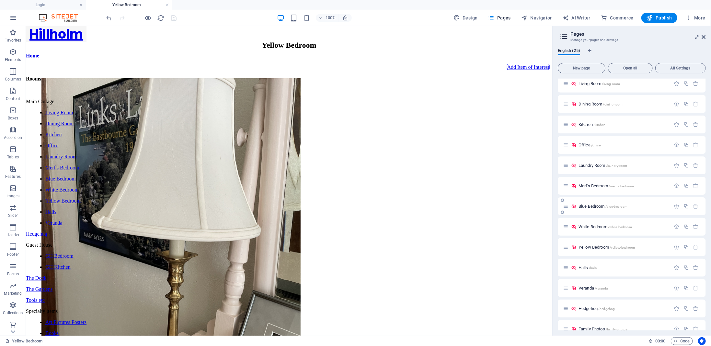
scroll to position [86, 0]
click at [586, 226] on span "Halls /halls" at bounding box center [588, 225] width 18 height 5
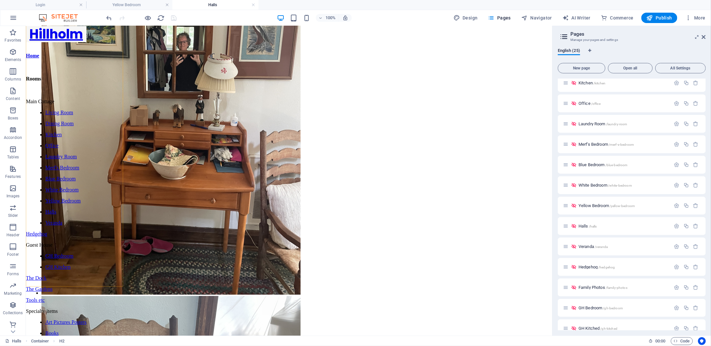
scroll to position [18, 0]
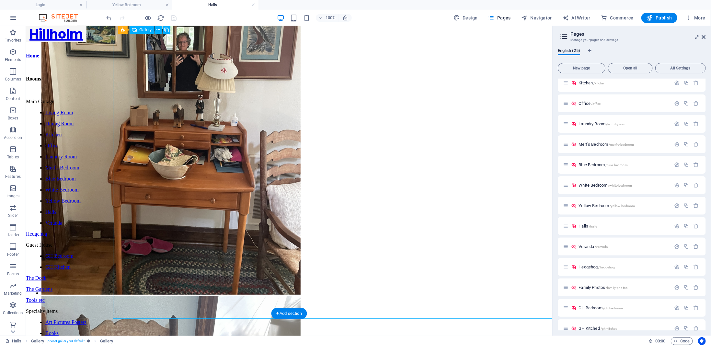
select select "4"
select select "px"
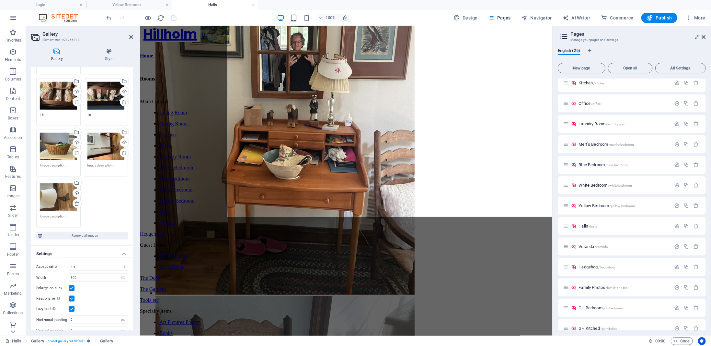
scroll to position [393, 0]
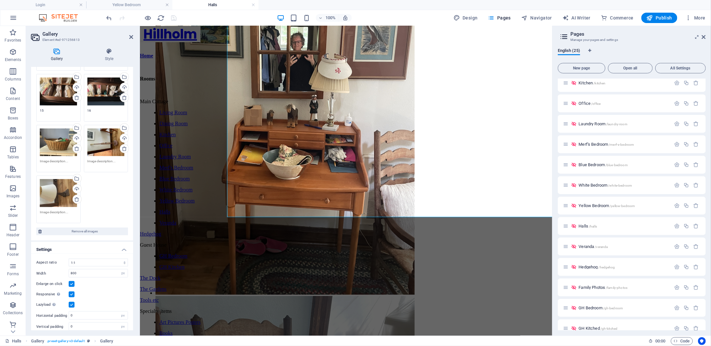
click at [53, 158] on textarea at bounding box center [58, 163] width 37 height 10
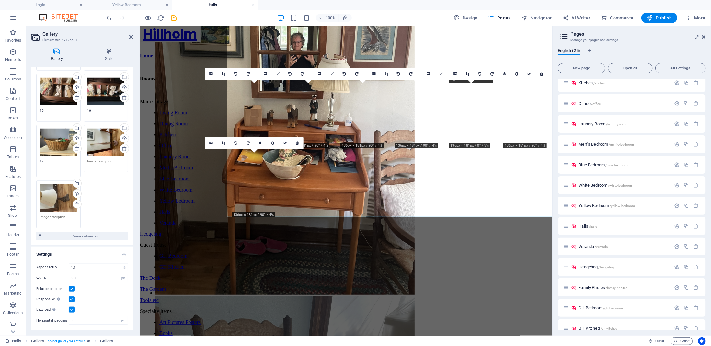
type textarea "17"
click at [96, 158] on textarea at bounding box center [106, 165] width 37 height 15
type textarea "18"
click at [51, 214] on textarea at bounding box center [58, 219] width 37 height 10
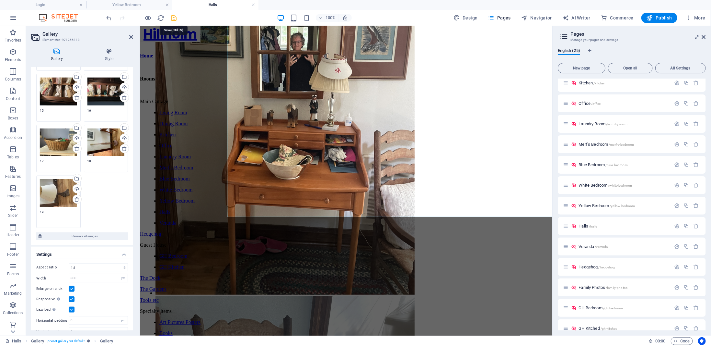
type textarea "19"
click at [172, 18] on icon "save" at bounding box center [173, 17] width 7 height 7
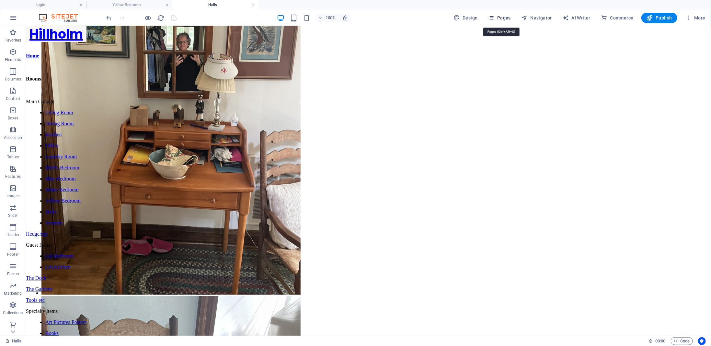
click at [510, 19] on span "Pages" at bounding box center [499, 18] width 23 height 6
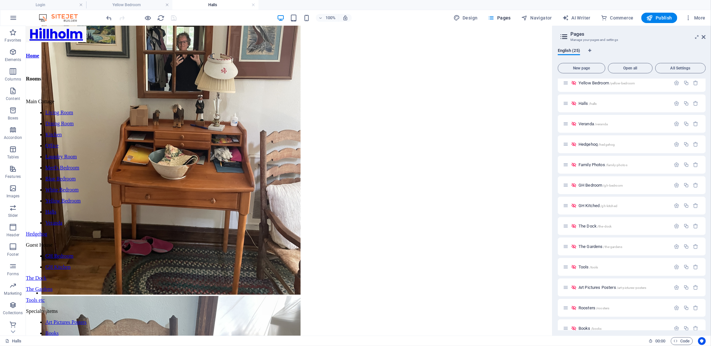
scroll to position [216, 0]
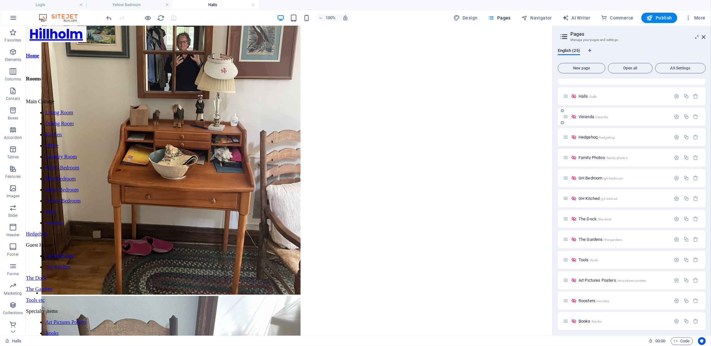
click at [591, 116] on span "Veranda /veranda" at bounding box center [593, 116] width 29 height 5
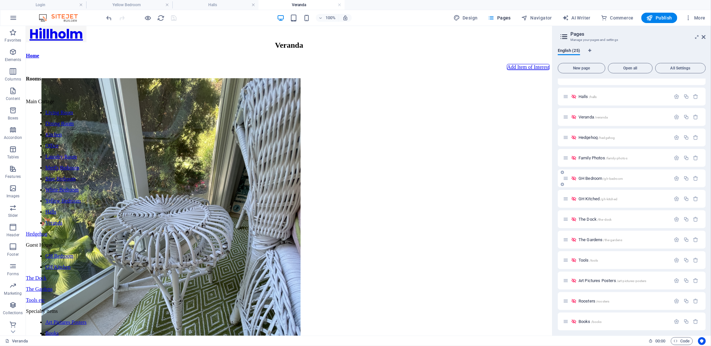
scroll to position [151, 0]
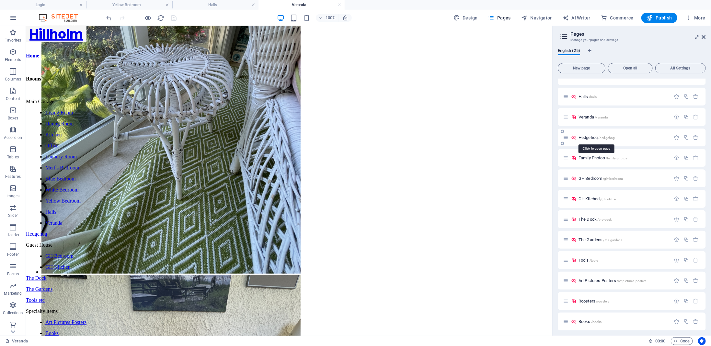
click at [593, 137] on span "Hedgehog /hedgehog" at bounding box center [597, 137] width 36 height 5
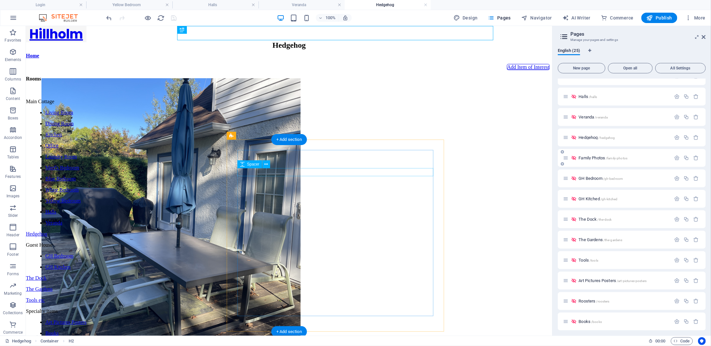
scroll to position [0, 0]
click at [702, 18] on span "More" at bounding box center [696, 18] width 20 height 6
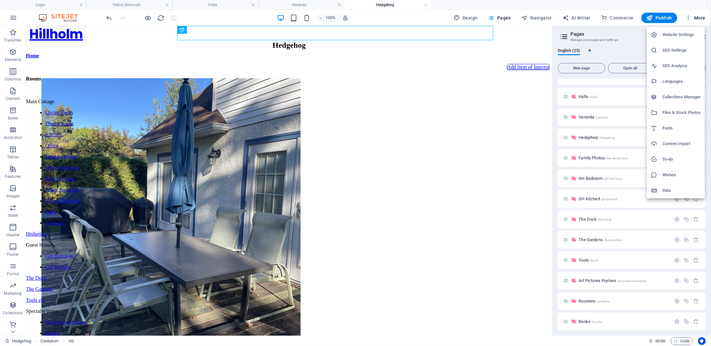
click at [681, 111] on h6 "Files & Stock Photos" at bounding box center [682, 113] width 39 height 8
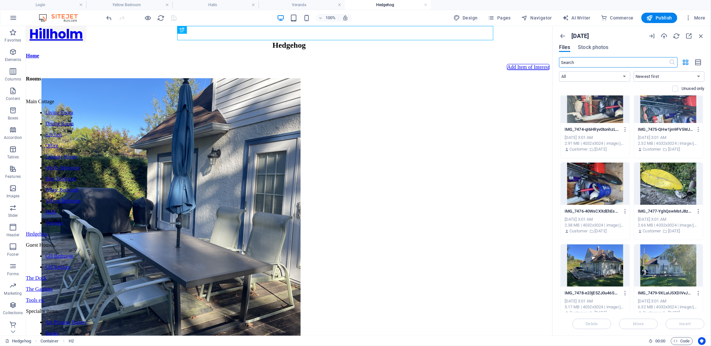
scroll to position [2638, 0]
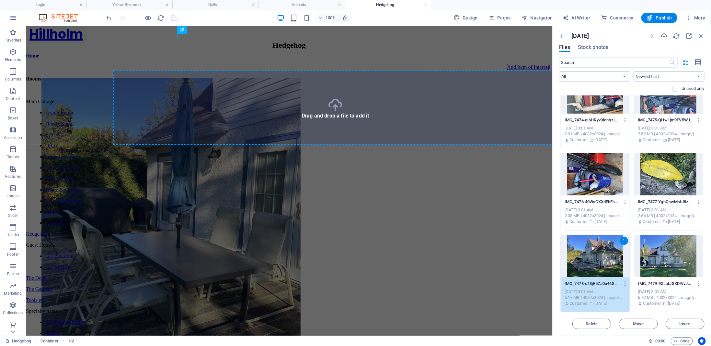
select select "4"
select select "px"
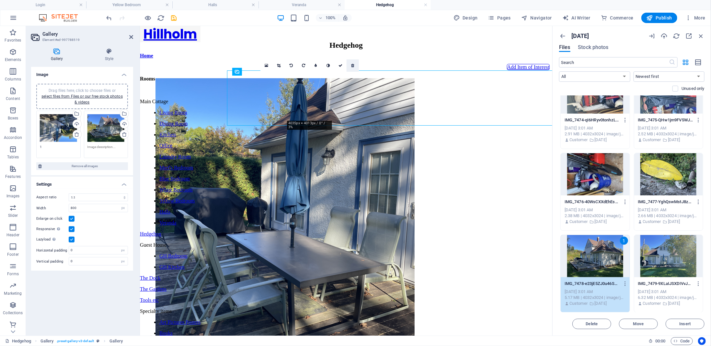
click at [353, 64] on icon at bounding box center [353, 66] width 3 height 4
click at [298, 64] on icon at bounding box center [297, 66] width 3 height 4
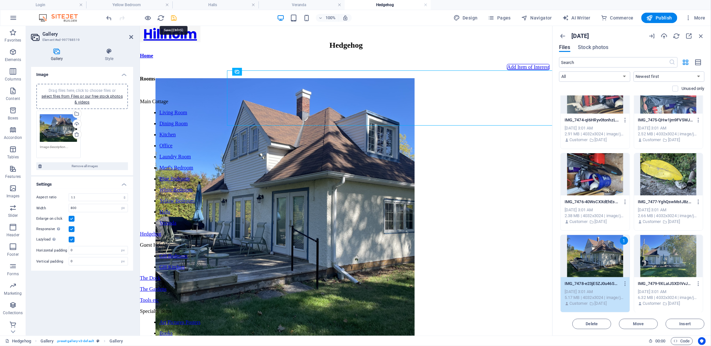
click at [177, 17] on icon "save" at bounding box center [173, 17] width 7 height 7
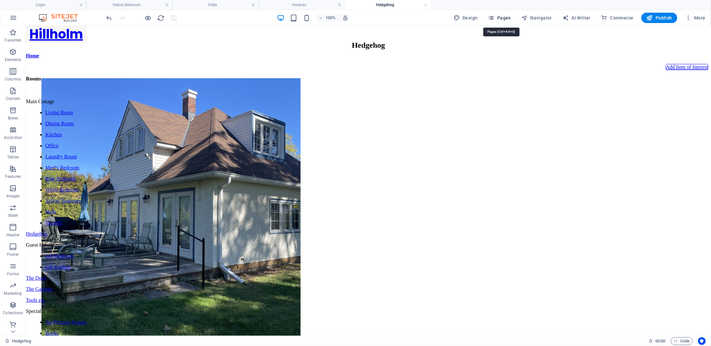
click at [507, 14] on button "Pages" at bounding box center [500, 18] width 28 height 10
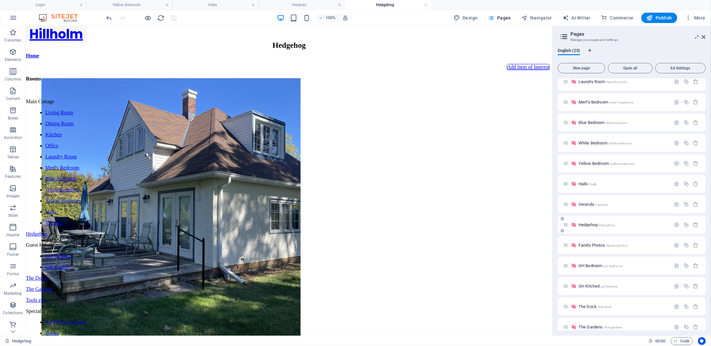
scroll to position [130, 0]
click at [594, 245] on span "Family Photos /family-photos" at bounding box center [603, 243] width 49 height 5
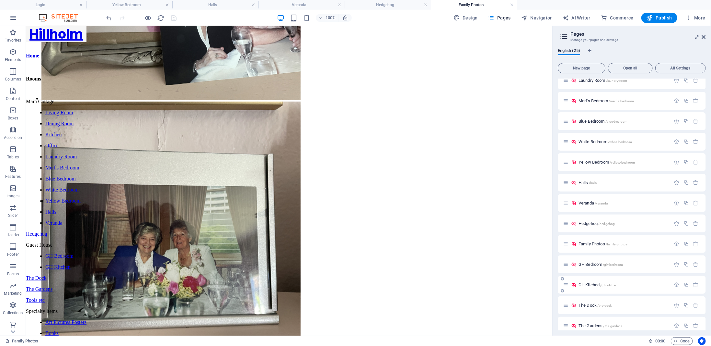
scroll to position [258, 0]
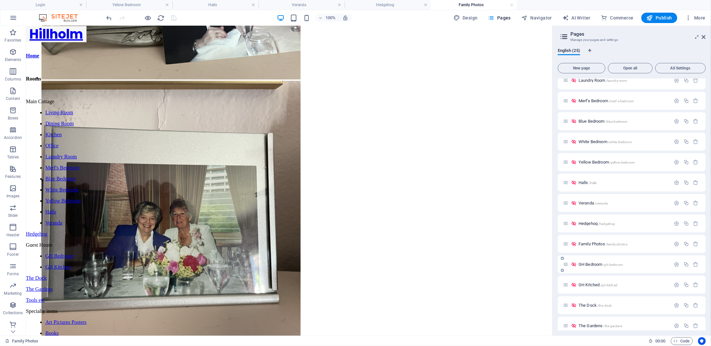
click at [592, 265] on span "GH Bedroom /gh-bedroom" at bounding box center [601, 264] width 44 height 5
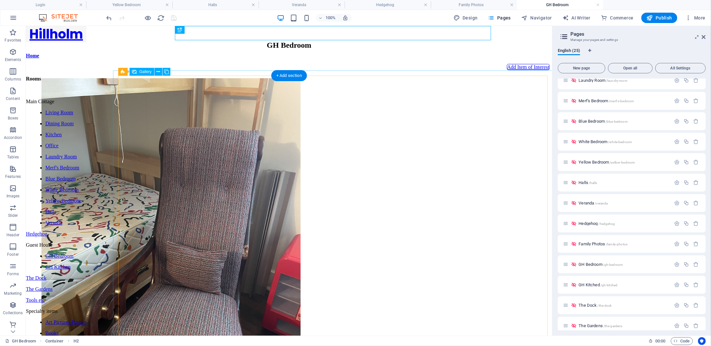
scroll to position [0, 0]
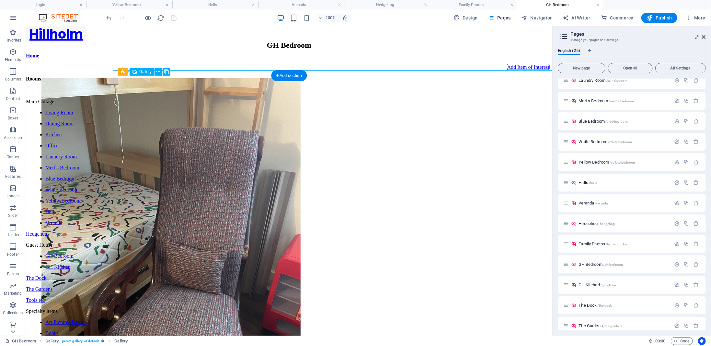
drag, startPoint x: 209, startPoint y: 202, endPoint x: 123, endPoint y: 221, distance: 88.0
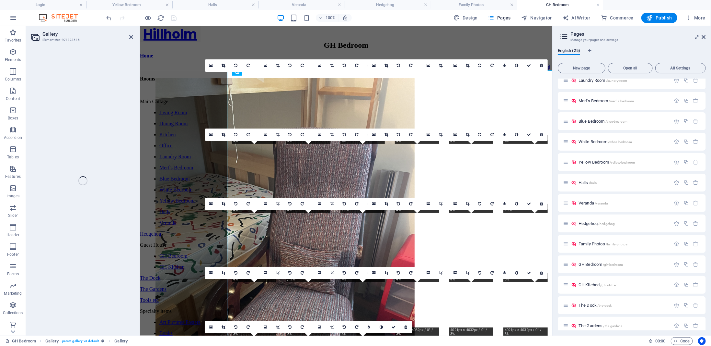
select select "4"
select select "px"
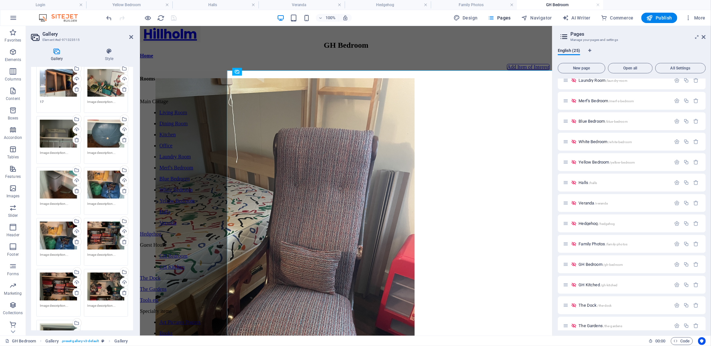
scroll to position [432, 0]
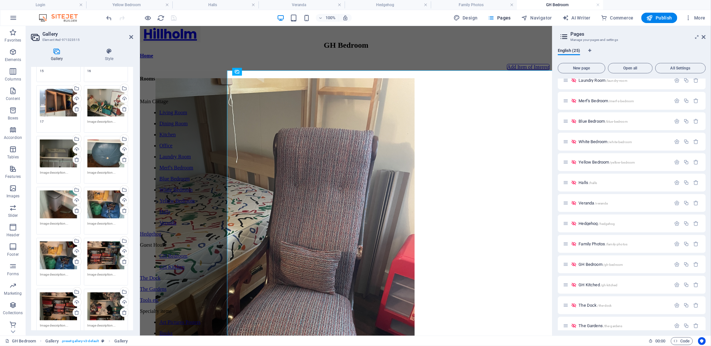
click at [91, 119] on textarea at bounding box center [106, 124] width 37 height 10
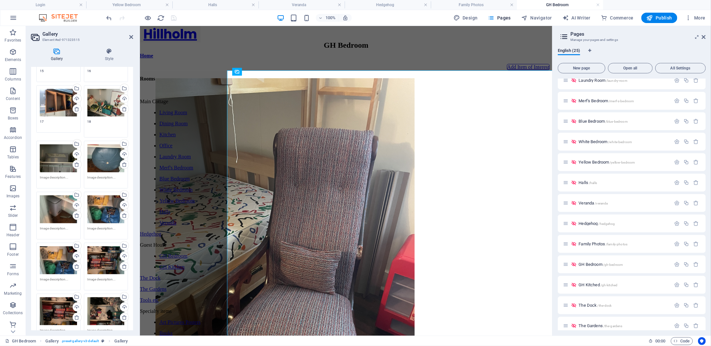
type textarea "18"
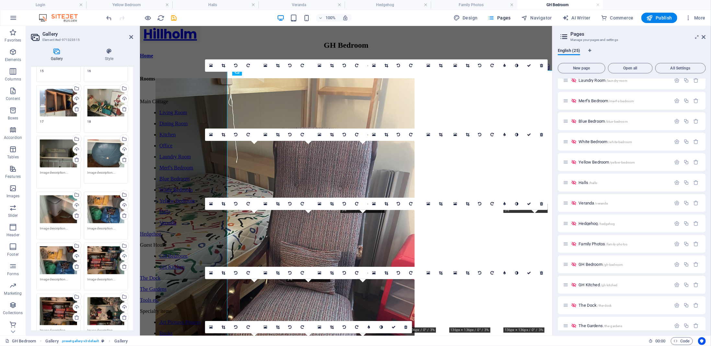
click at [43, 172] on textarea at bounding box center [58, 177] width 37 height 15
type textarea "19"
click at [94, 170] on textarea at bounding box center [106, 175] width 37 height 10
type textarea "20"
click at [48, 226] on textarea at bounding box center [58, 231] width 37 height 10
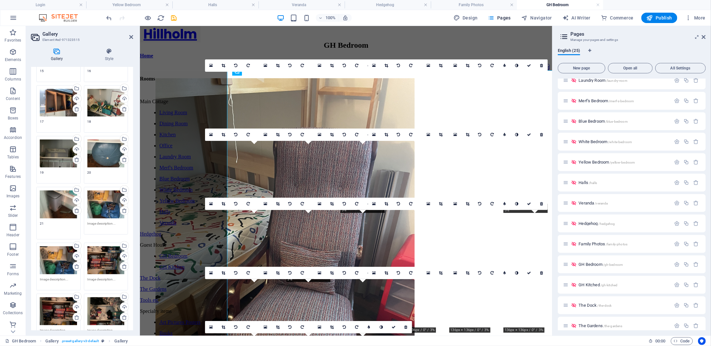
type textarea "21"
click at [92, 221] on textarea at bounding box center [106, 226] width 37 height 10
type textarea "22"
click at [47, 276] on textarea at bounding box center [58, 281] width 37 height 10
type textarea "23"
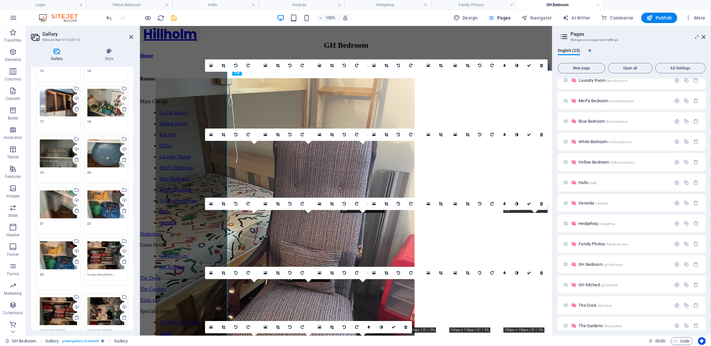
click at [93, 272] on textarea at bounding box center [106, 277] width 37 height 10
type textarea "24"
click at [57, 322] on textarea at bounding box center [58, 329] width 37 height 15
type textarea "25"
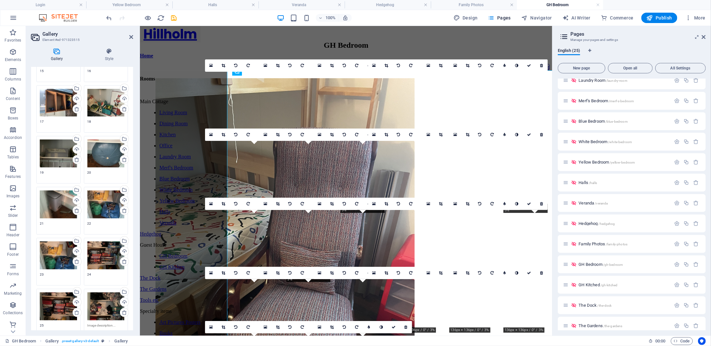
scroll to position [562, 0]
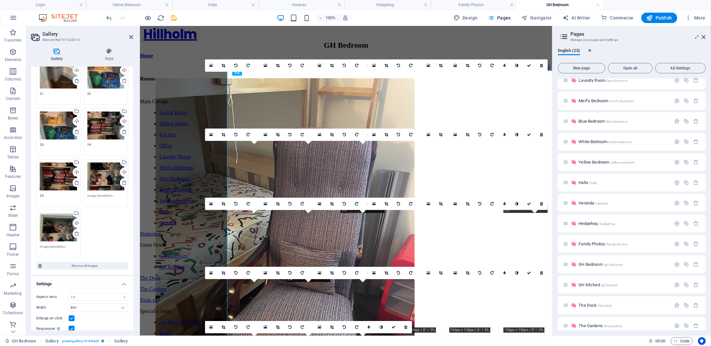
click at [94, 193] on textarea at bounding box center [106, 198] width 37 height 10
type textarea "26"
click at [44, 249] on textarea at bounding box center [58, 254] width 37 height 10
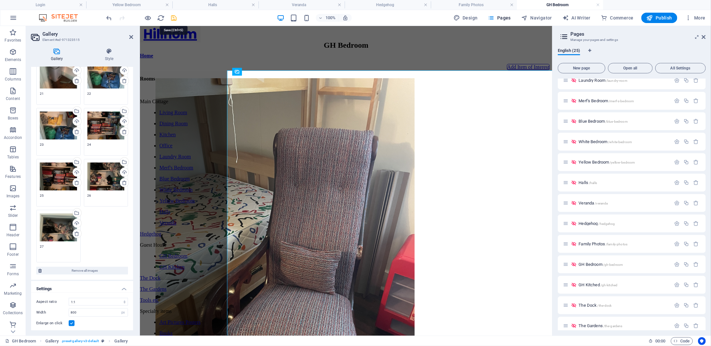
type textarea "27"
drag, startPoint x: 175, startPoint y: 18, endPoint x: 128, endPoint y: 120, distance: 112.0
click at [175, 18] on icon "save" at bounding box center [173, 17] width 7 height 7
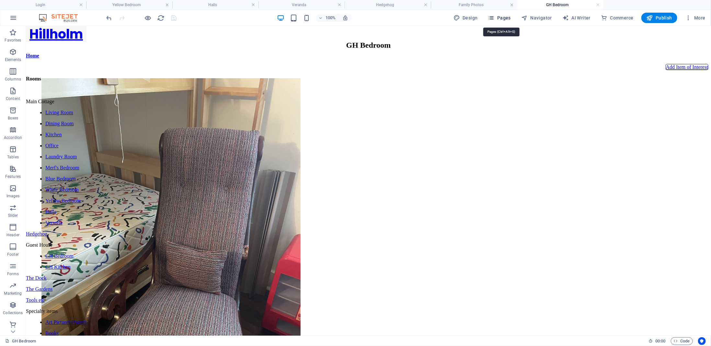
click at [508, 17] on span "Pages" at bounding box center [499, 18] width 23 height 6
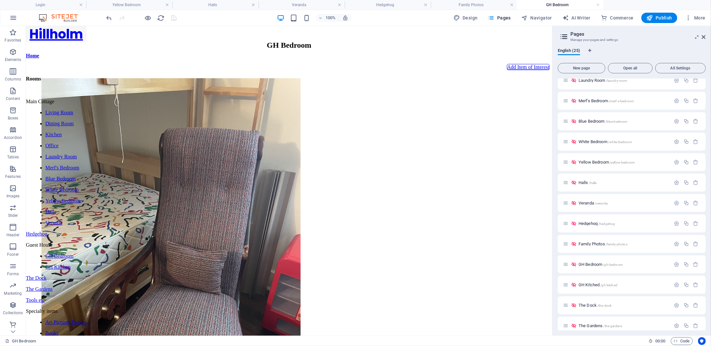
scroll to position [173, 0]
click at [594, 241] on span "GH Kitched /gh-kitched" at bounding box center [598, 241] width 39 height 5
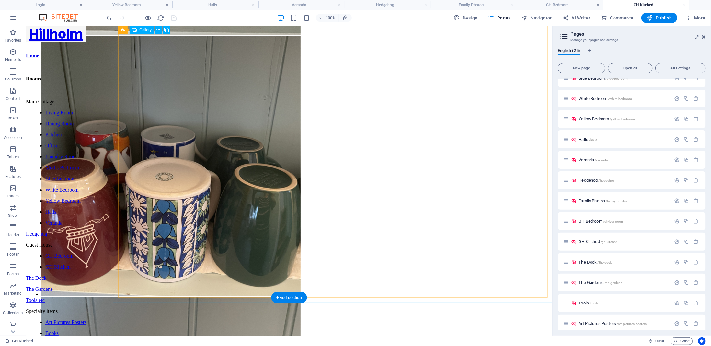
scroll to position [323, 0]
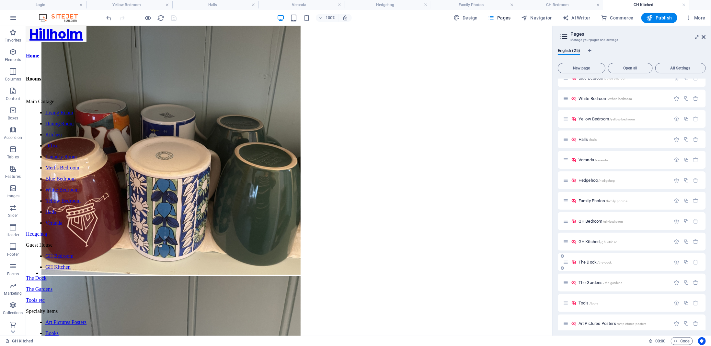
click at [592, 262] on span "The Dock /the-dock" at bounding box center [595, 261] width 33 height 5
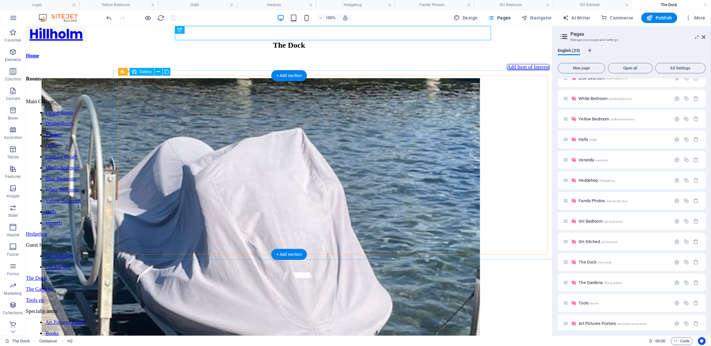
scroll to position [0, 0]
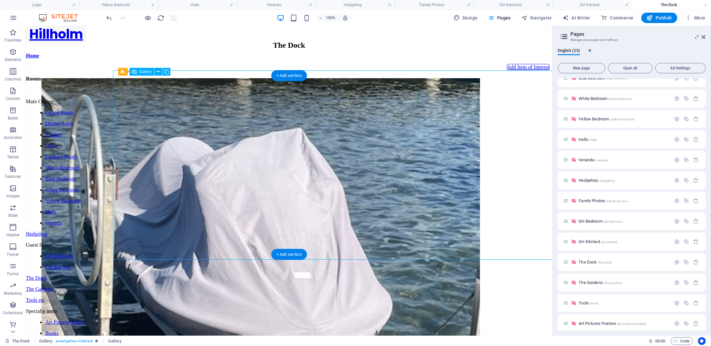
select select "4"
select select "px"
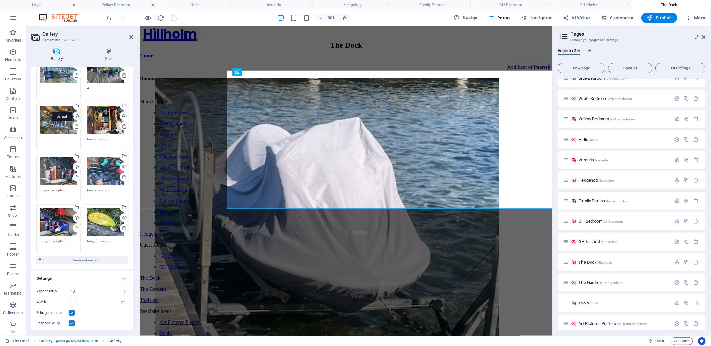
scroll to position [140, 0]
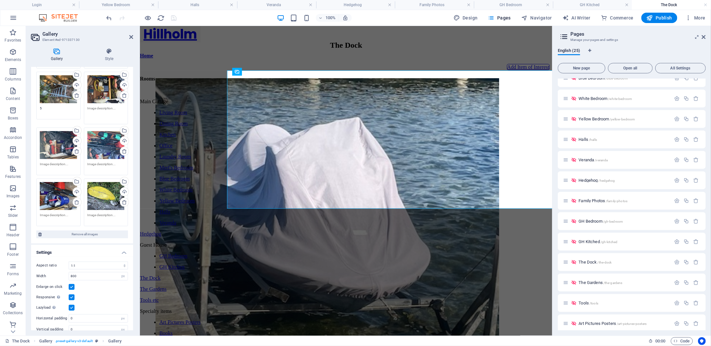
click at [100, 110] on textarea at bounding box center [106, 113] width 37 height 15
type textarea "6"
click at [50, 161] on textarea at bounding box center [58, 166] width 37 height 10
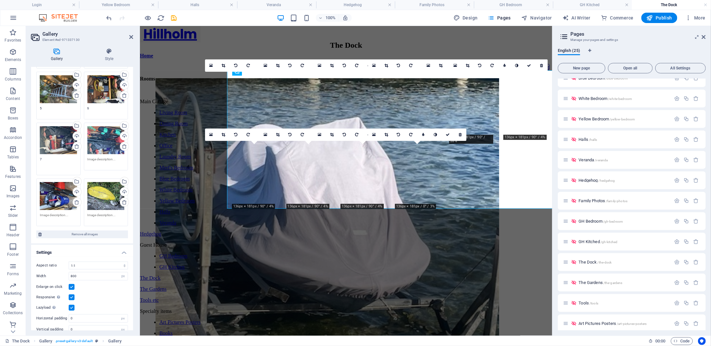
type textarea "7"
click at [91, 157] on textarea at bounding box center [106, 164] width 37 height 15
type textarea "8"
click at [50, 214] on textarea at bounding box center [58, 217] width 37 height 10
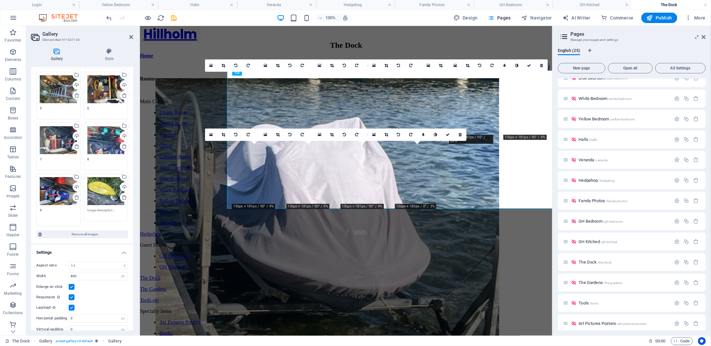
type textarea "9"
click at [93, 207] on textarea at bounding box center [106, 212] width 37 height 10
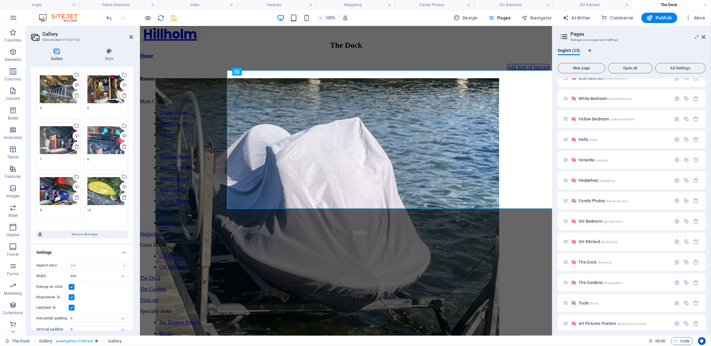
type textarea "10"
click at [173, 17] on icon "save" at bounding box center [173, 17] width 7 height 7
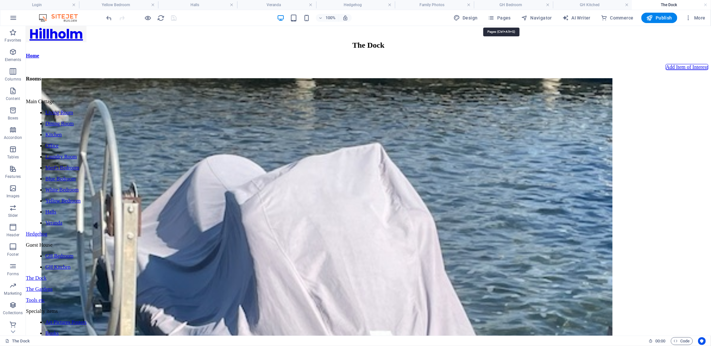
click at [511, 18] on span "Pages" at bounding box center [499, 18] width 23 height 6
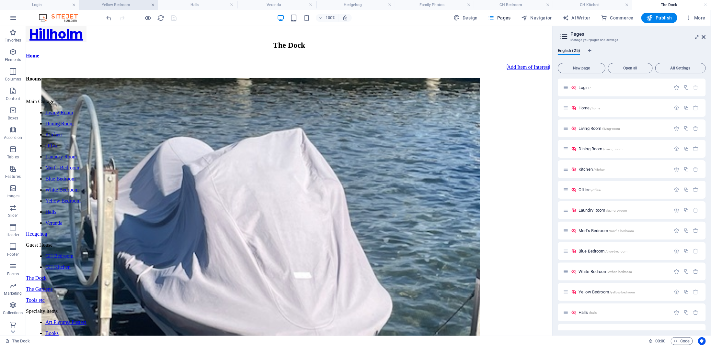
click at [153, 5] on link at bounding box center [153, 5] width 4 height 6
click at [166, 4] on link at bounding box center [167, 5] width 4 height 6
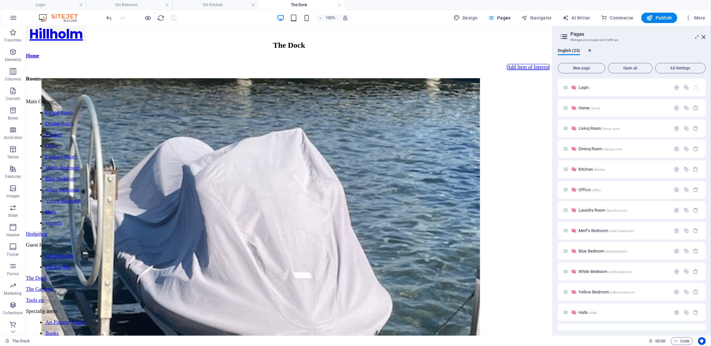
click at [166, 4] on link at bounding box center [167, 5] width 4 height 6
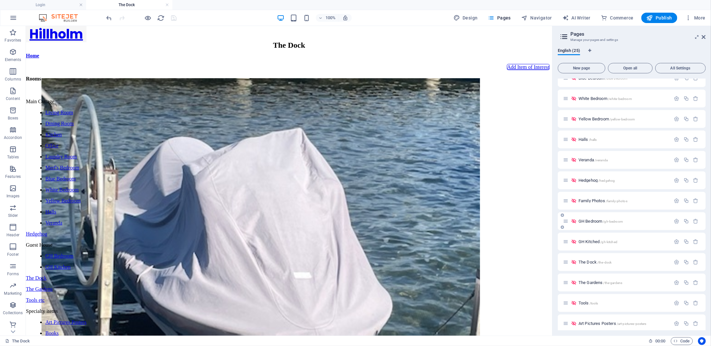
scroll to position [259, 0]
click at [596, 196] on span "The Gardens /the-gardens" at bounding box center [601, 196] width 44 height 5
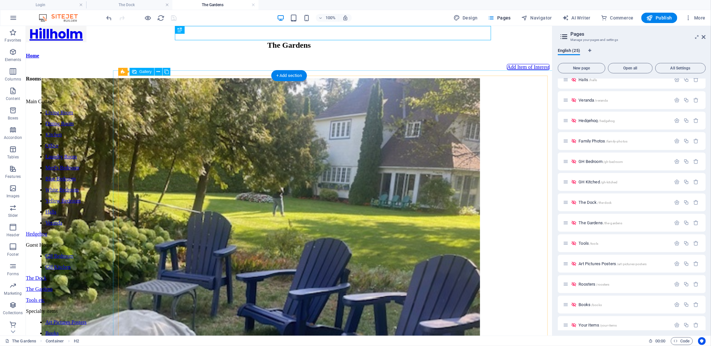
scroll to position [0, 0]
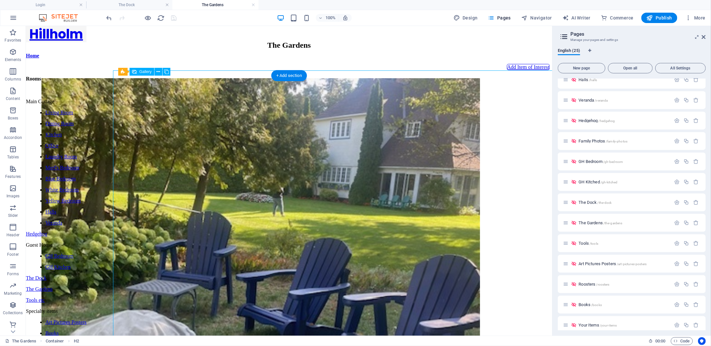
select select "4"
select select "px"
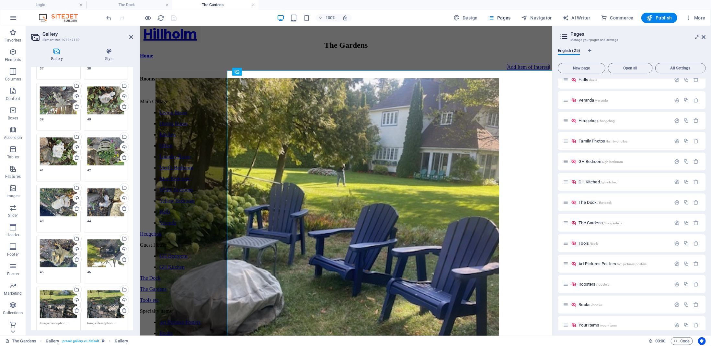
scroll to position [1149, 0]
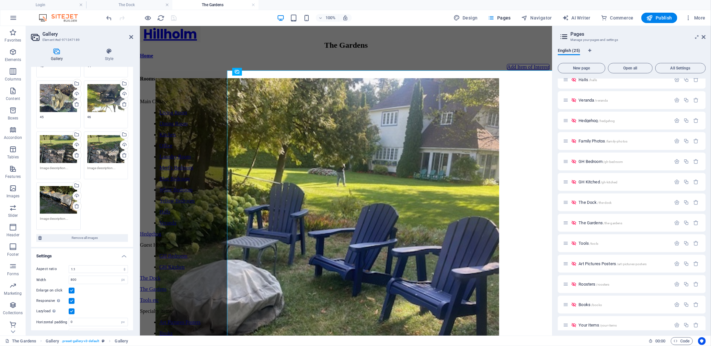
click at [56, 165] on textarea at bounding box center [58, 170] width 37 height 10
type textarea "47"
click at [100, 165] on textarea at bounding box center [106, 170] width 37 height 10
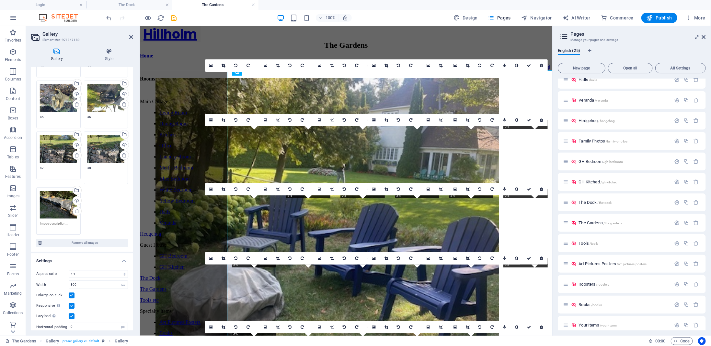
type textarea "48"
click at [48, 221] on textarea at bounding box center [58, 226] width 37 height 10
click at [43, 221] on textarea at bounding box center [58, 226] width 37 height 10
type textarea "49"
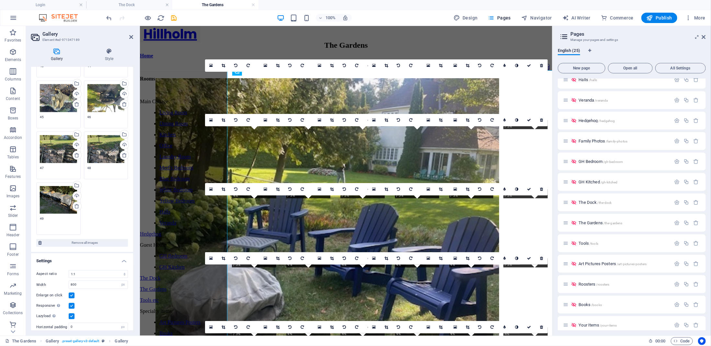
click at [176, 21] on icon "save" at bounding box center [173, 17] width 7 height 7
click at [175, 19] on div at bounding box center [141, 18] width 73 height 10
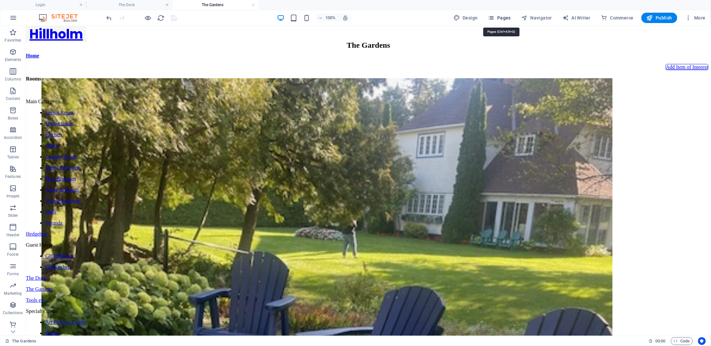
click at [509, 18] on span "Pages" at bounding box center [499, 18] width 23 height 6
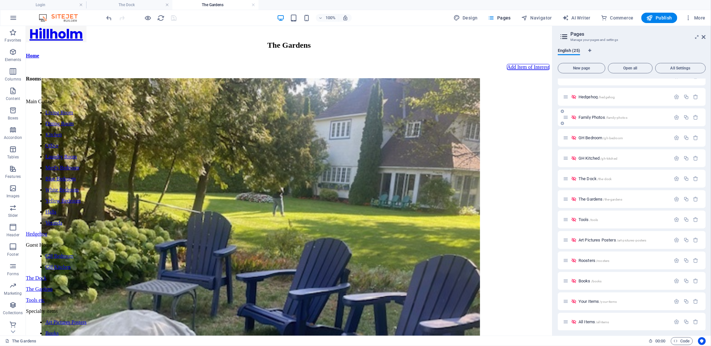
scroll to position [259, 0]
click at [587, 216] on span "Tools /tools" at bounding box center [589, 216] width 20 height 5
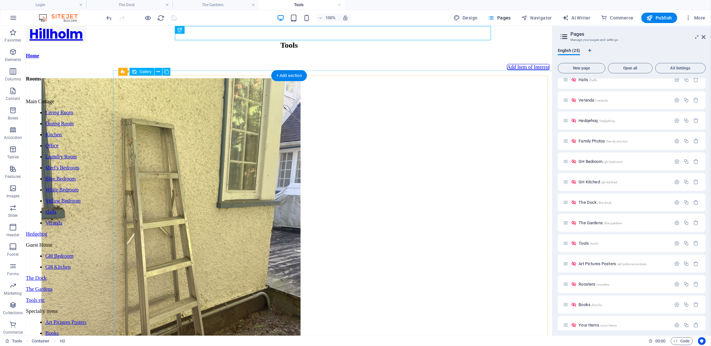
scroll to position [0, 0]
click at [169, 95] on li at bounding box center [170, 251] width 259 height 347
drag, startPoint x: 169, startPoint y: 95, endPoint x: 54, endPoint y: 100, distance: 114.5
click at [169, 95] on li at bounding box center [170, 251] width 259 height 347
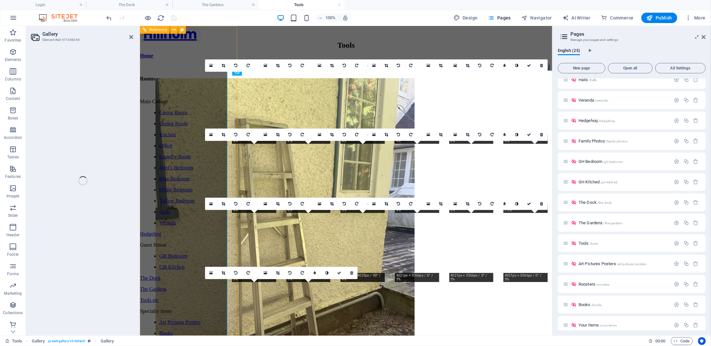
select select "4"
select select "px"
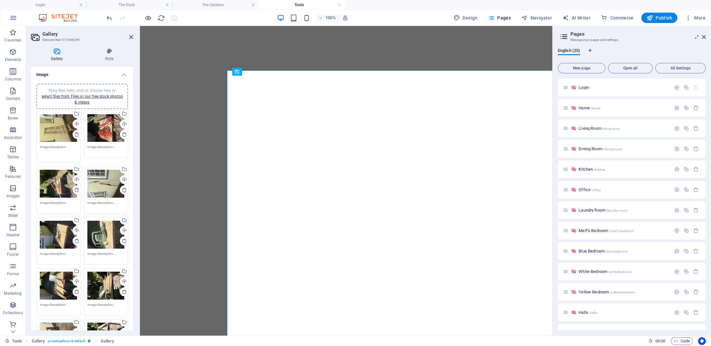
select select "4"
select select "px"
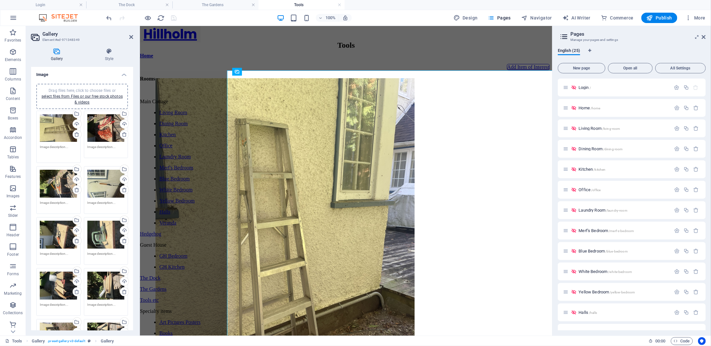
scroll to position [232, 0]
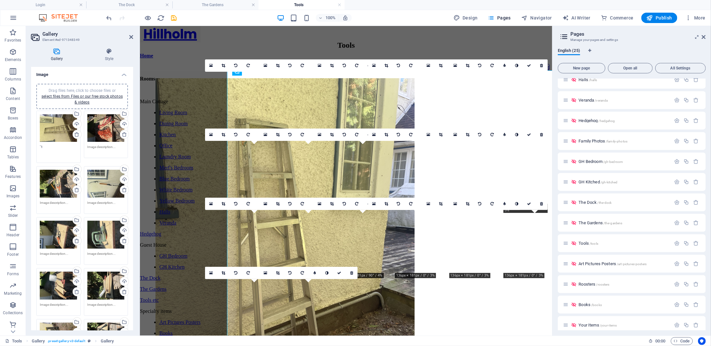
type textarea "`"
type textarea "1"
click at [92, 149] on textarea at bounding box center [106, 149] width 37 height 10
type textarea "2"
click at [44, 203] on textarea at bounding box center [58, 205] width 37 height 10
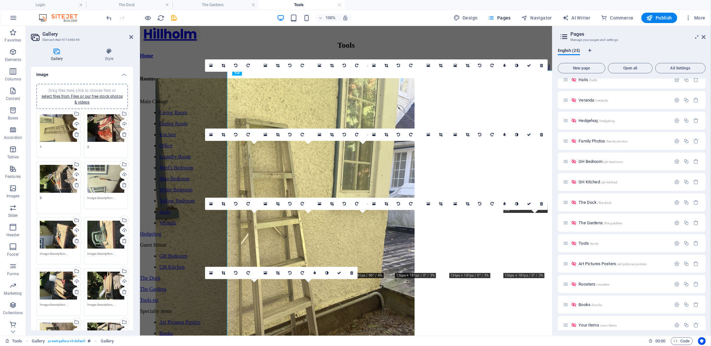
type textarea "3"
click at [92, 197] on textarea at bounding box center [106, 200] width 37 height 10
type textarea "4"
click at [53, 251] on textarea at bounding box center [58, 256] width 37 height 10
type textarea "5"
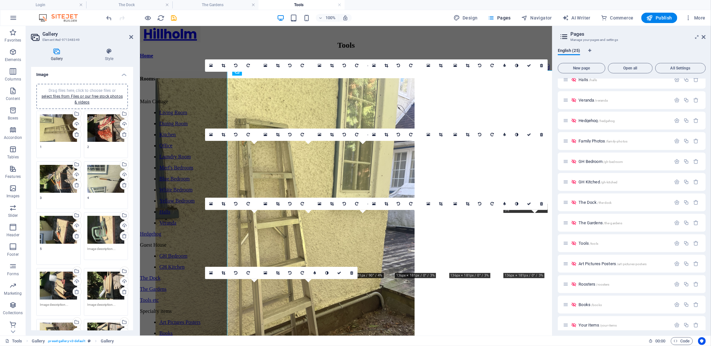
click at [92, 246] on textarea at bounding box center [106, 251] width 37 height 10
type textarea "6"
click at [56, 304] on textarea at bounding box center [58, 307] width 37 height 10
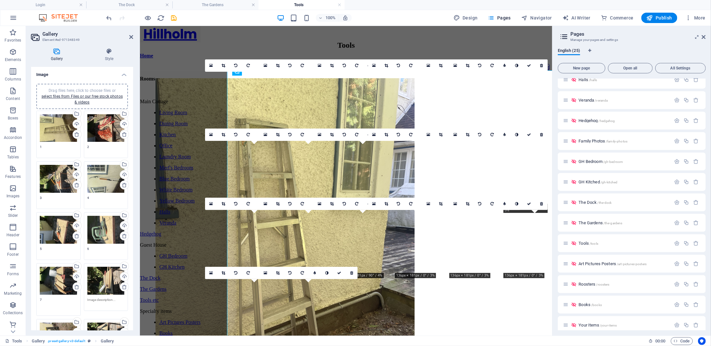
type textarea "7"
click at [92, 298] on textarea at bounding box center [106, 302] width 37 height 10
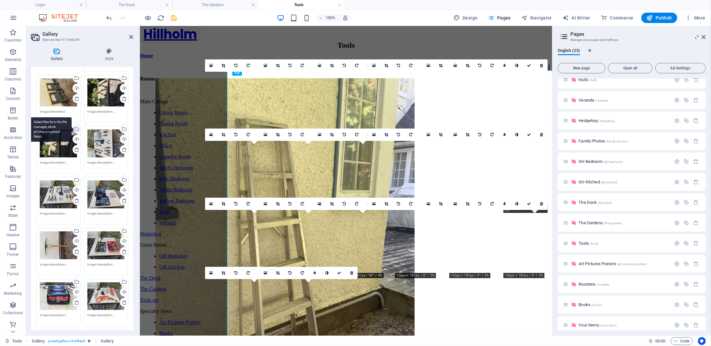
scroll to position [216, 0]
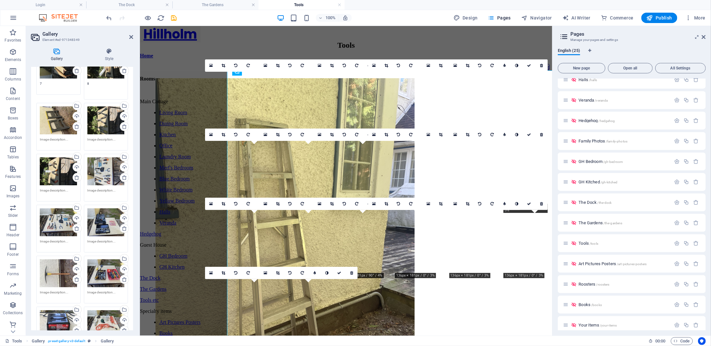
type textarea "8"
click at [44, 137] on textarea at bounding box center [58, 139] width 37 height 15
type textarea "9"
click at [92, 132] on textarea at bounding box center [106, 137] width 37 height 10
type textarea "10"
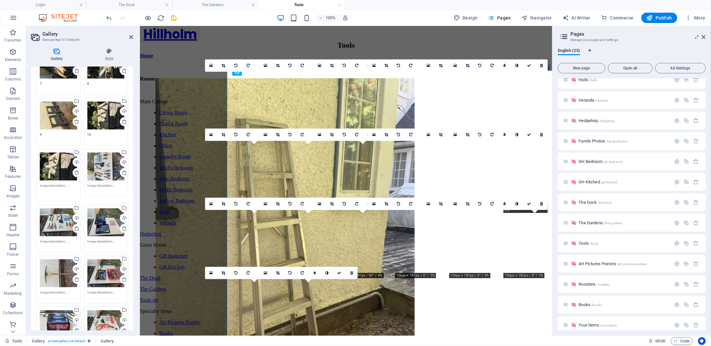
click at [44, 187] on textarea at bounding box center [58, 190] width 37 height 15
type textarea "11"
click at [92, 183] on textarea at bounding box center [106, 188] width 37 height 10
type textarea "12"
click at [52, 239] on textarea at bounding box center [58, 244] width 37 height 10
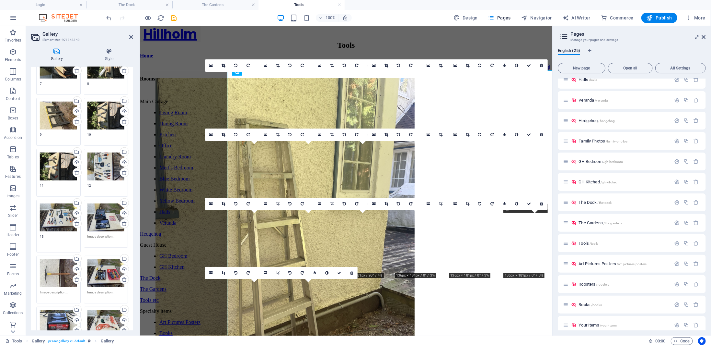
type textarea "13"
click at [101, 234] on textarea at bounding box center [106, 239] width 37 height 10
type textarea "14"
click at [53, 289] on textarea at bounding box center [58, 294] width 37 height 10
type textarea "15"
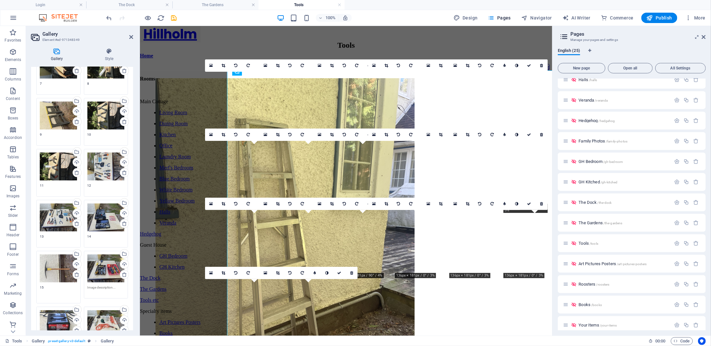
click at [91, 285] on textarea at bounding box center [106, 290] width 37 height 10
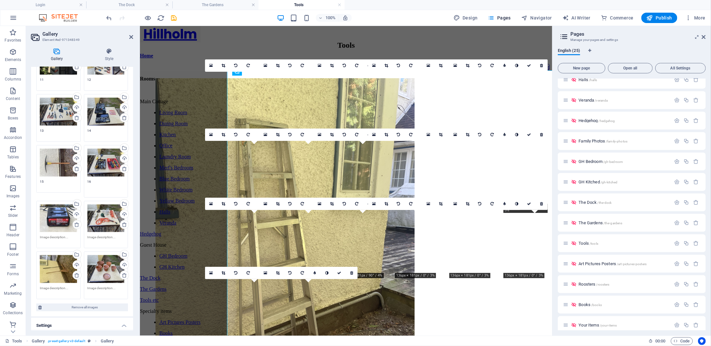
scroll to position [346, 0]
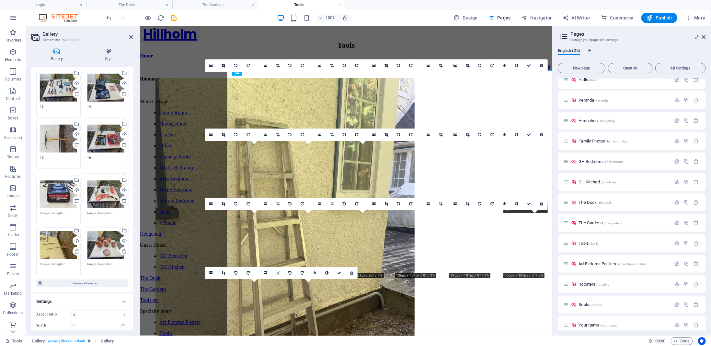
type textarea "16"
click at [48, 209] on textarea at bounding box center [58, 212] width 37 height 15
type textarea "17"
click at [91, 205] on textarea at bounding box center [106, 210] width 37 height 10
type textarea "18"
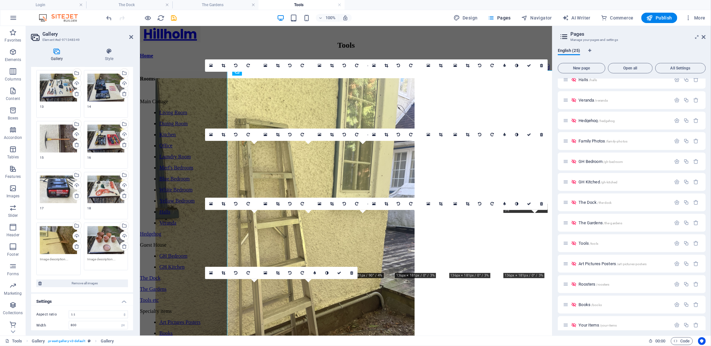
click at [48, 257] on textarea at bounding box center [58, 263] width 37 height 15
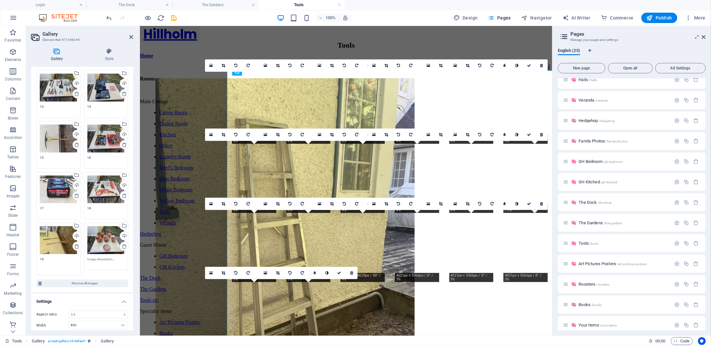
type textarea "19"
click at [94, 256] on textarea at bounding box center [106, 261] width 37 height 10
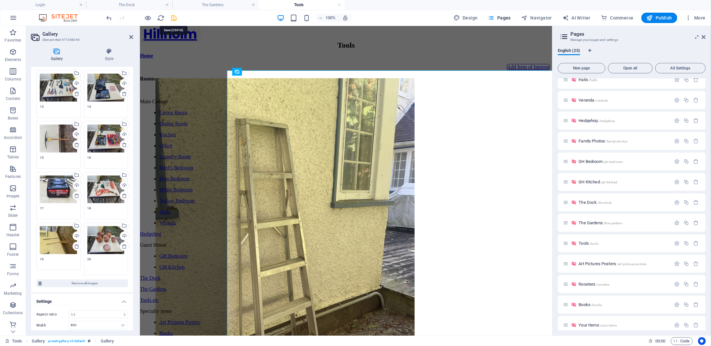
type textarea "20"
drag, startPoint x: 149, startPoint y: 88, endPoint x: 173, endPoint y: 17, distance: 75.2
click at [173, 17] on icon "save" at bounding box center [173, 17] width 7 height 7
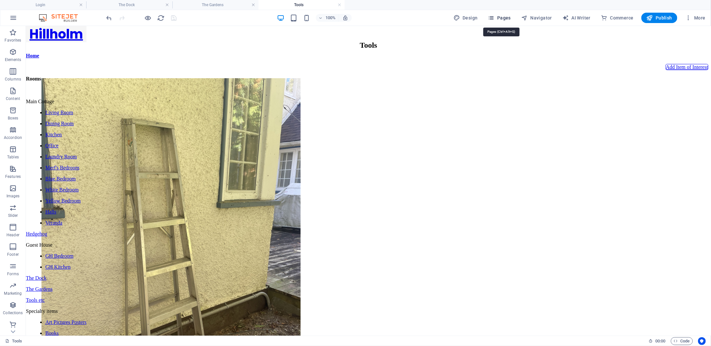
click at [510, 19] on span "Pages" at bounding box center [499, 18] width 23 height 6
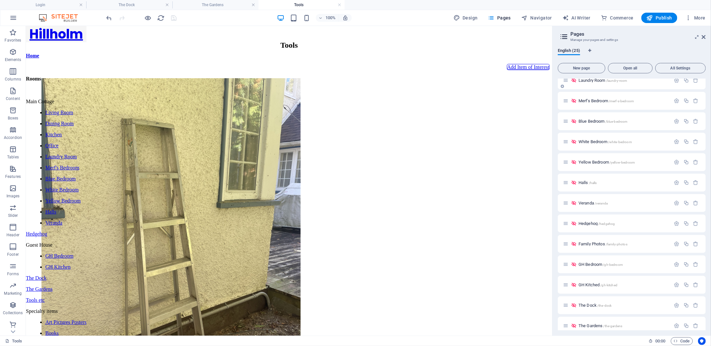
scroll to position [259, 0]
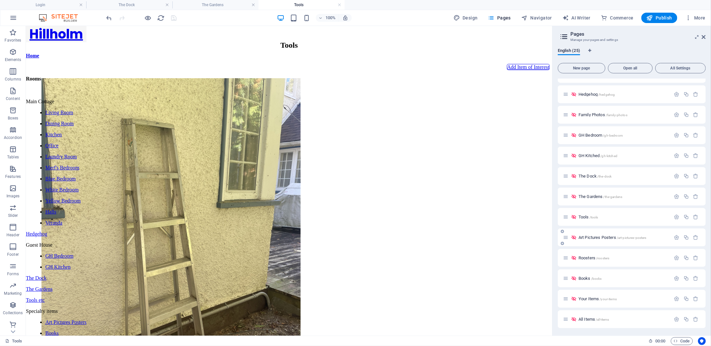
click at [588, 238] on span "Art Pictures Posters /art-pictures-posters" at bounding box center [613, 237] width 68 height 5
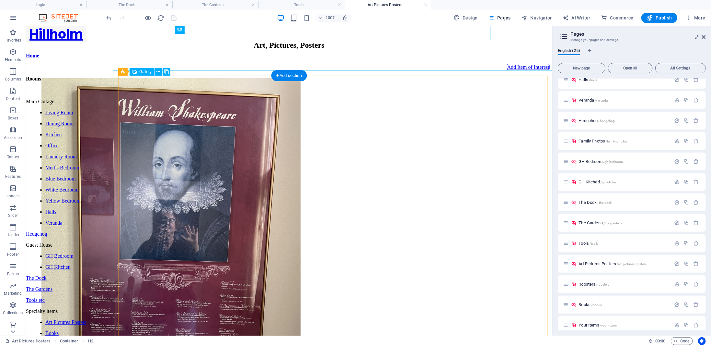
scroll to position [0, 0]
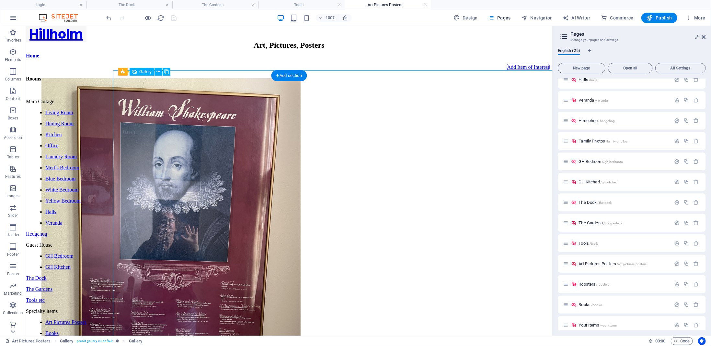
select select "4"
select select "px"
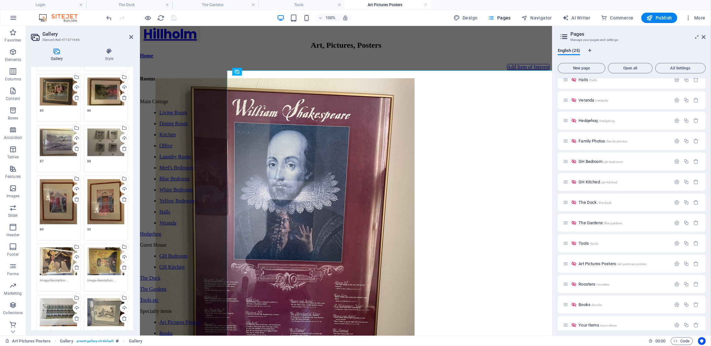
scroll to position [2074, 0]
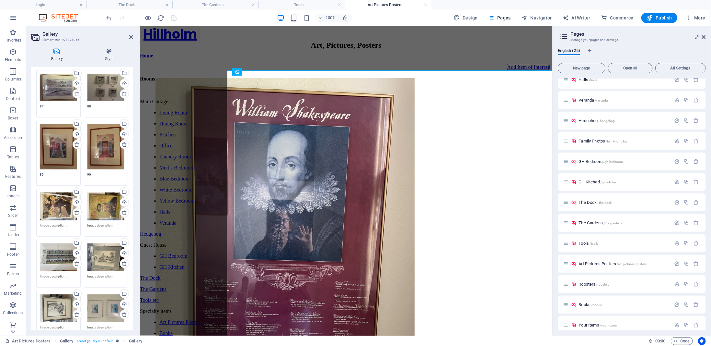
click at [59, 223] on textarea at bounding box center [58, 228] width 37 height 10
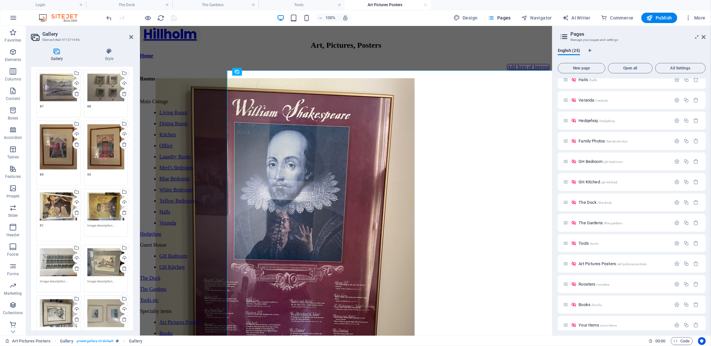
type textarea "91"
click at [92, 223] on textarea at bounding box center [106, 228] width 37 height 10
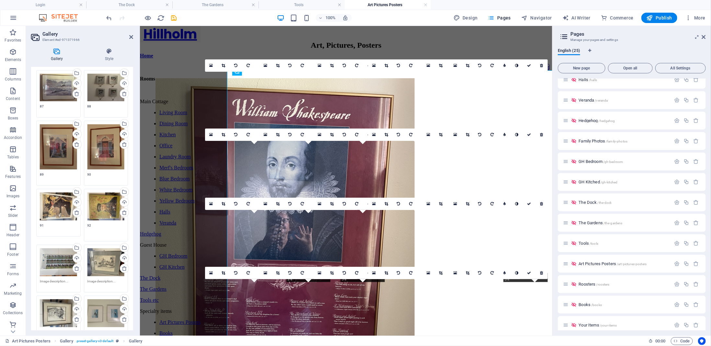
type textarea "92"
click at [43, 278] on textarea at bounding box center [58, 283] width 37 height 10
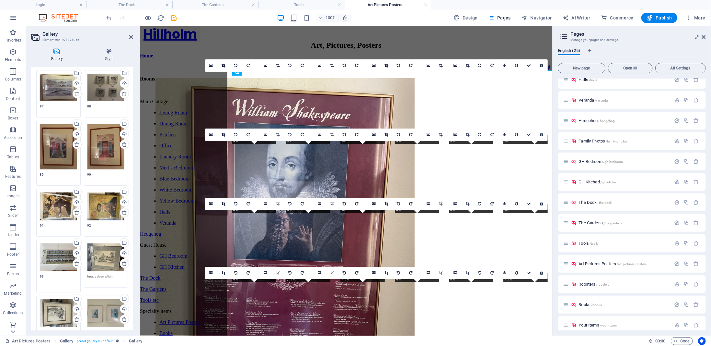
type textarea "93"
click at [88, 274] on textarea at bounding box center [106, 279] width 37 height 10
type textarea "94"
click at [51, 329] on textarea at bounding box center [58, 334] width 37 height 10
type textarea "95"
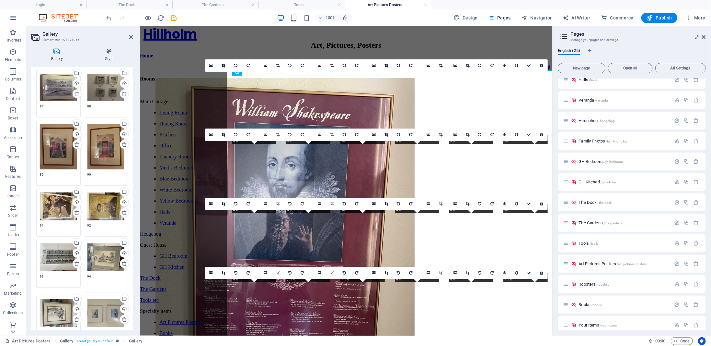
click at [94, 329] on textarea at bounding box center [106, 334] width 37 height 10
type textarea "96"
click at [173, 20] on icon "save" at bounding box center [173, 17] width 7 height 7
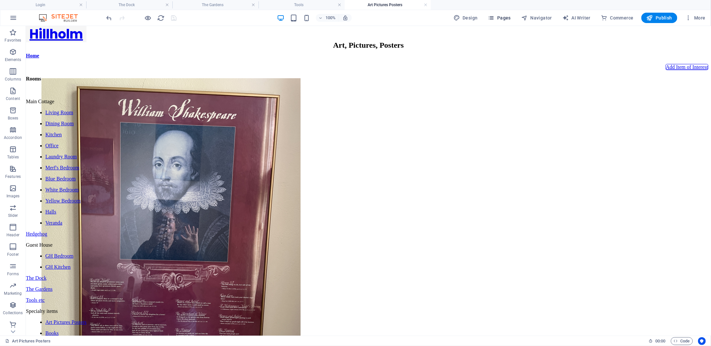
click at [506, 17] on span "Pages" at bounding box center [499, 18] width 23 height 6
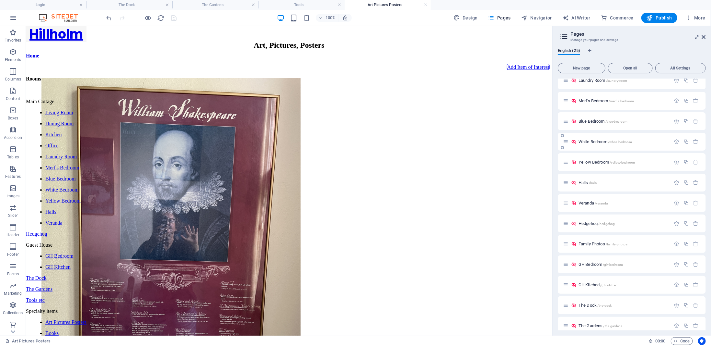
scroll to position [259, 0]
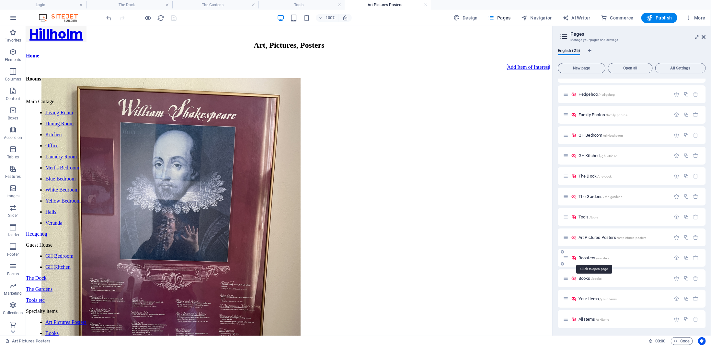
click at [588, 258] on span "Roosters /roosters" at bounding box center [594, 257] width 31 height 5
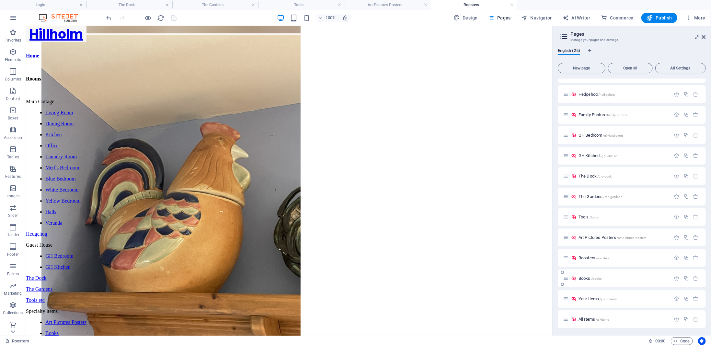
click at [587, 279] on span "Books /books" at bounding box center [590, 278] width 23 height 5
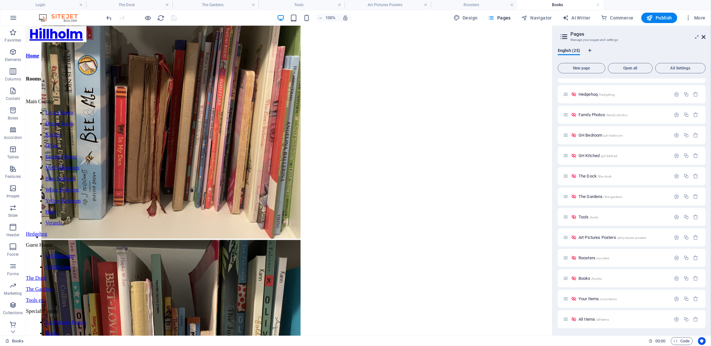
click at [705, 35] on icon at bounding box center [704, 36] width 4 height 5
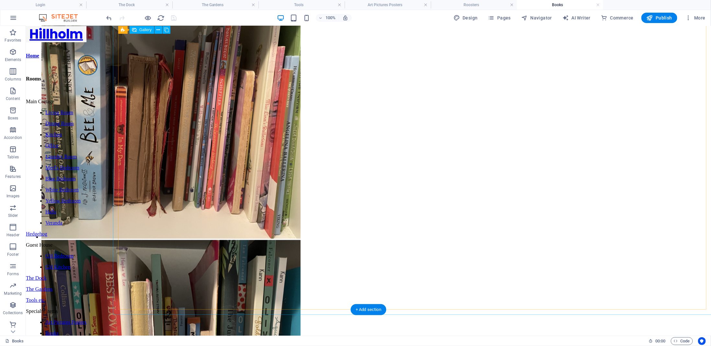
scroll to position [1302, 0]
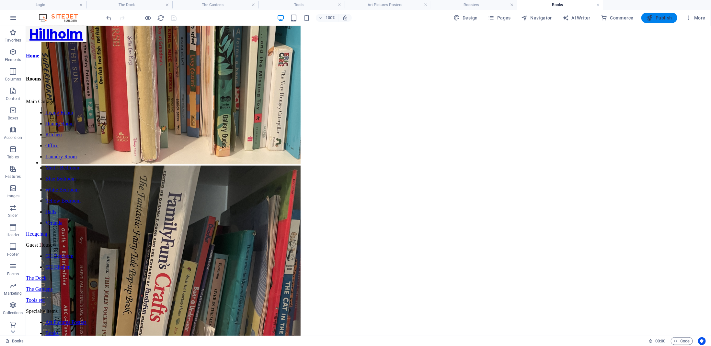
click at [658, 17] on span "Publish" at bounding box center [660, 18] width 26 height 6
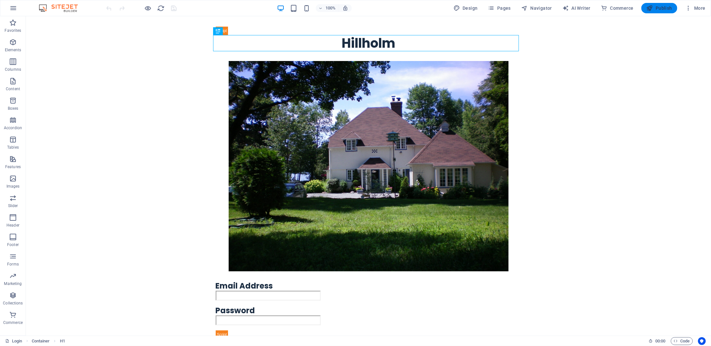
click at [663, 9] on span "Publish" at bounding box center [660, 8] width 26 height 6
click at [668, 9] on span "Publish" at bounding box center [660, 8] width 26 height 6
click at [146, 57] on h6 "Presentation mode" at bounding box center [153, 56] width 43 height 8
click at [663, 6] on span "Publish" at bounding box center [660, 8] width 26 height 6
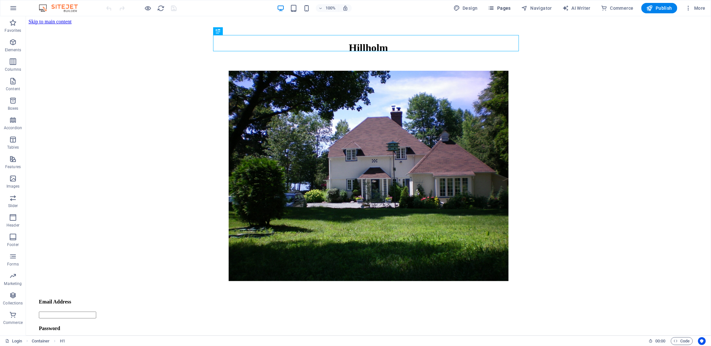
click at [501, 7] on span "Pages" at bounding box center [499, 8] width 23 height 6
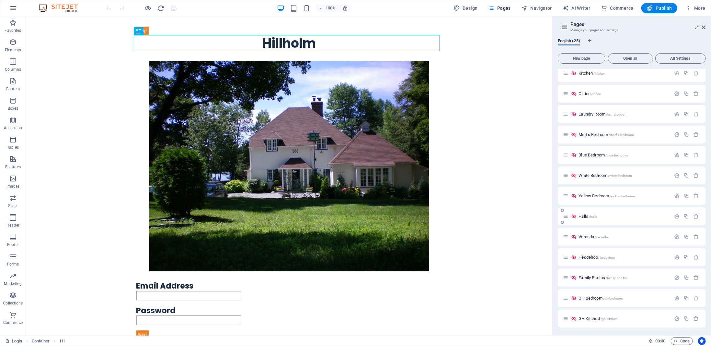
scroll to position [216, 0]
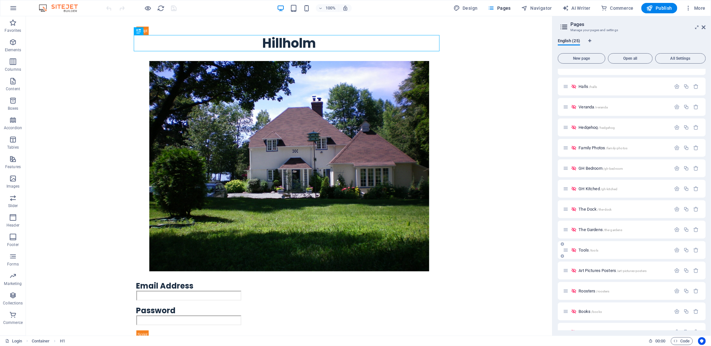
click at [581, 247] on div "Tools /tools" at bounding box center [617, 249] width 108 height 7
click at [585, 249] on span "Tools /tools" at bounding box center [589, 249] width 20 height 5
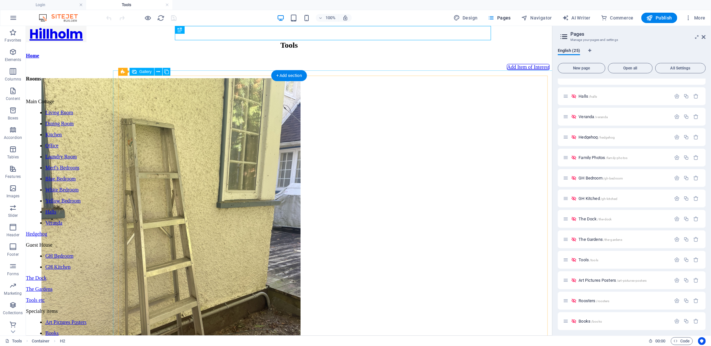
scroll to position [0, 0]
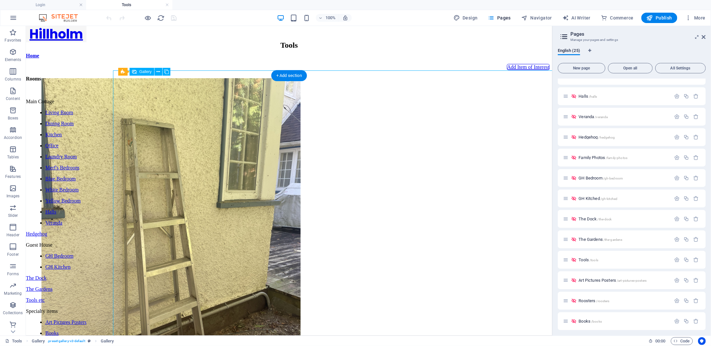
select select "4"
select select "px"
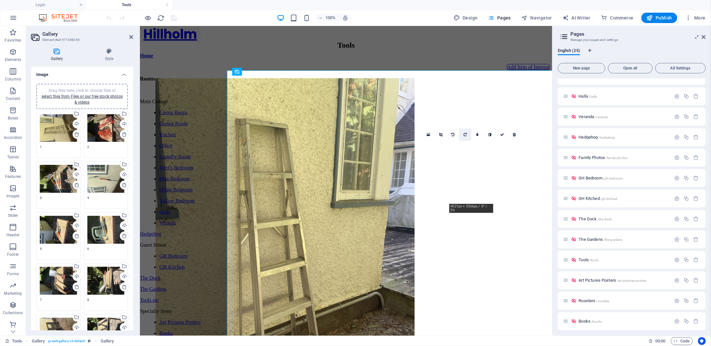
click at [467, 133] on icon at bounding box center [465, 135] width 3 height 4
click at [494, 135] on link at bounding box center [493, 134] width 12 height 12
click at [491, 136] on icon at bounding box center [492, 135] width 3 height 4
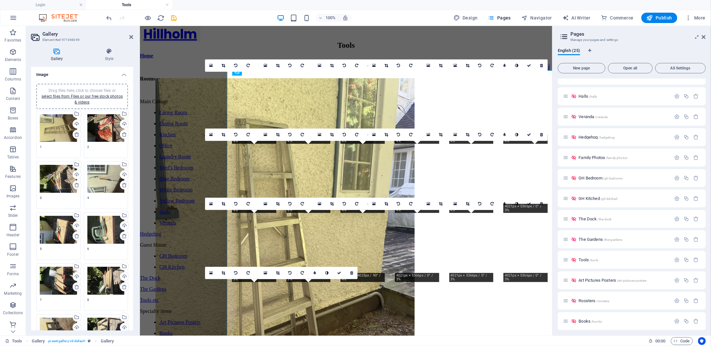
click at [491, 136] on icon at bounding box center [492, 135] width 3 height 4
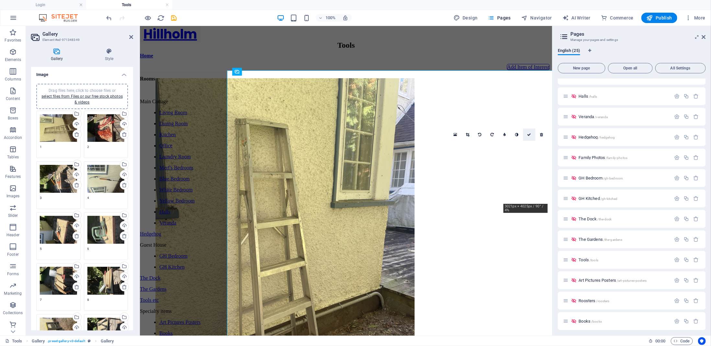
click at [531, 133] on icon at bounding box center [530, 135] width 4 height 4
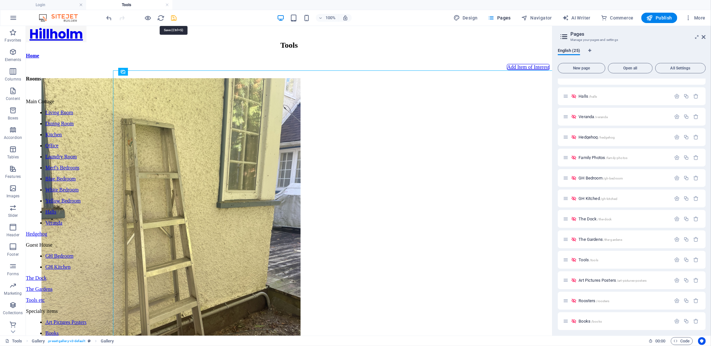
click at [174, 17] on icon "save" at bounding box center [173, 17] width 7 height 7
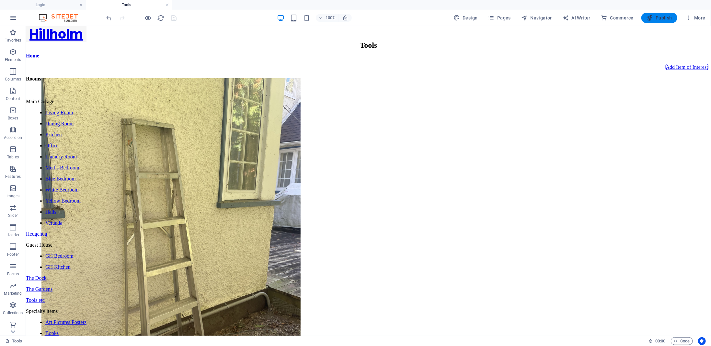
click at [657, 18] on span "Publish" at bounding box center [660, 18] width 26 height 6
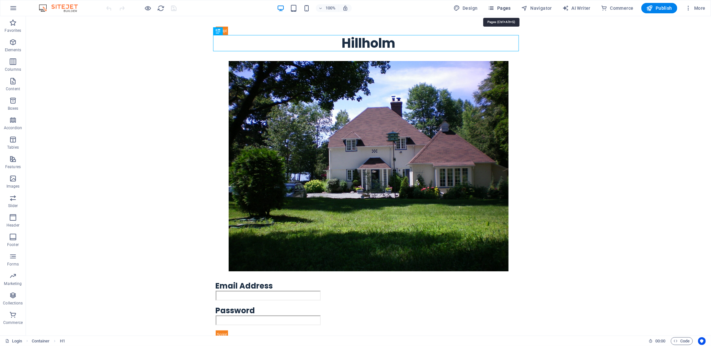
click at [506, 9] on span "Pages" at bounding box center [499, 8] width 23 height 6
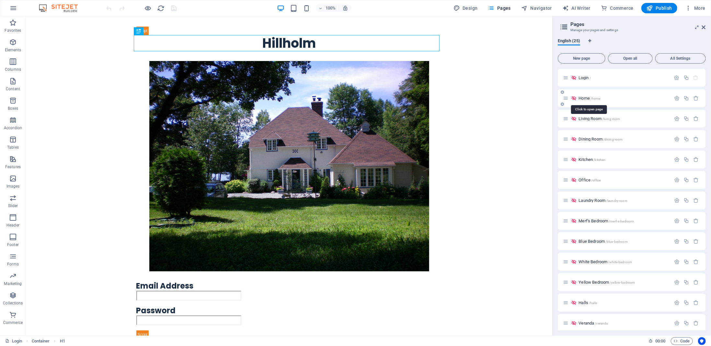
click at [588, 98] on span "Home /home" at bounding box center [590, 98] width 22 height 5
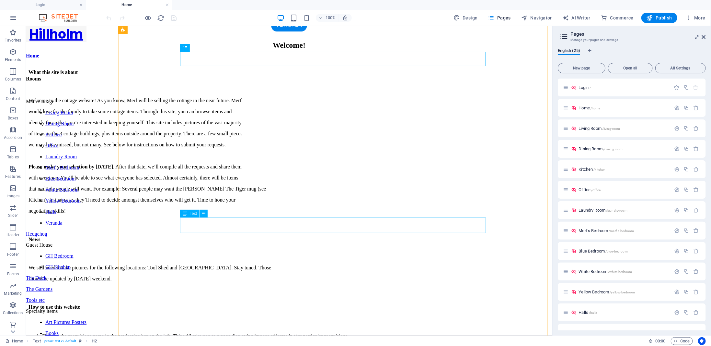
click at [323, 264] on div "We still need to take pictures for the following locations: Tool Shed and [GEOG…" at bounding box center [289, 272] width 522 height 17
click at [324, 264] on div "We still need to take pictures for the following locations: Tool Shed and [GEOG…" at bounding box center [289, 272] width 522 height 17
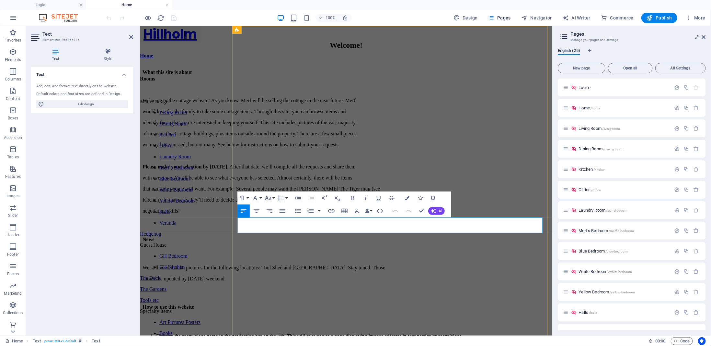
click at [381, 264] on p "We still need to take pictures for the following locations: Tool Shed and [GEOG…" at bounding box center [345, 267] width 407 height 6
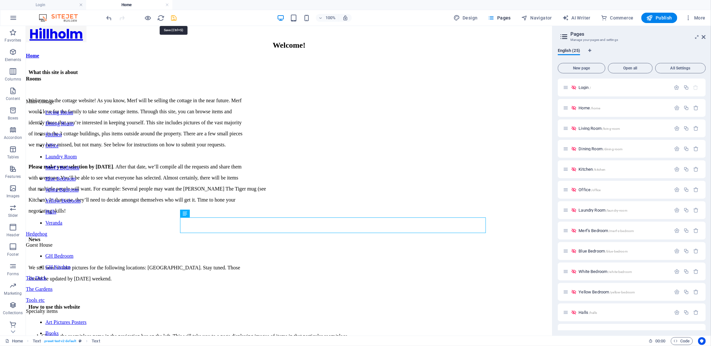
click at [175, 19] on icon "save" at bounding box center [173, 17] width 7 height 7
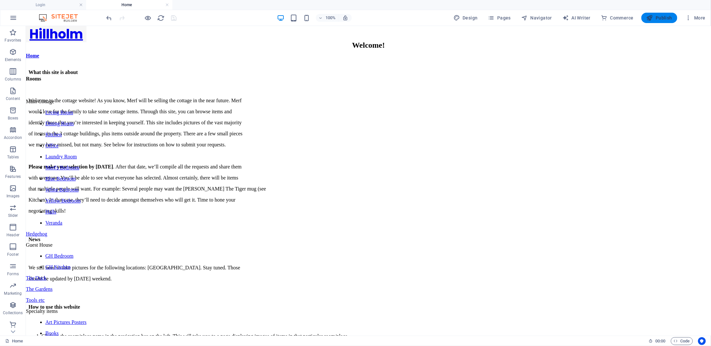
click at [667, 19] on span "Publish" at bounding box center [660, 18] width 26 height 6
